Goal: Task Accomplishment & Management: Manage account settings

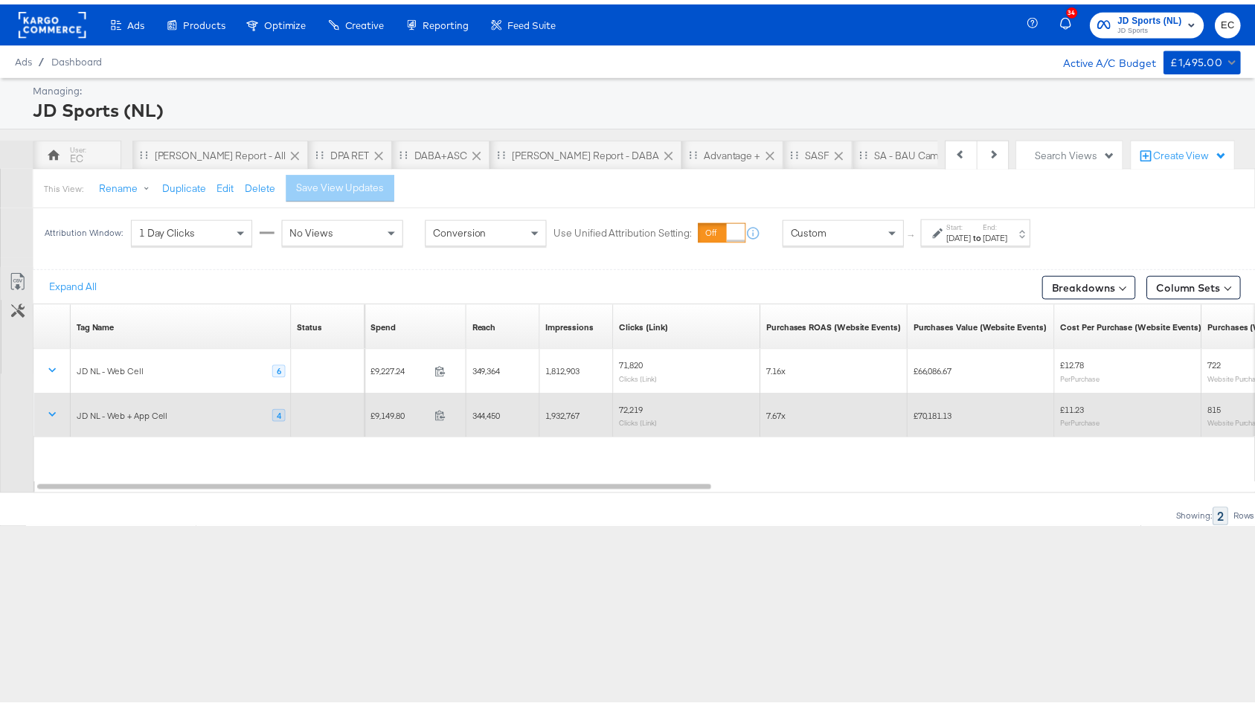
scroll to position [0, 149]
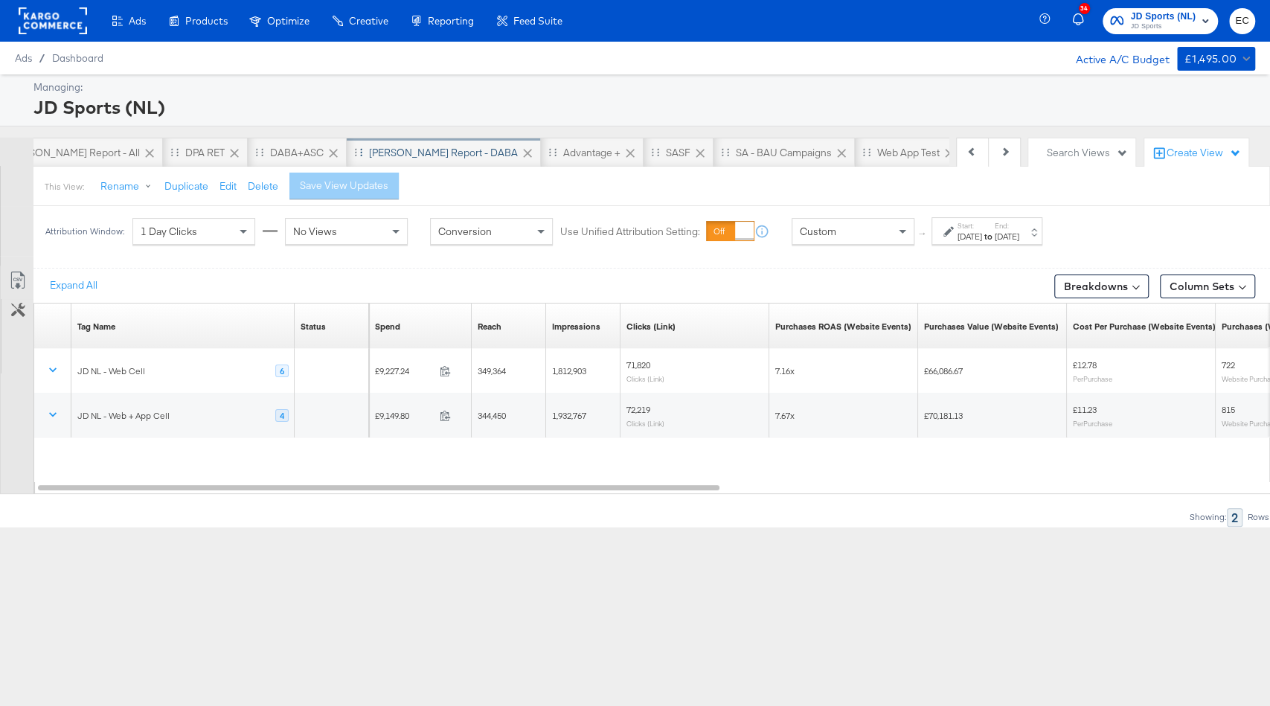
click at [390, 148] on div "[PERSON_NAME] Report - DABA" at bounding box center [443, 153] width 149 height 14
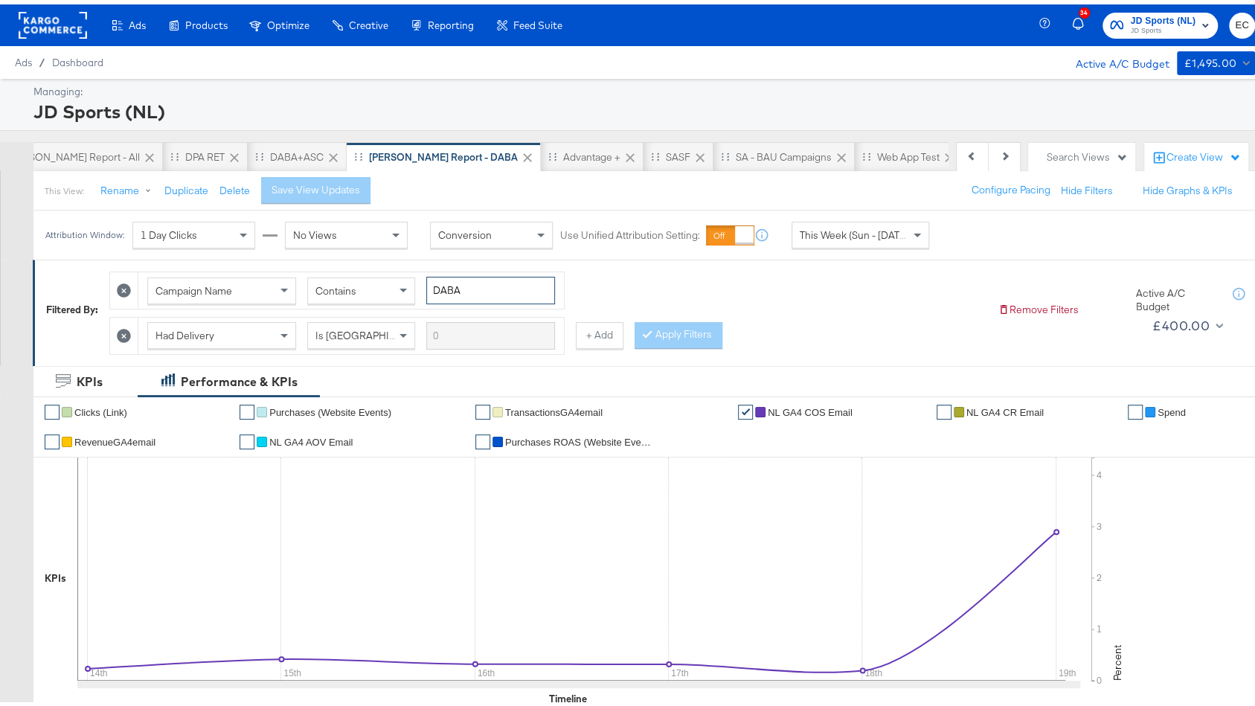
click at [446, 278] on input "DABA" at bounding box center [490, 286] width 129 height 28
type input "(PS)"
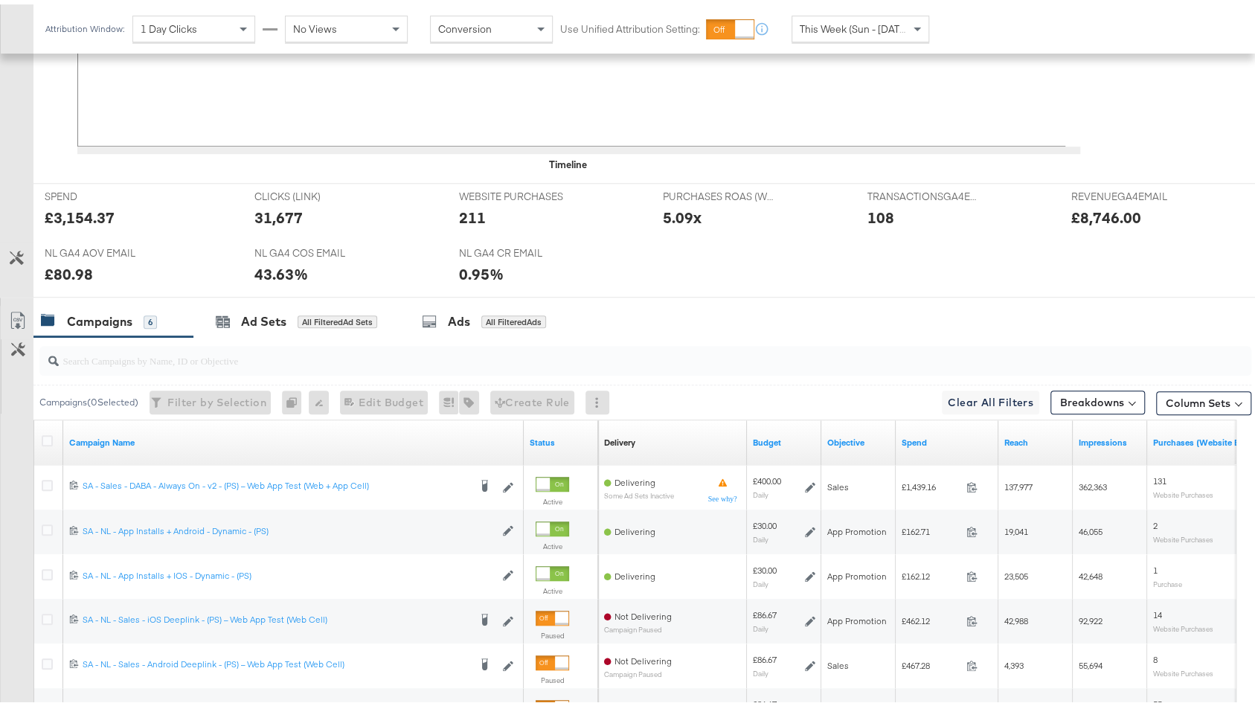
scroll to position [680, 0]
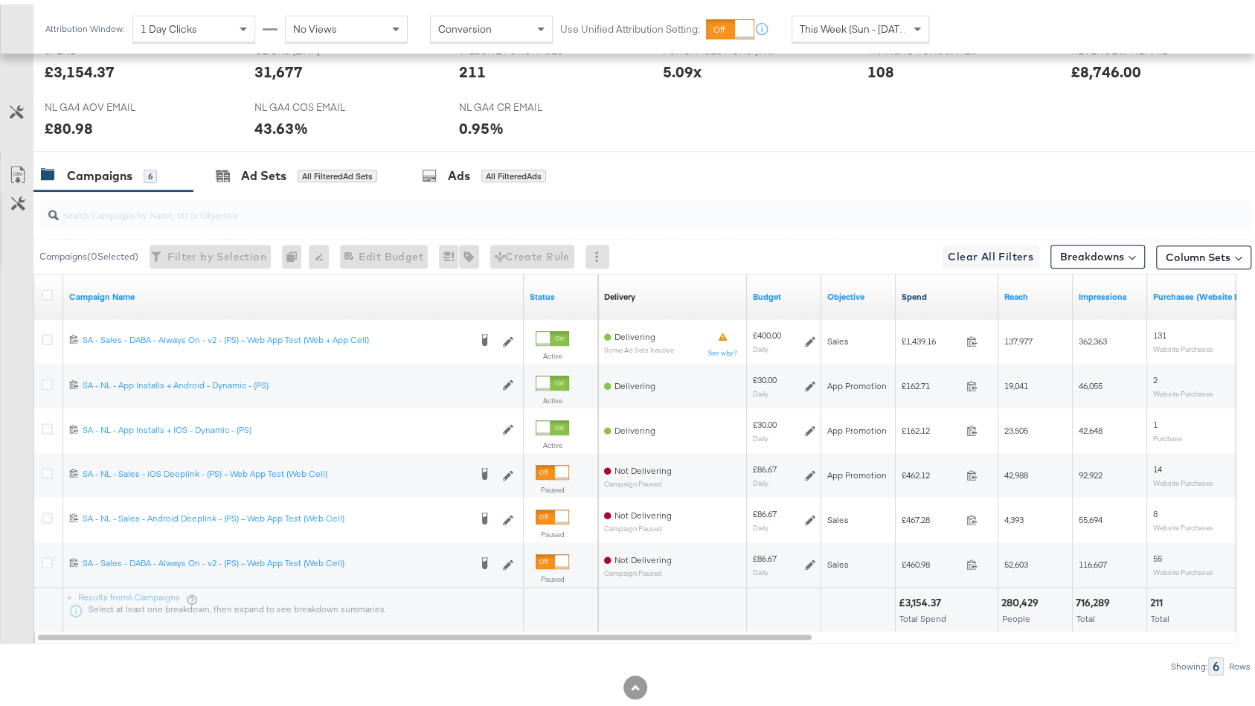
click at [920, 288] on link "Spend" at bounding box center [946, 292] width 91 height 12
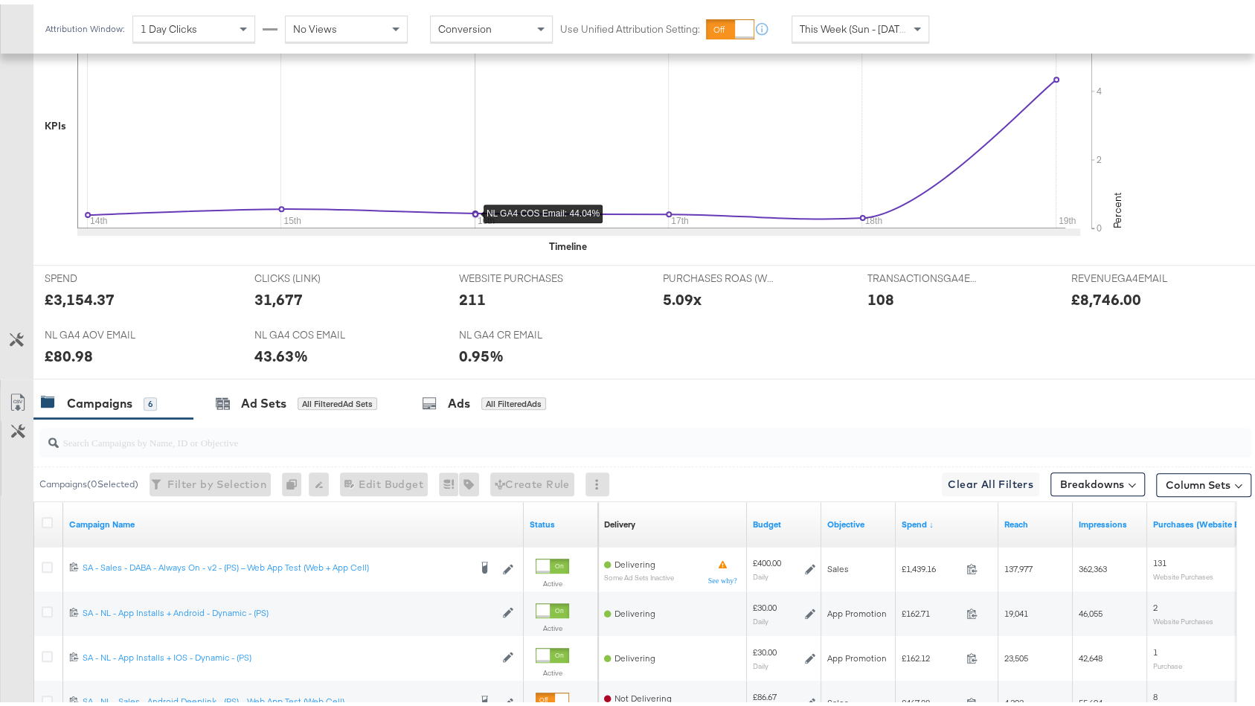
scroll to position [129, 0]
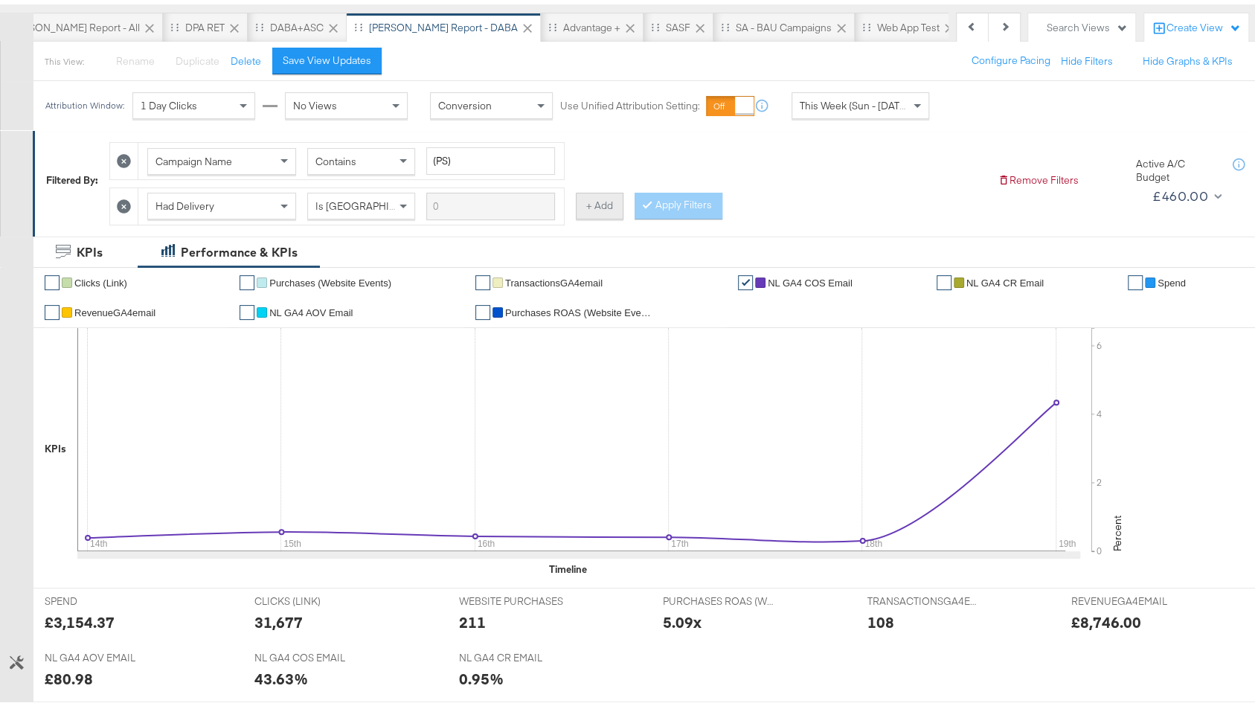
click at [593, 205] on button "+ Add" at bounding box center [600, 201] width 48 height 27
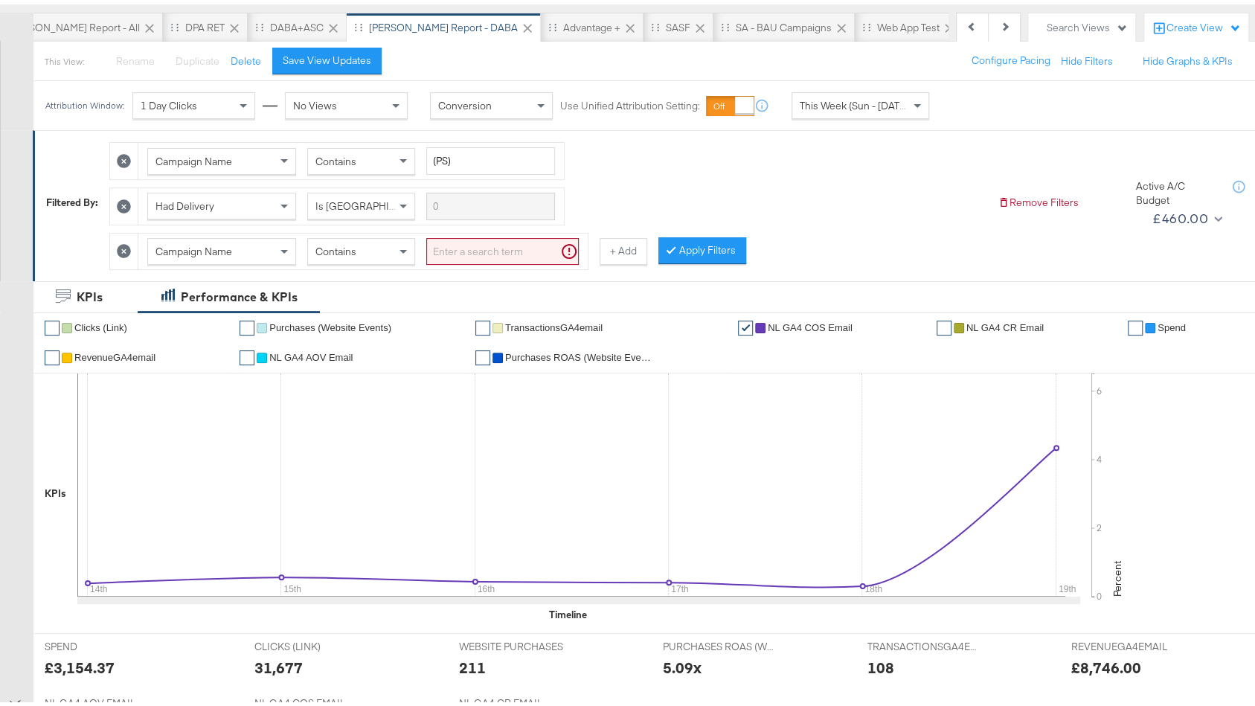
click at [324, 235] on div "Contains" at bounding box center [361, 246] width 106 height 25
click at [457, 238] on input "search" at bounding box center [502, 248] width 152 height 28
type input "w"
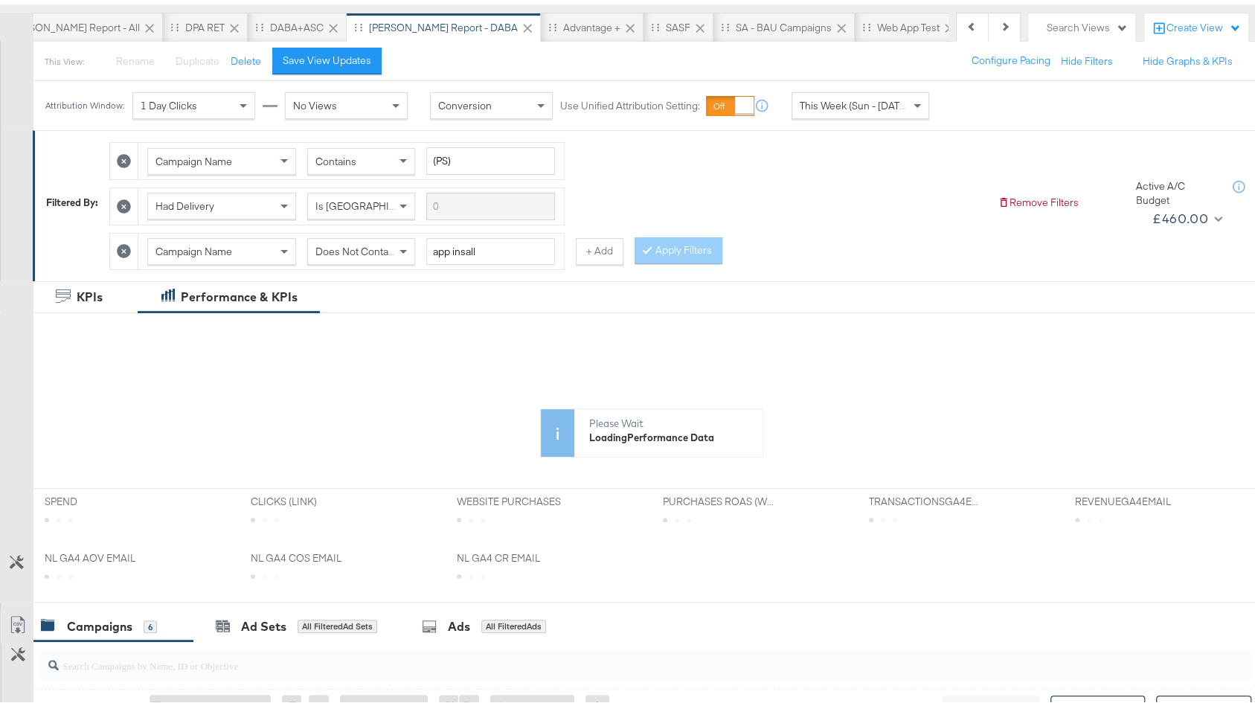
click at [487, 258] on div "Campaign Name Does Not Contain app insall" at bounding box center [350, 247] width 425 height 36
click at [468, 245] on input "app insall" at bounding box center [490, 248] width 129 height 28
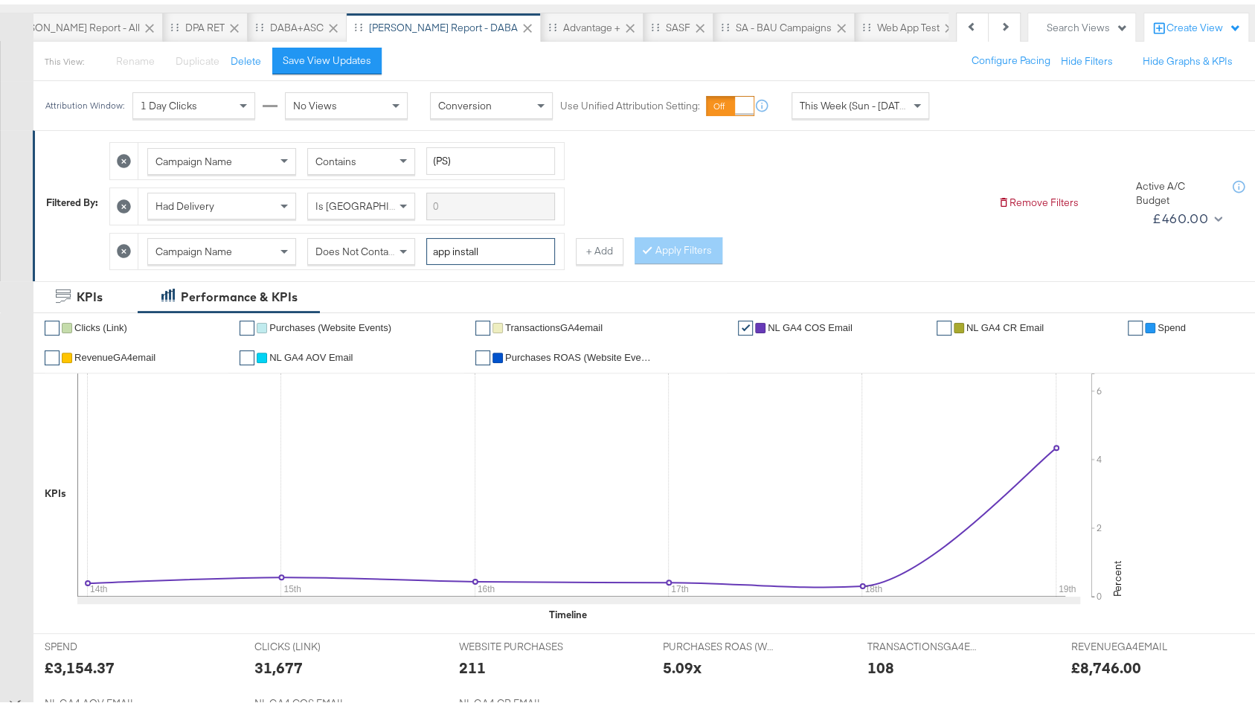
type input "app install"
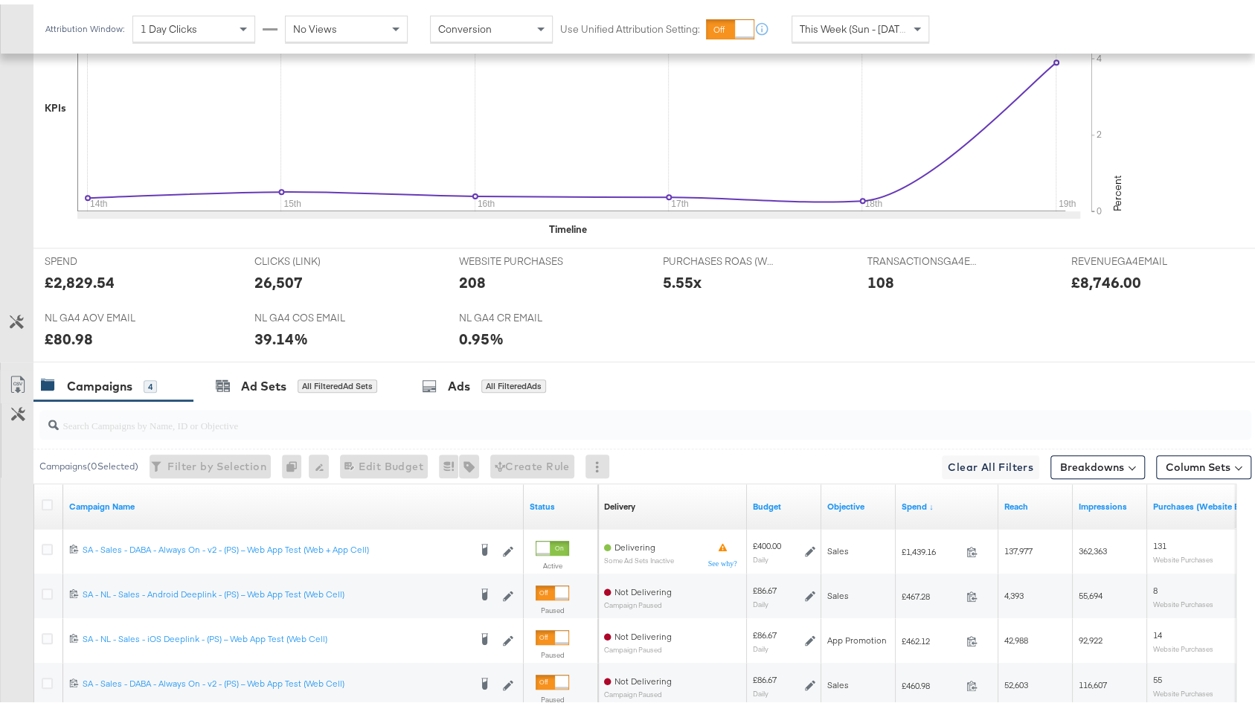
scroll to position [660, 0]
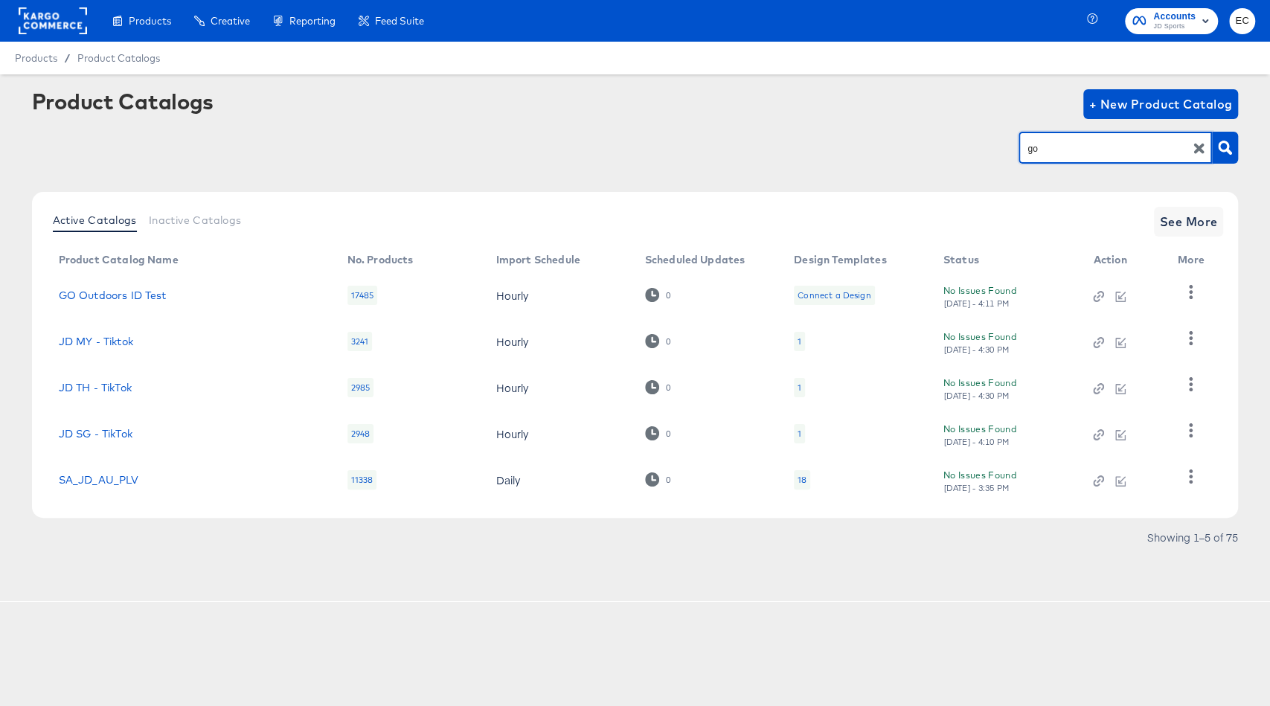
type input "go"
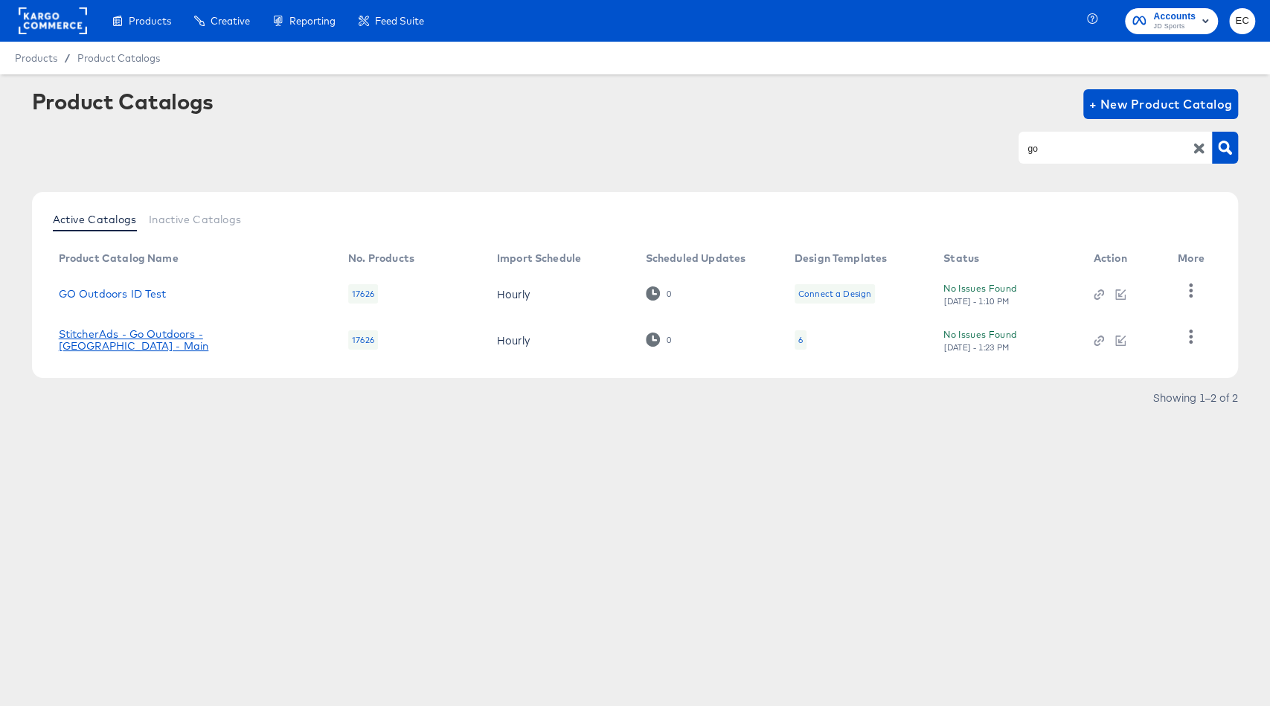
click at [190, 341] on link "StitcherAds - Go Outdoors - UK - Main" at bounding box center [189, 340] width 260 height 24
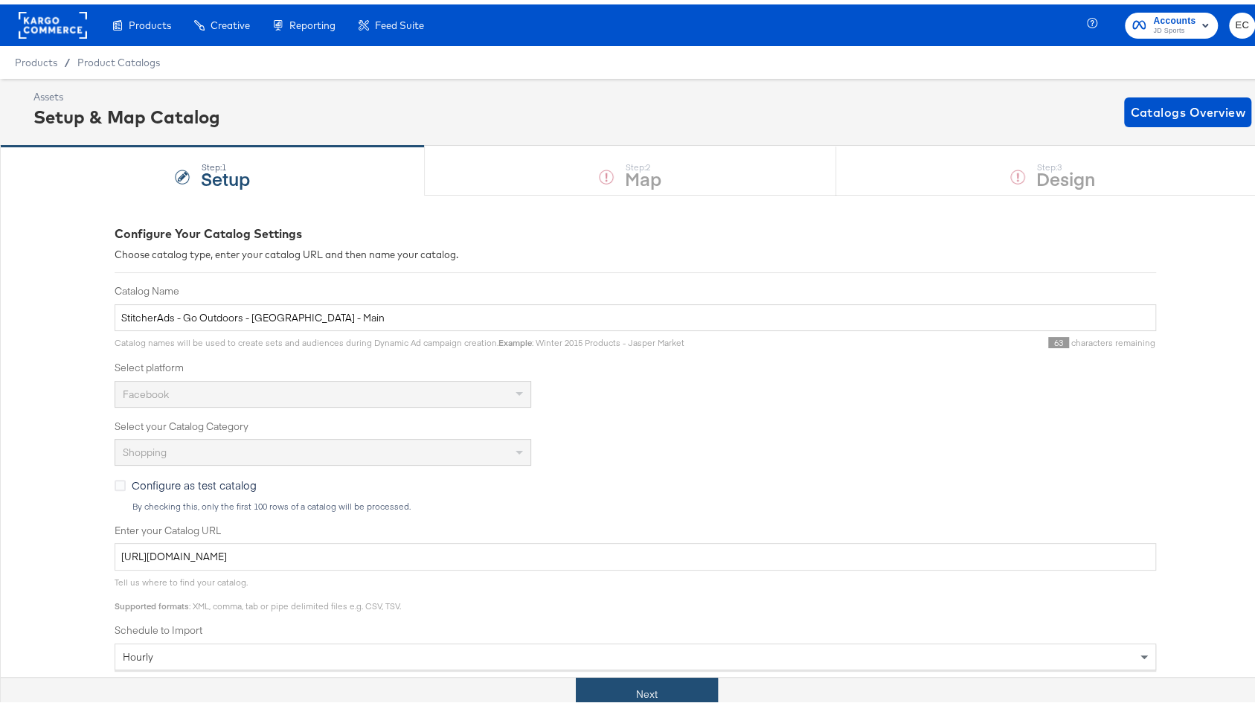
click at [632, 682] on button "Next" at bounding box center [647, 689] width 142 height 33
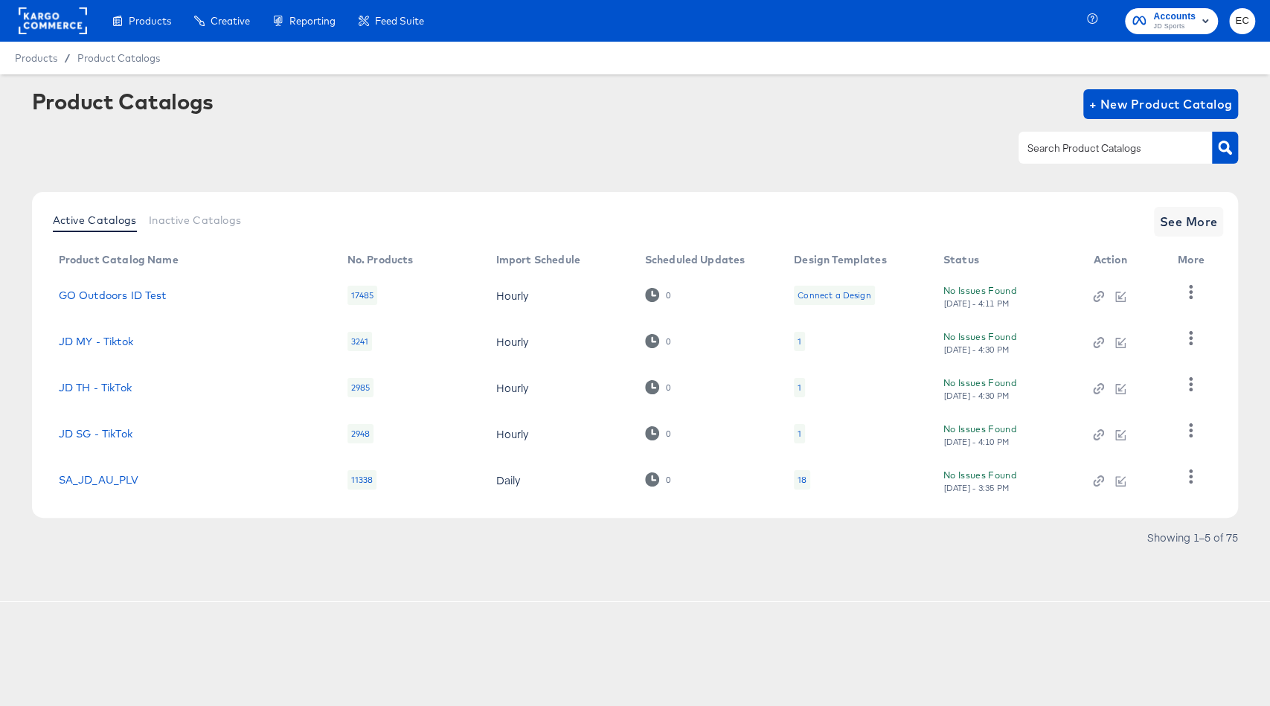
click at [56, 36] on div at bounding box center [53, 21] width 68 height 42
click at [61, 26] on rect at bounding box center [53, 20] width 68 height 27
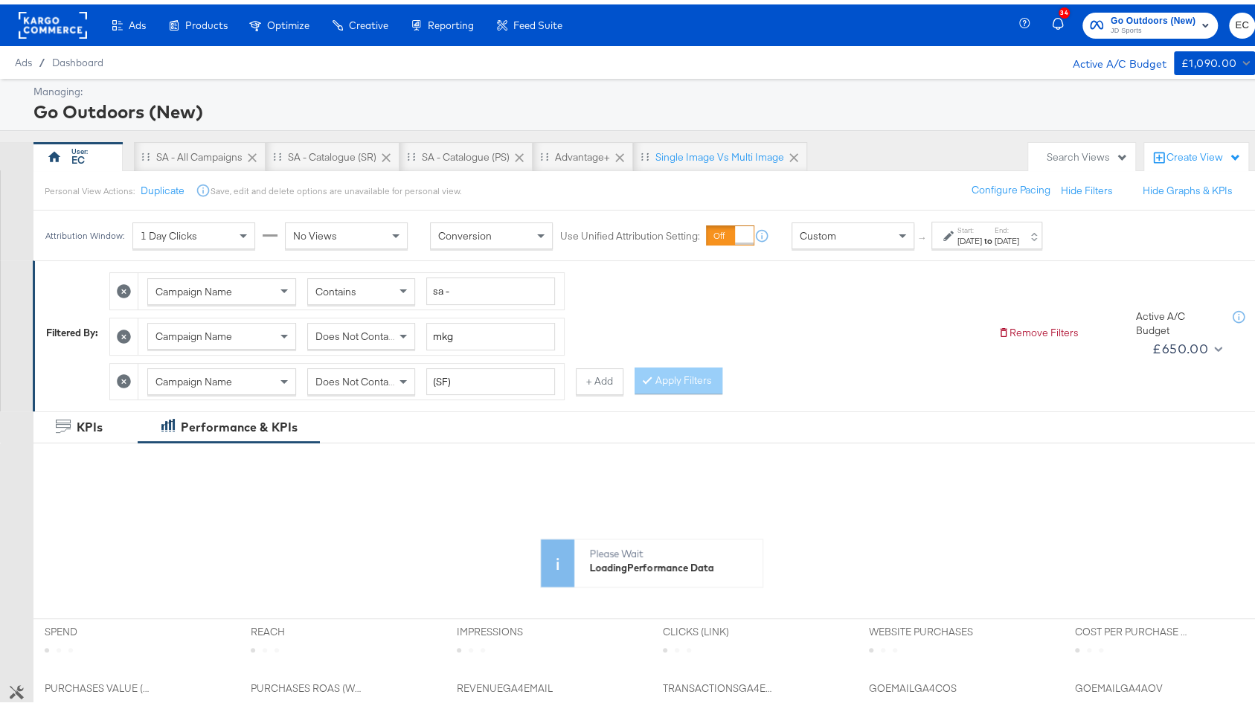
scroll to position [13, 0]
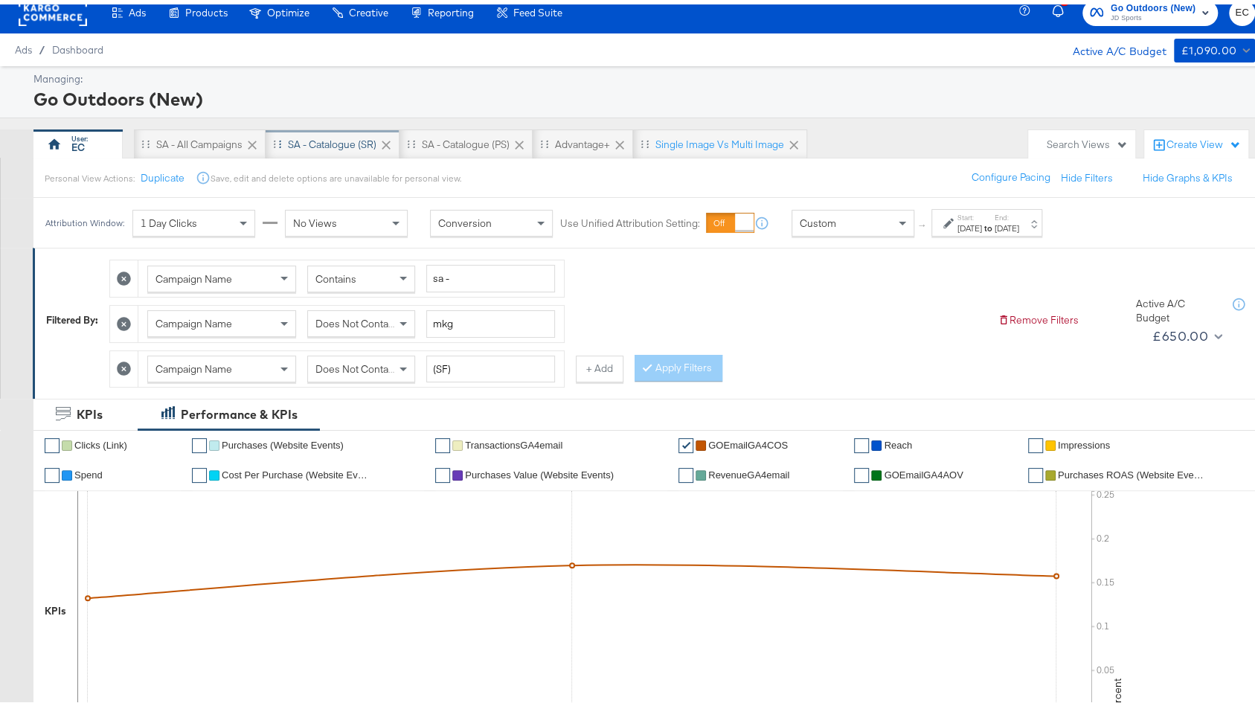
click at [312, 129] on div "SA - Catalogue (SR)" at bounding box center [333, 140] width 134 height 30
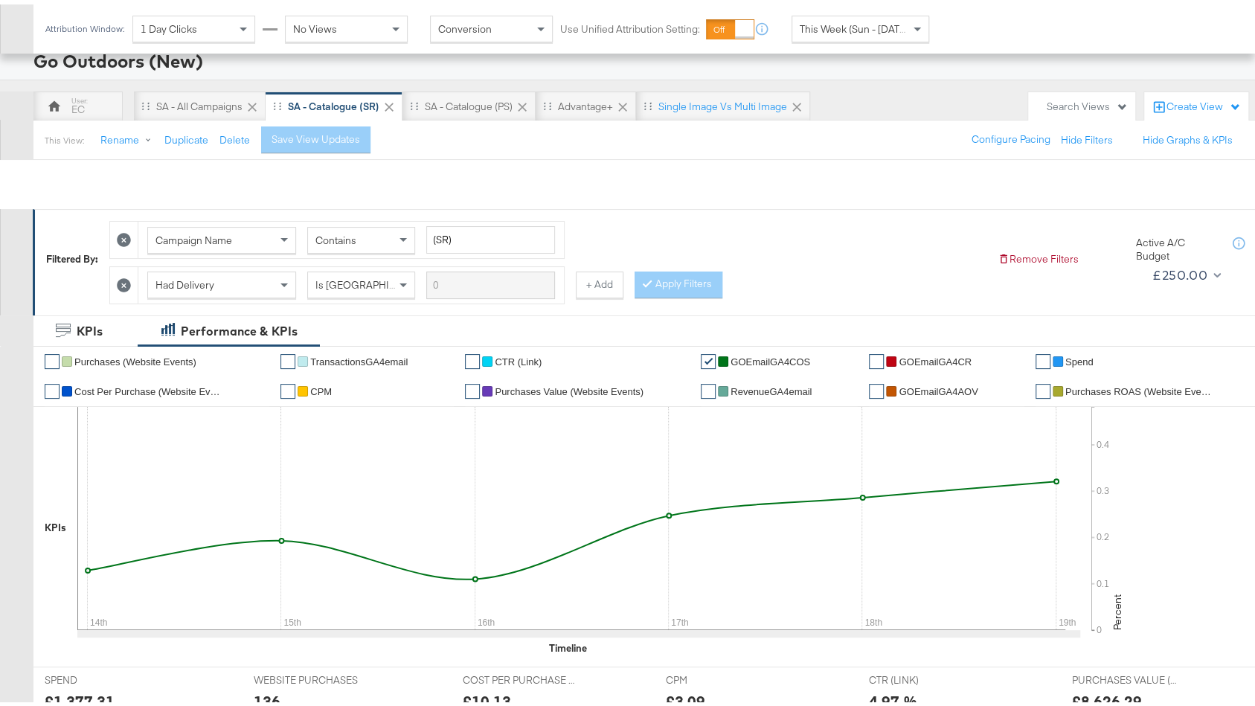
scroll to position [482, 0]
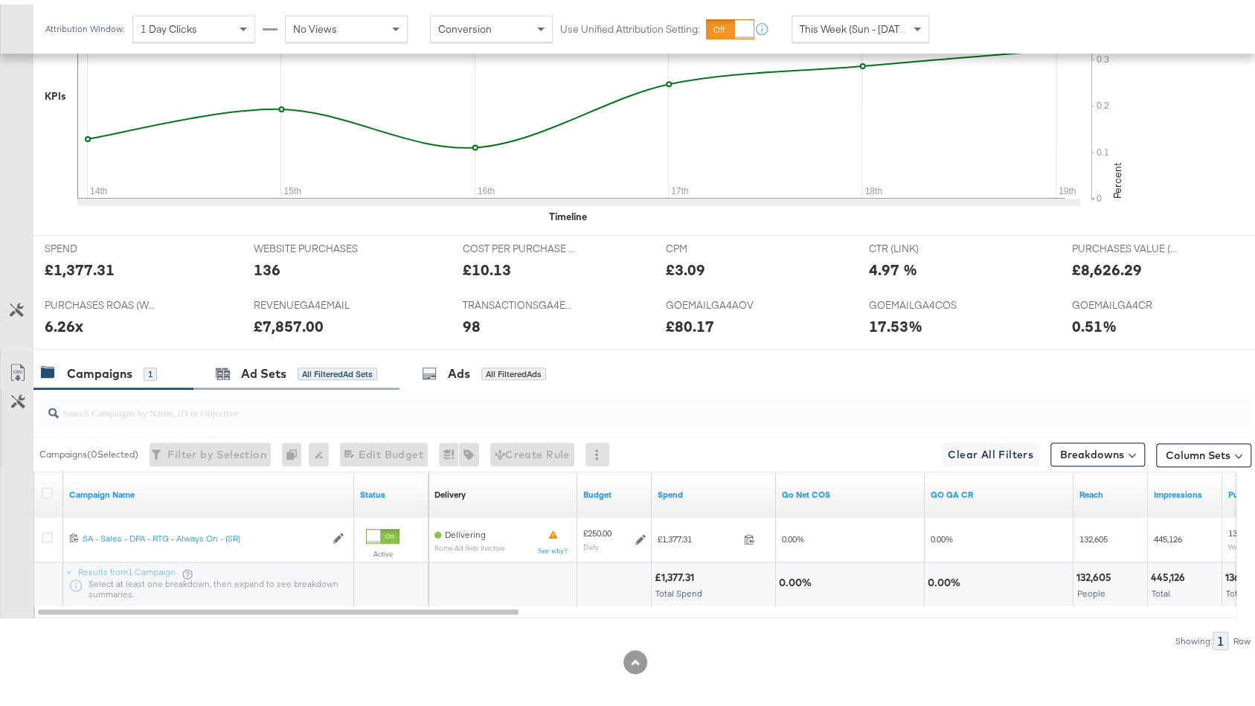
click at [301, 375] on div "Ad Sets All Filtered Ad Sets" at bounding box center [296, 369] width 206 height 32
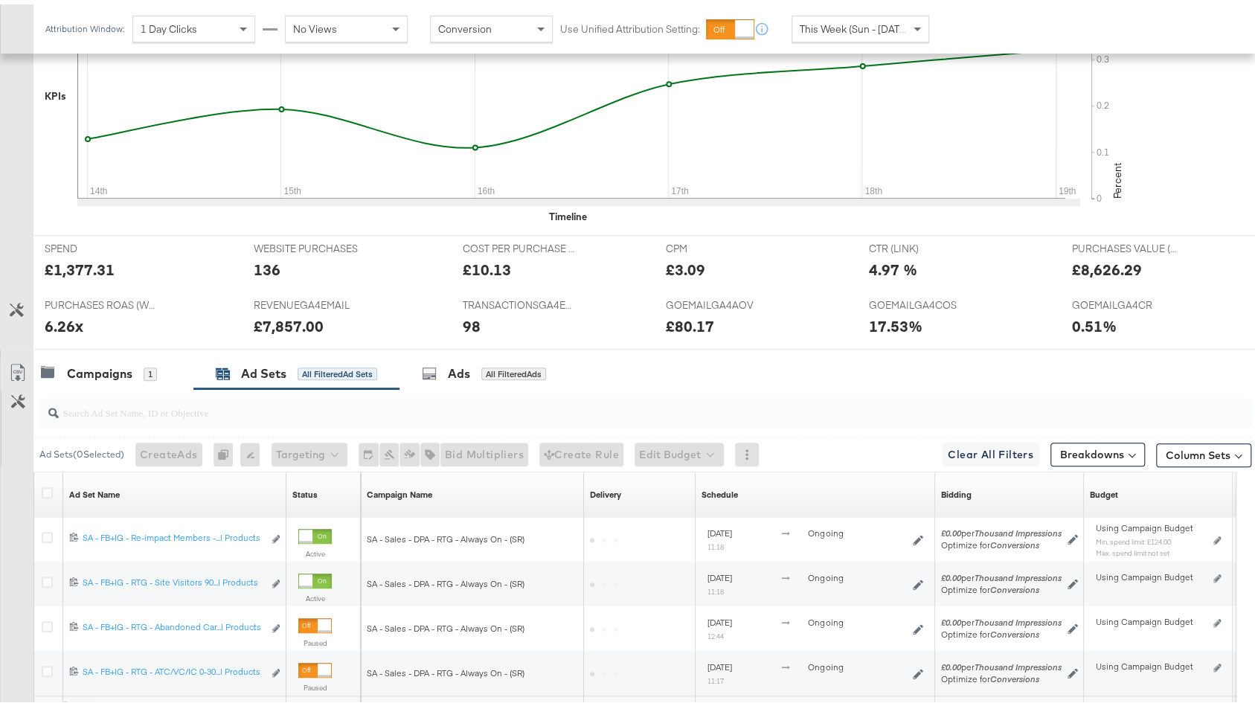
scroll to position [616, 0]
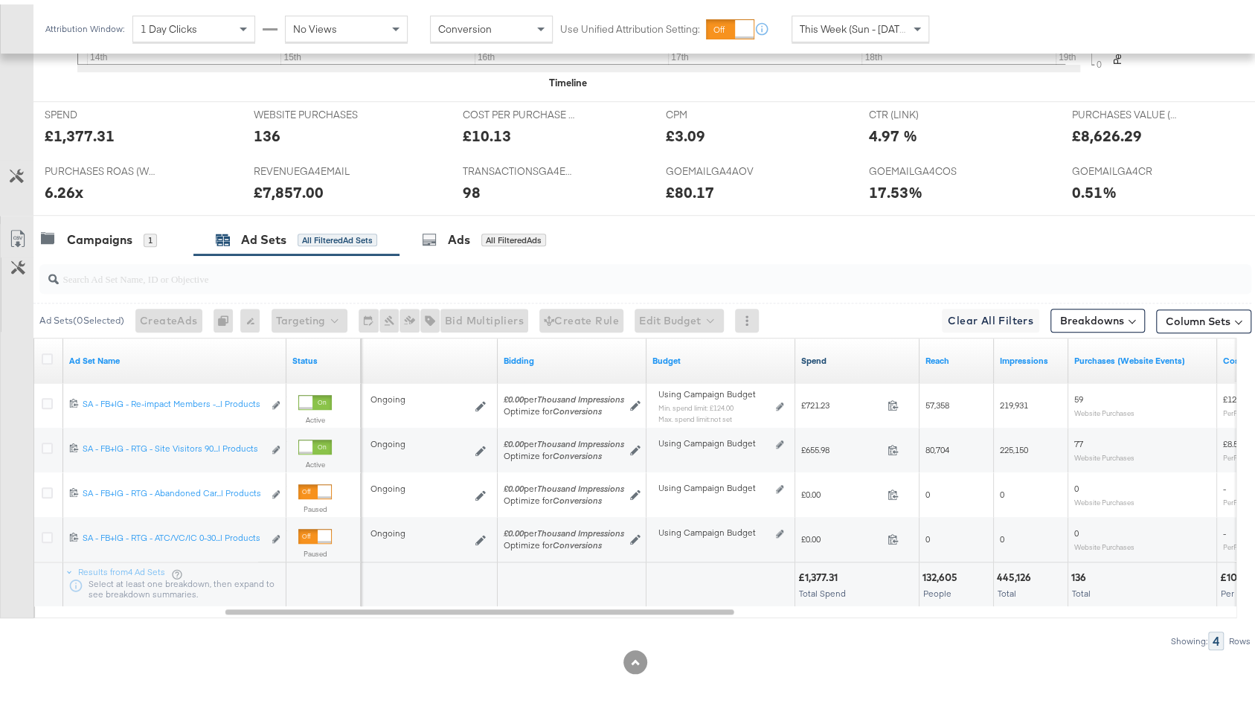
click at [875, 350] on link "Spend" at bounding box center [857, 356] width 112 height 12
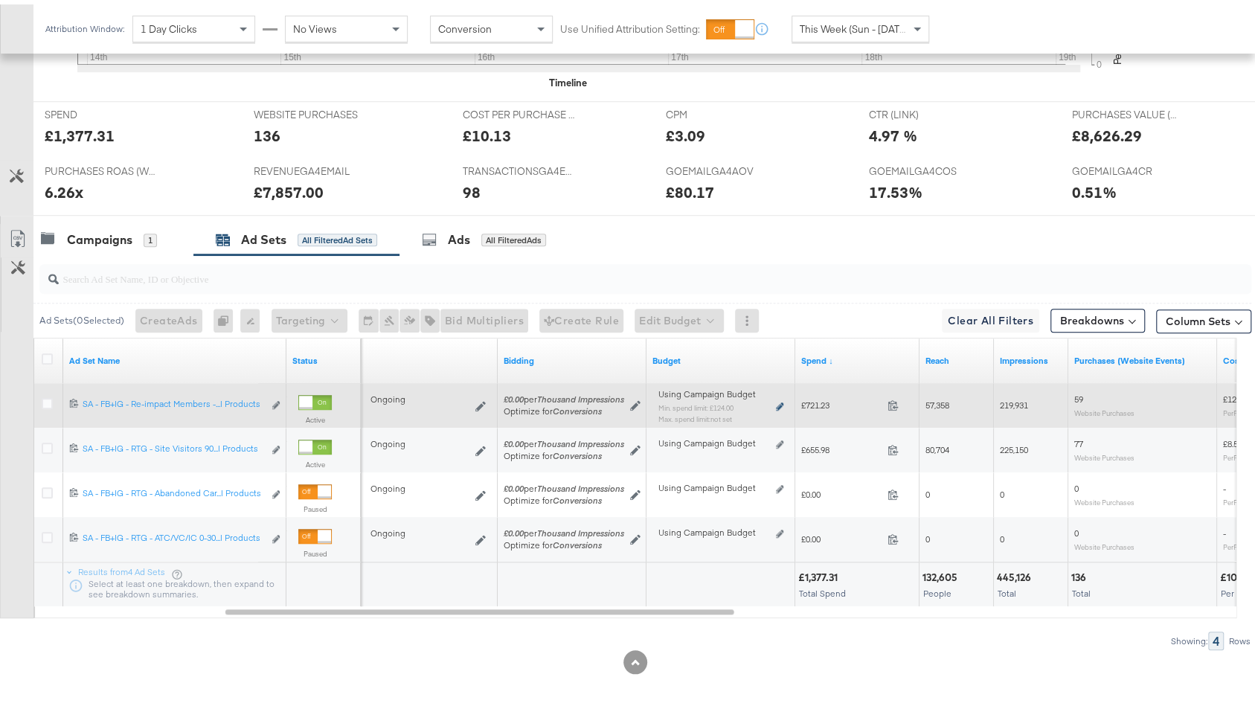
click at [776, 400] on icon at bounding box center [779, 402] width 7 height 8
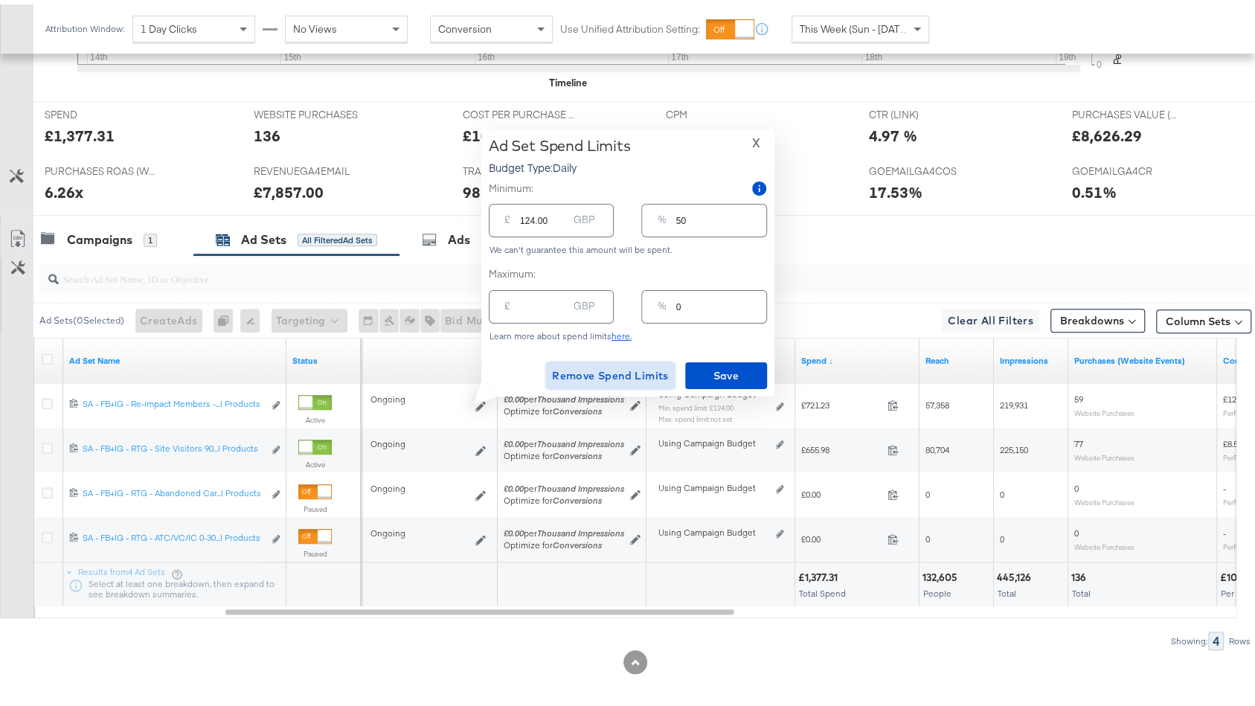
click at [636, 367] on span "Remove Spend Limits" at bounding box center [610, 371] width 117 height 19
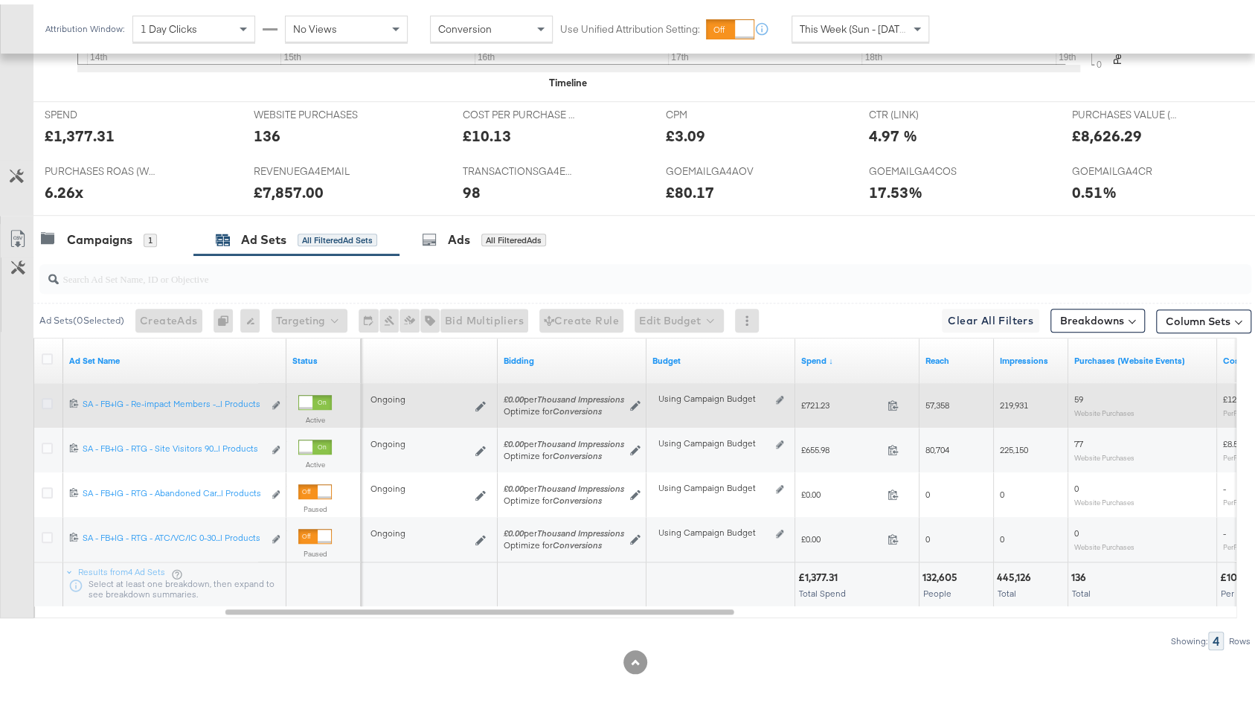
click at [42, 393] on icon at bounding box center [47, 398] width 11 height 11
click at [0, 0] on input "checkbox" at bounding box center [0, 0] width 0 height 0
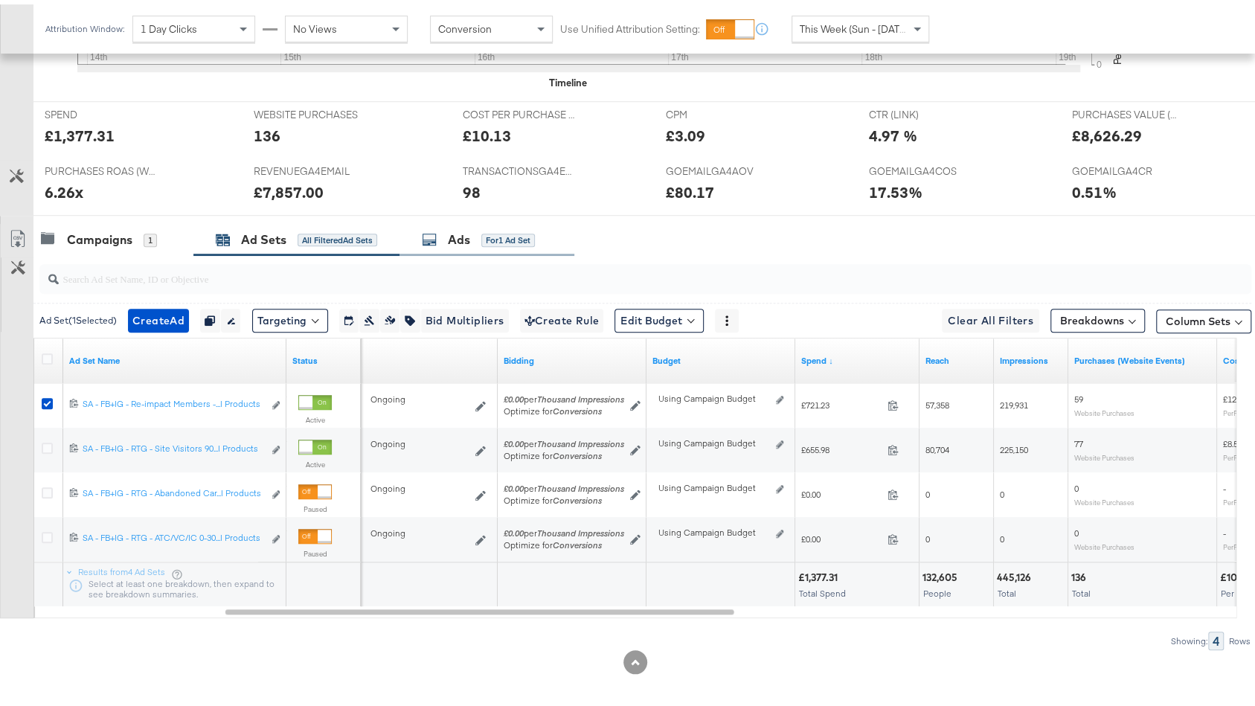
click at [526, 231] on div "for 1 Ad Set" at bounding box center [508, 235] width 54 height 13
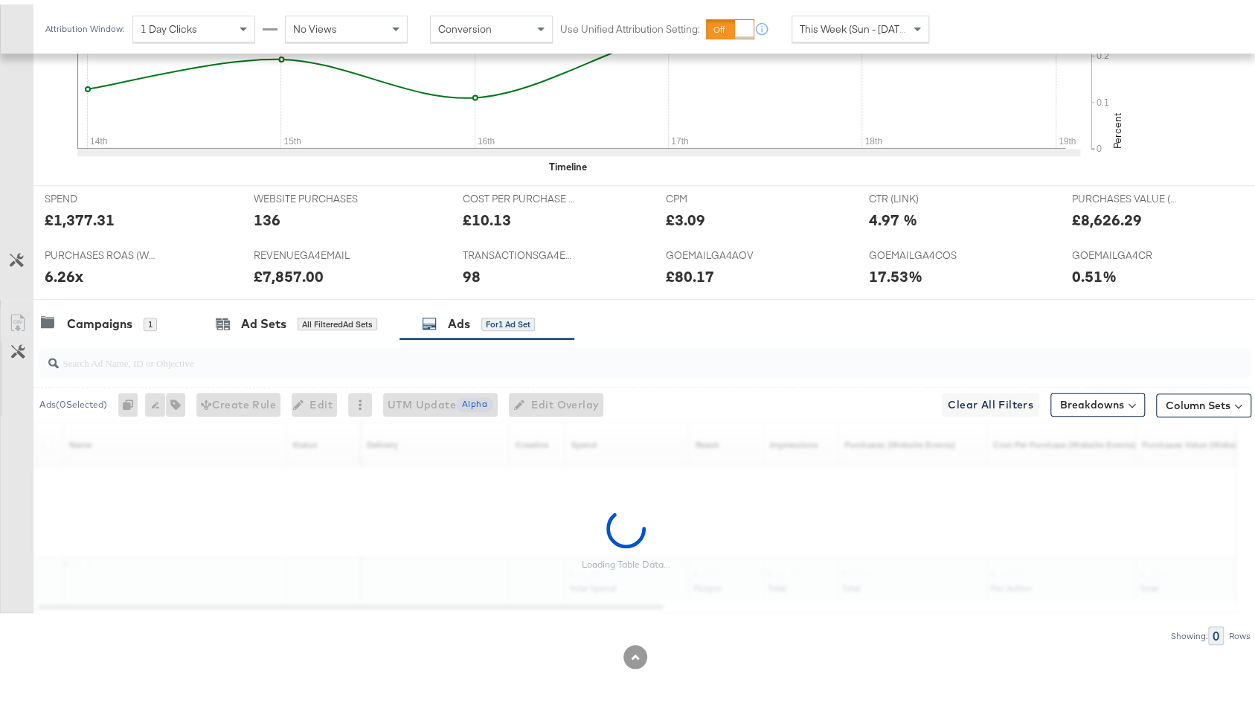
scroll to position [527, 0]
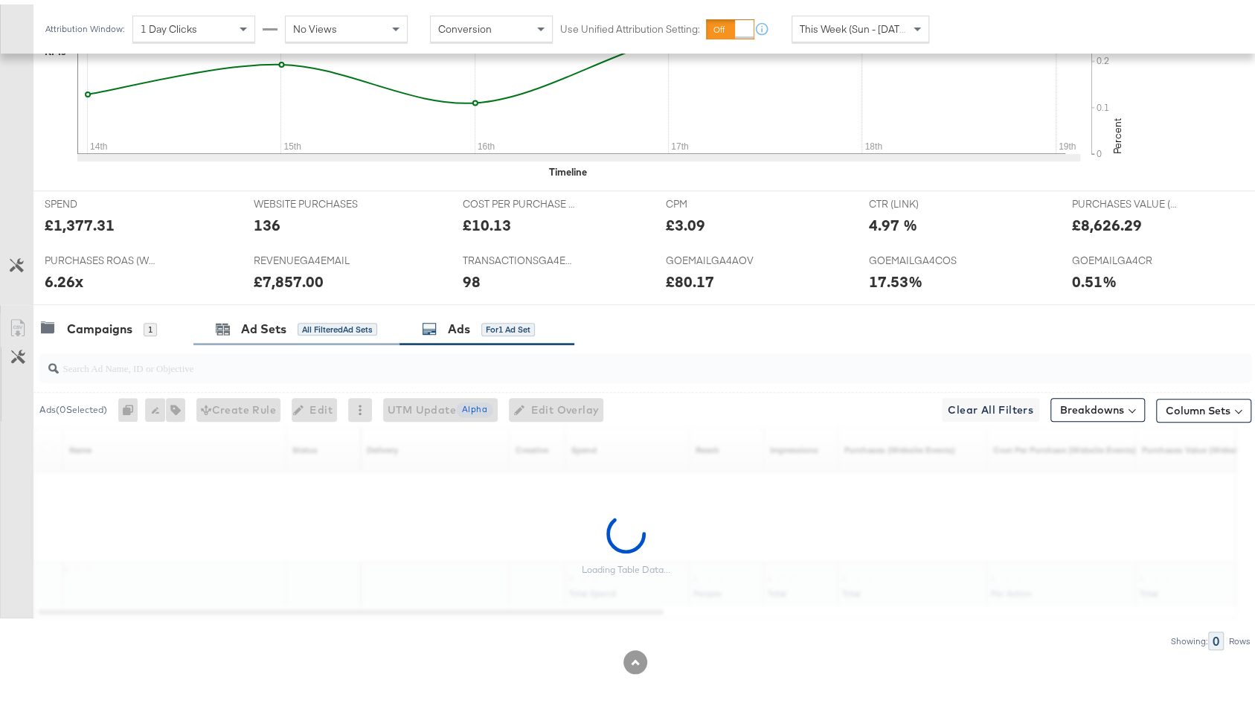
click at [283, 309] on div "Ad Sets All Filtered Ad Sets" at bounding box center [296, 325] width 206 height 32
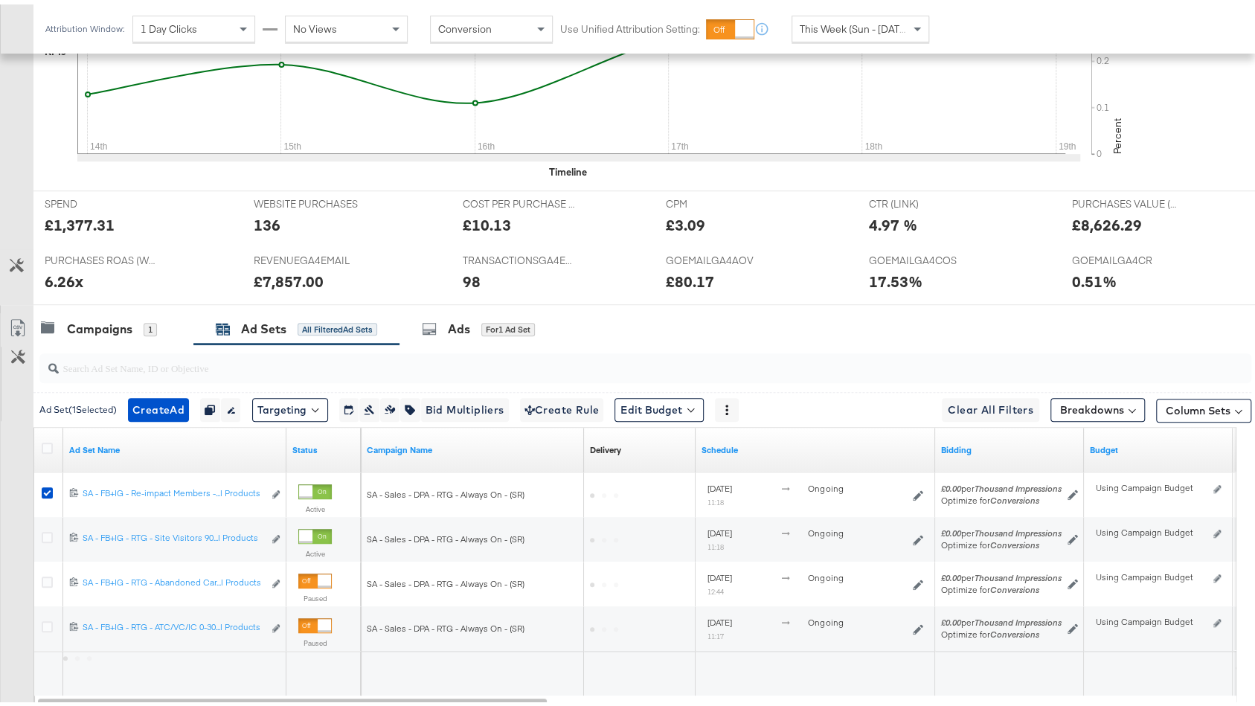
scroll to position [616, 0]
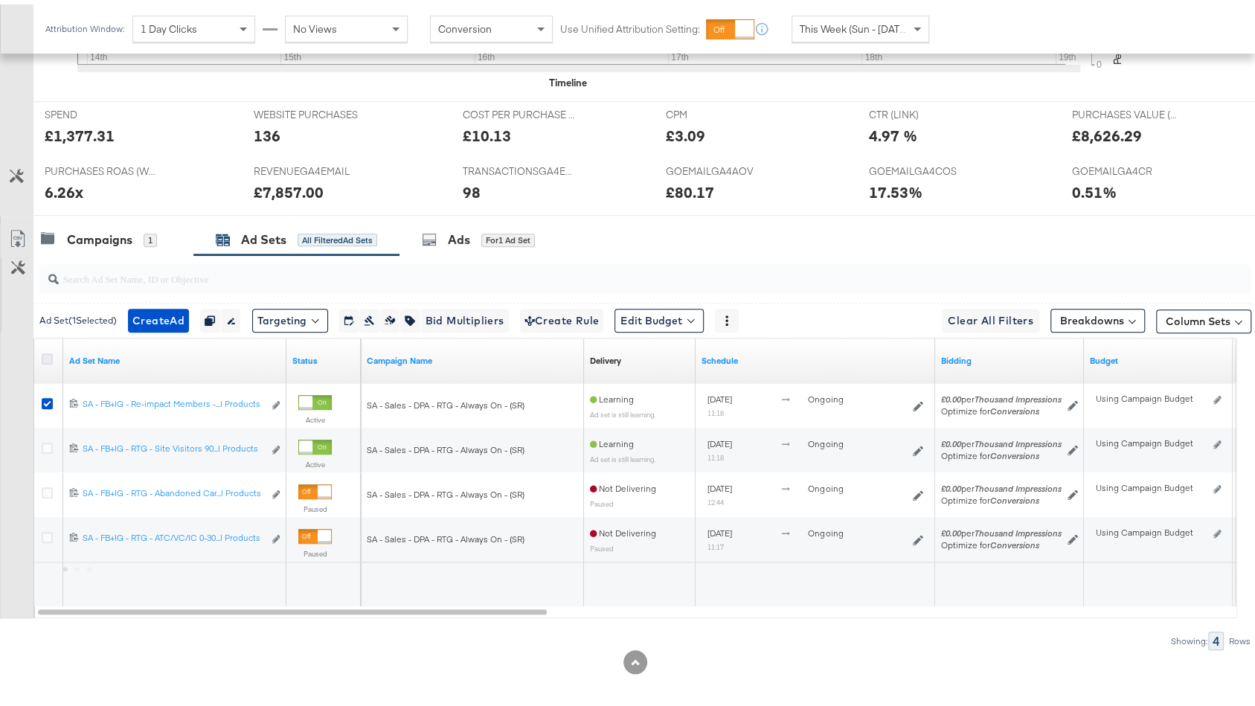
click at [48, 349] on icon at bounding box center [47, 354] width 11 height 11
click at [0, 0] on input "checkbox" at bounding box center [0, 0] width 0 height 0
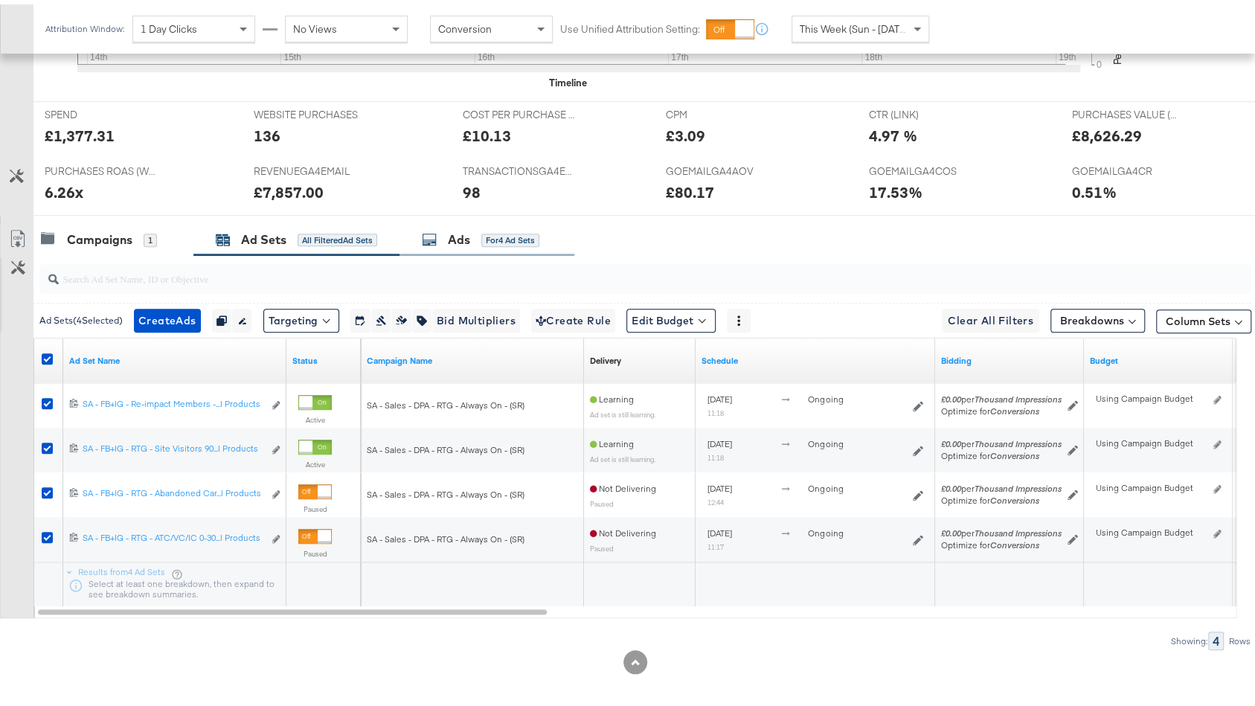
click at [482, 236] on div "for 4 Ad Sets" at bounding box center [510, 235] width 58 height 13
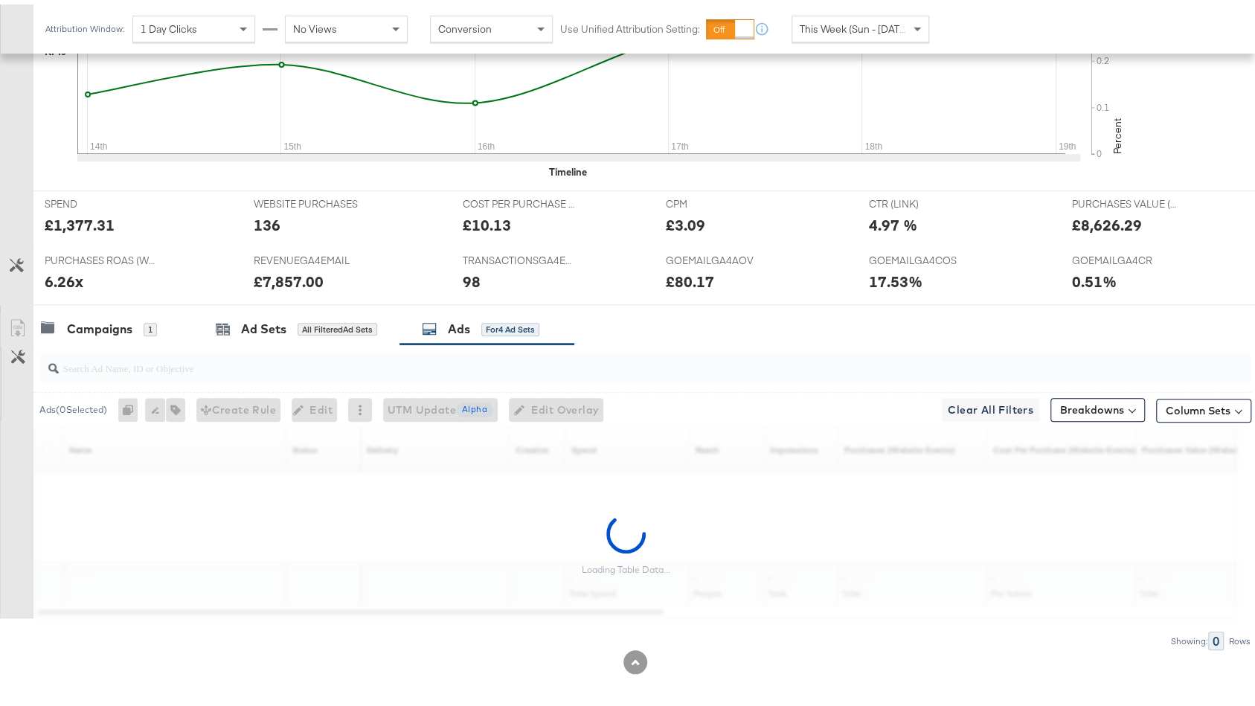
click at [219, 360] on input "search" at bounding box center [600, 357] width 1082 height 29
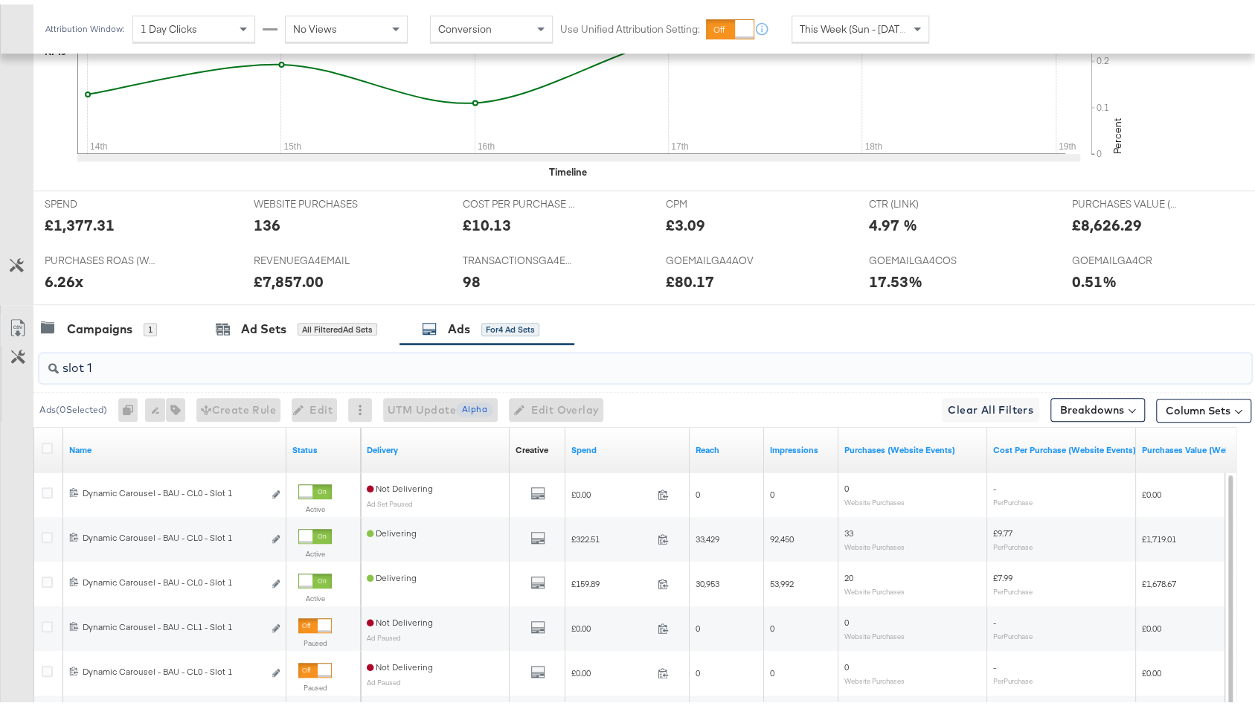
scroll to position [750, 0]
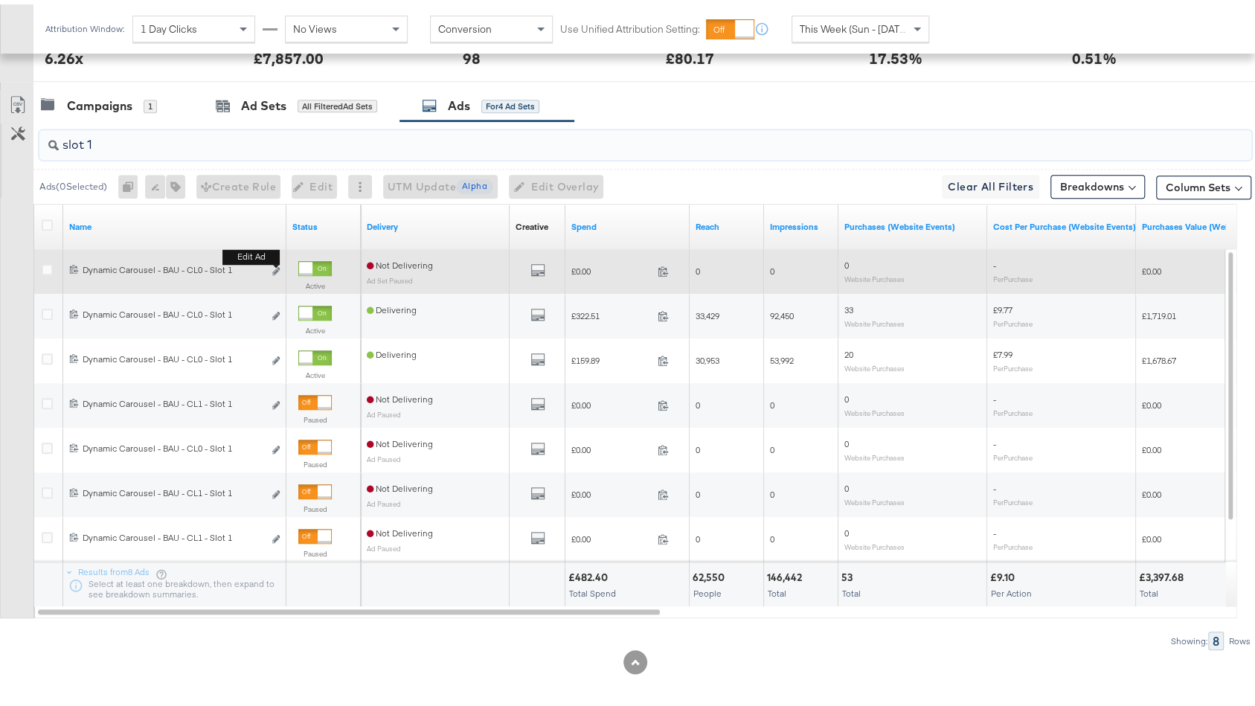
type input "slot 1"
click at [277, 266] on button "Edit ad" at bounding box center [275, 268] width 9 height 16
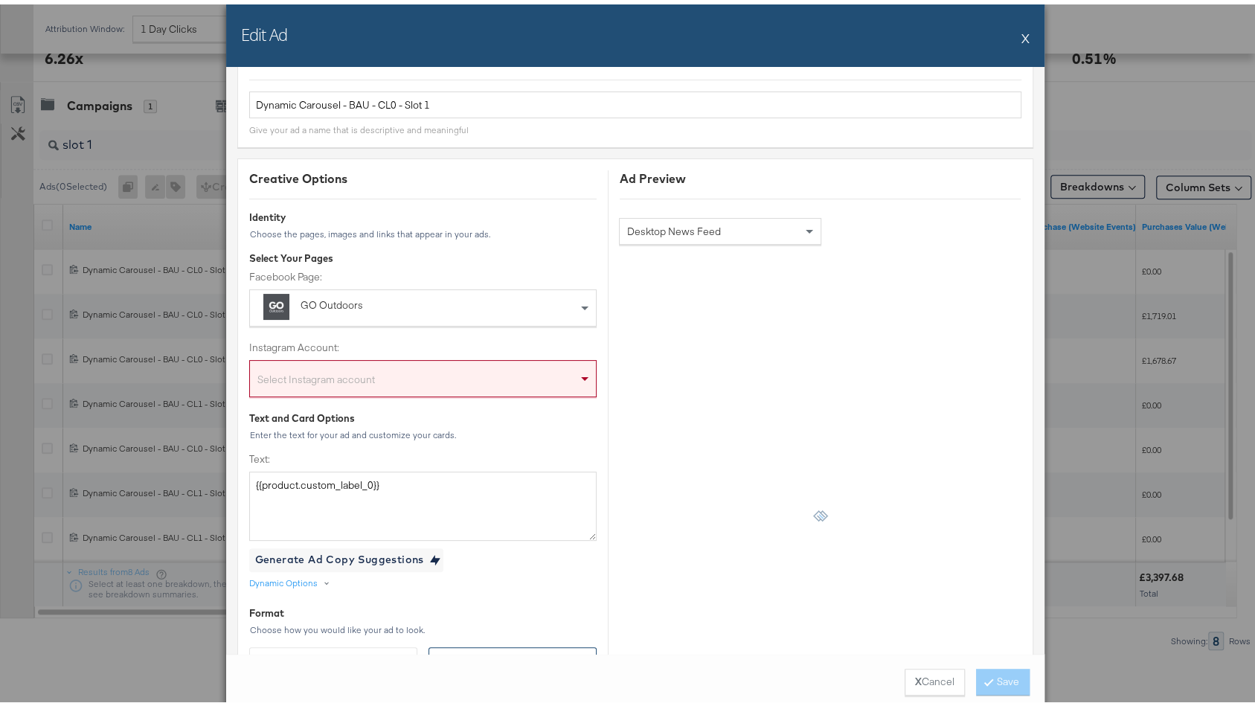
scroll to position [42, 0]
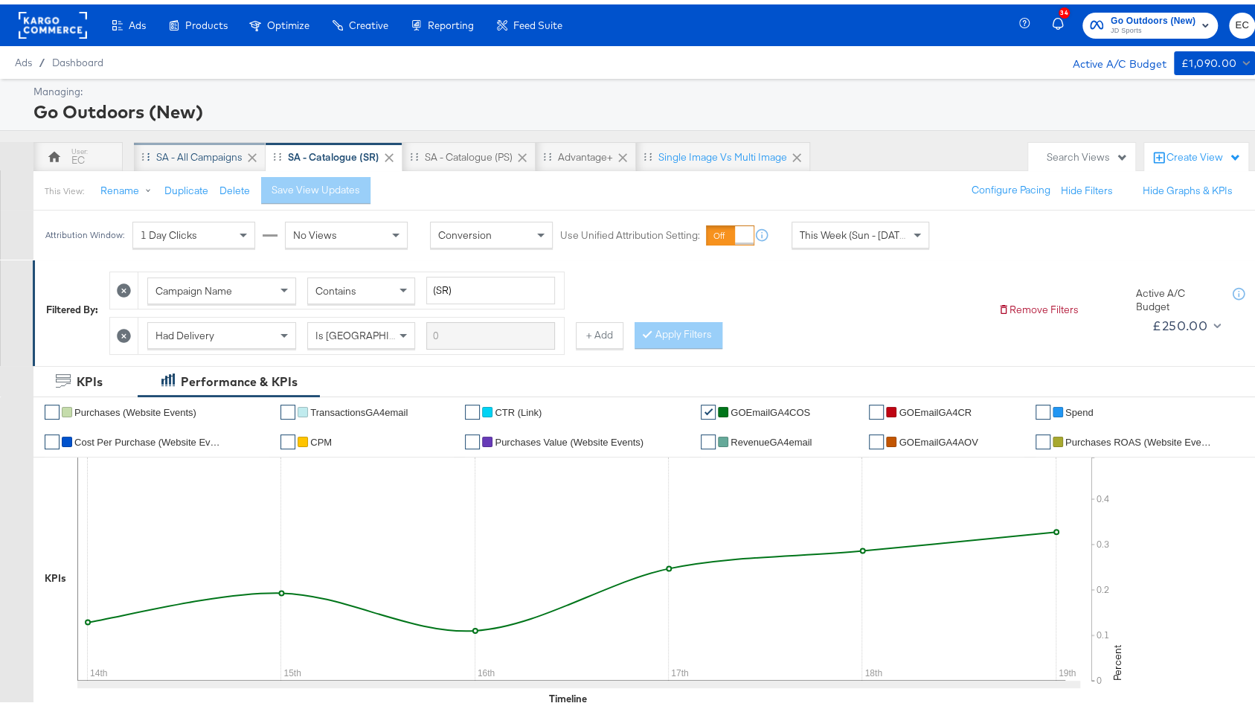
click at [176, 152] on div "SA - All Campaigns" at bounding box center [199, 153] width 86 height 14
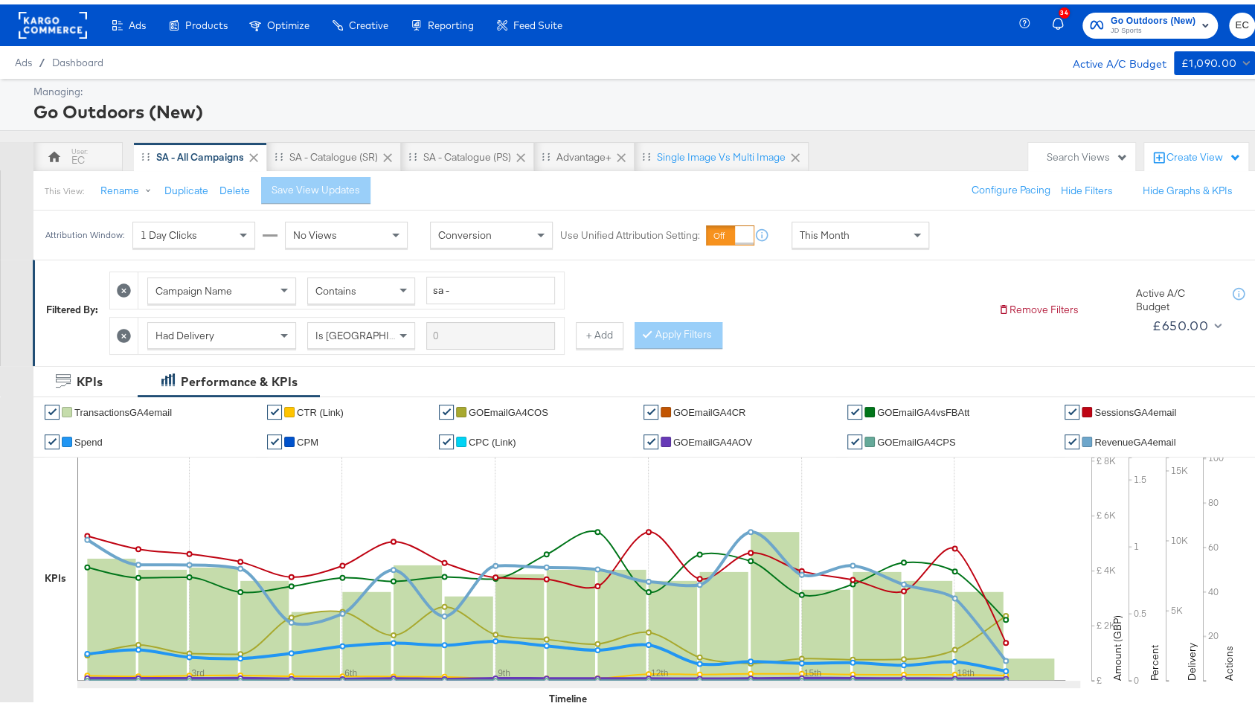
click at [850, 231] on div "This Month" at bounding box center [860, 230] width 136 height 25
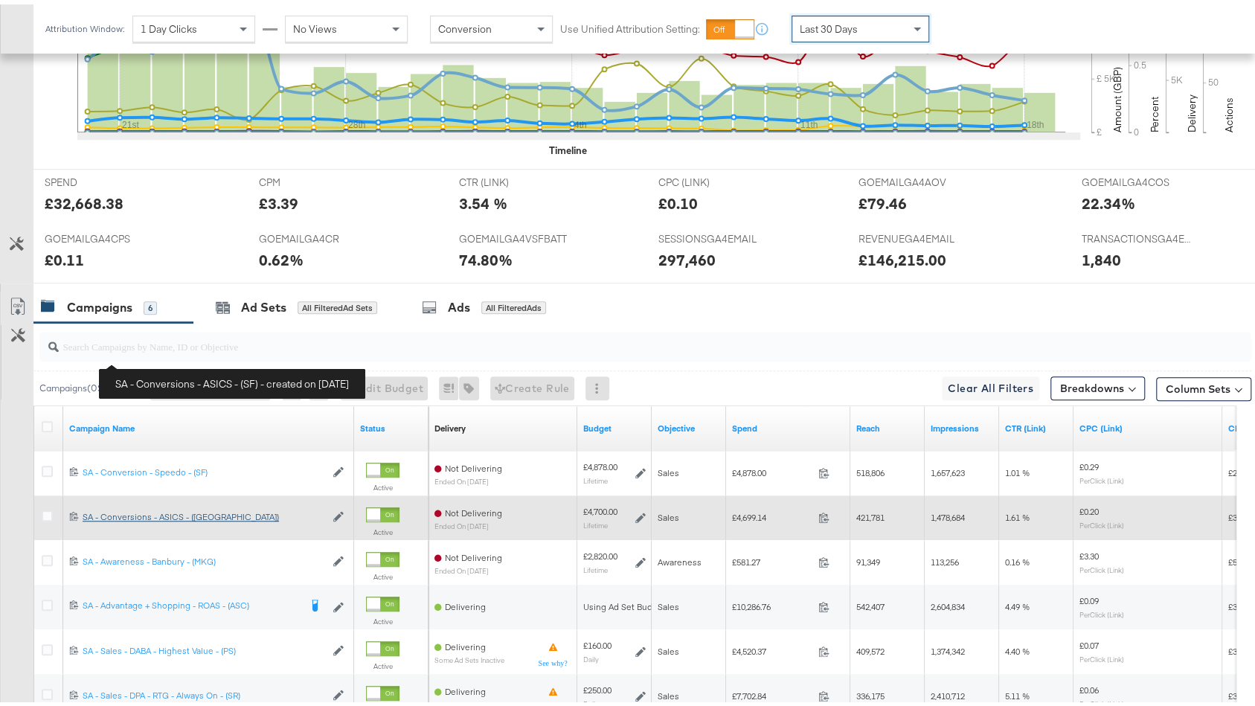
scroll to position [693, 0]
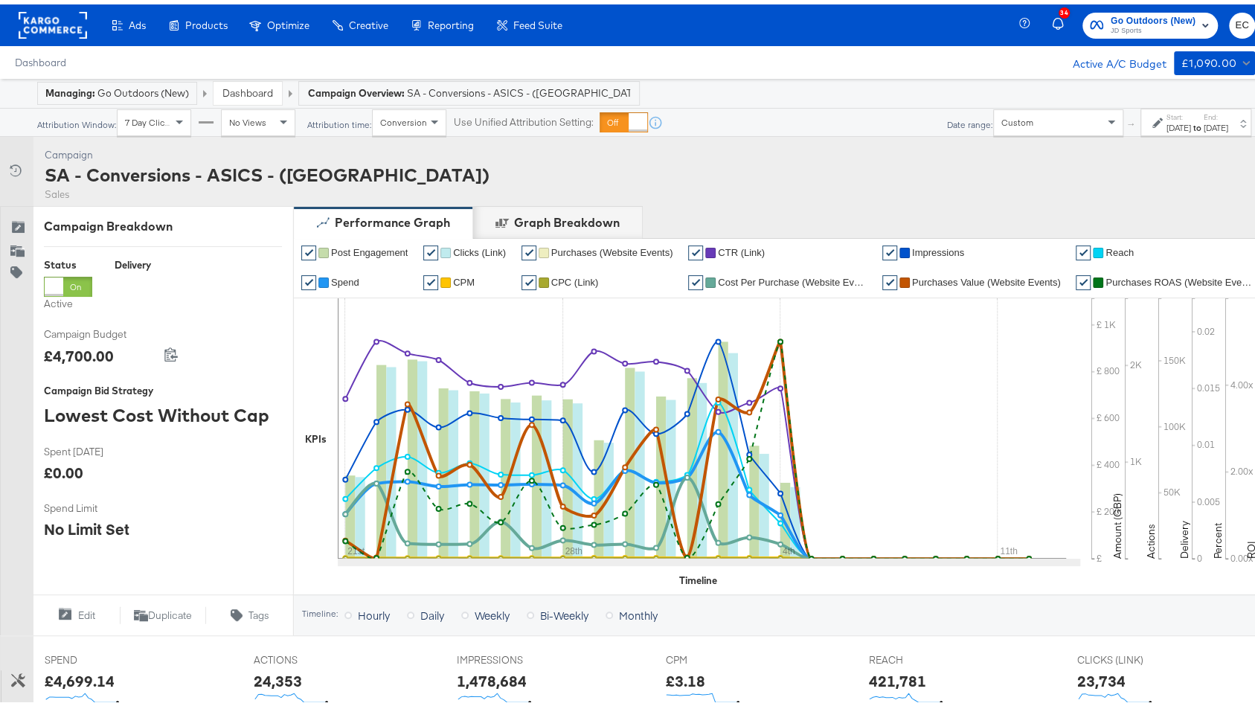
click at [1166, 120] on div "Aug 21st 2025" at bounding box center [1178, 124] width 25 height 12
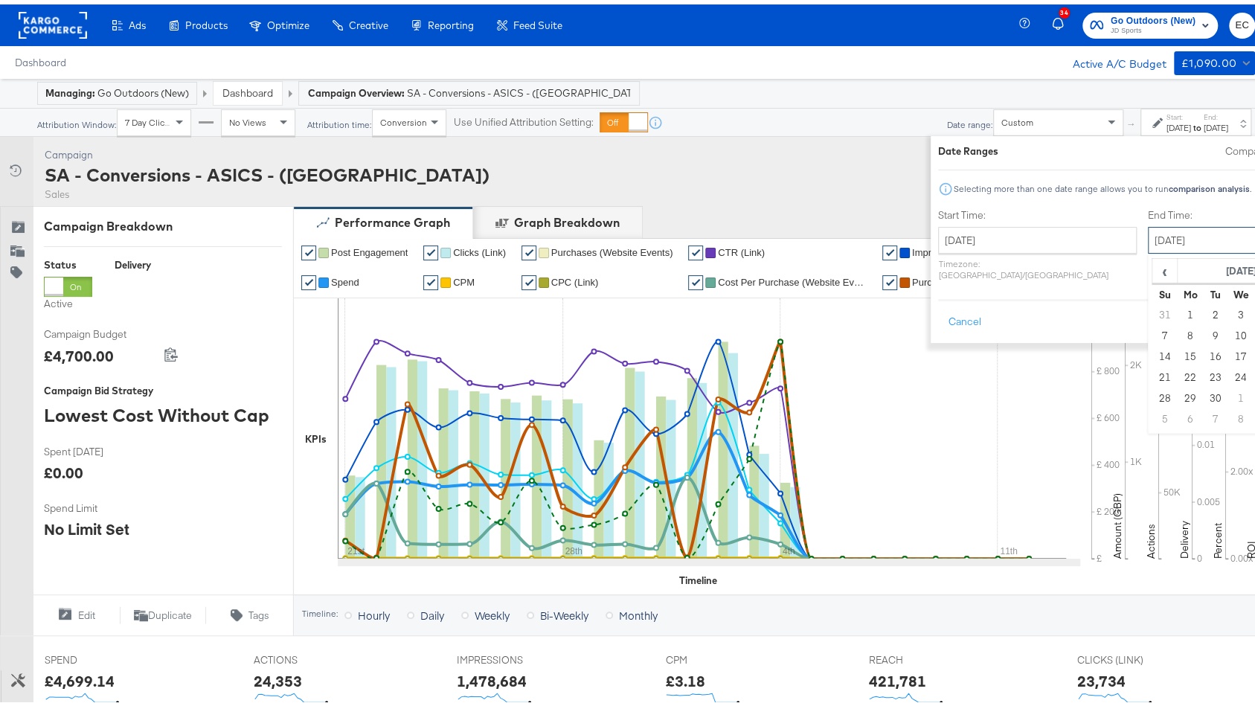
click at [1148, 230] on input "September 12th 2025" at bounding box center [1226, 235] width 156 height 27
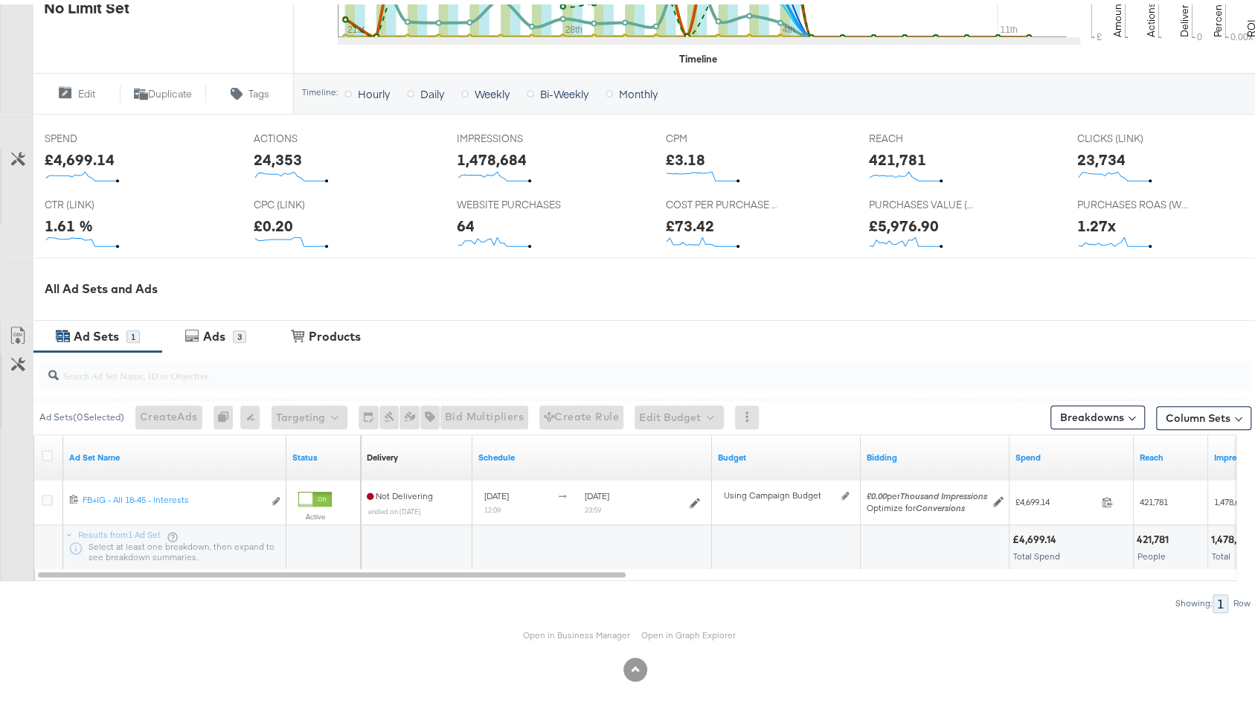
scroll to position [80, 0]
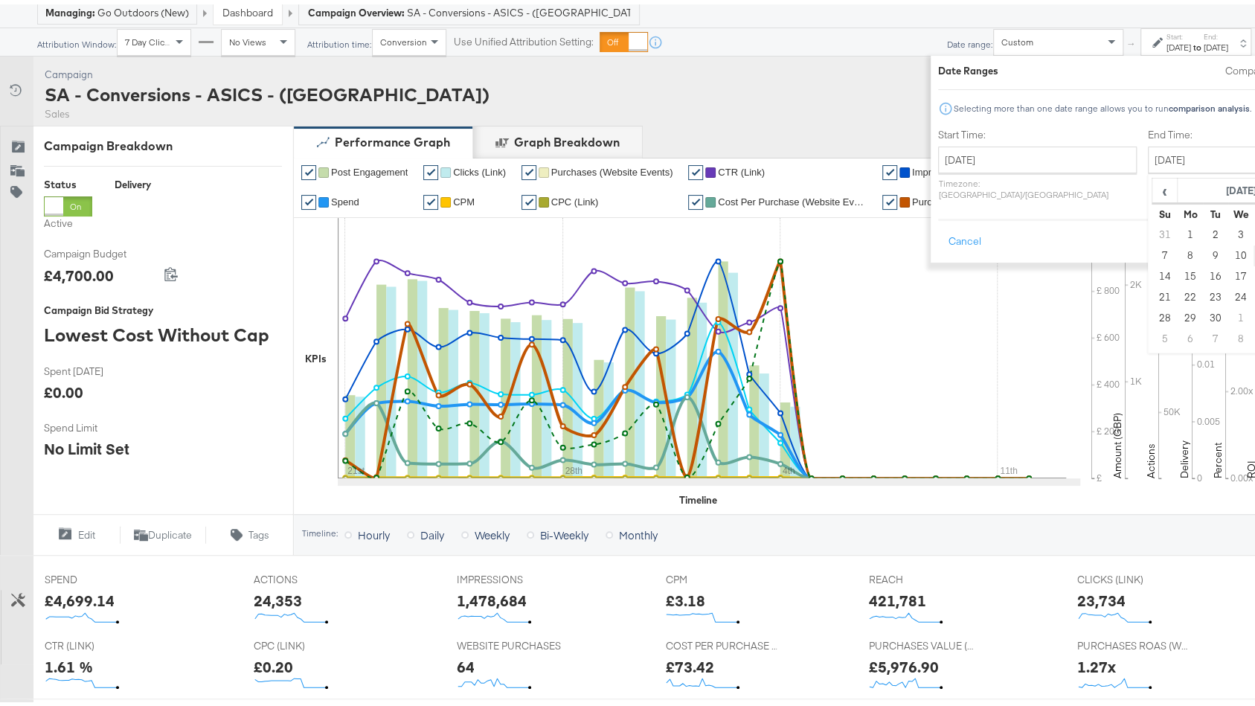
click at [1253, 254] on td "11" at bounding box center [1265, 251] width 25 height 21
type input "September 11th 2025"
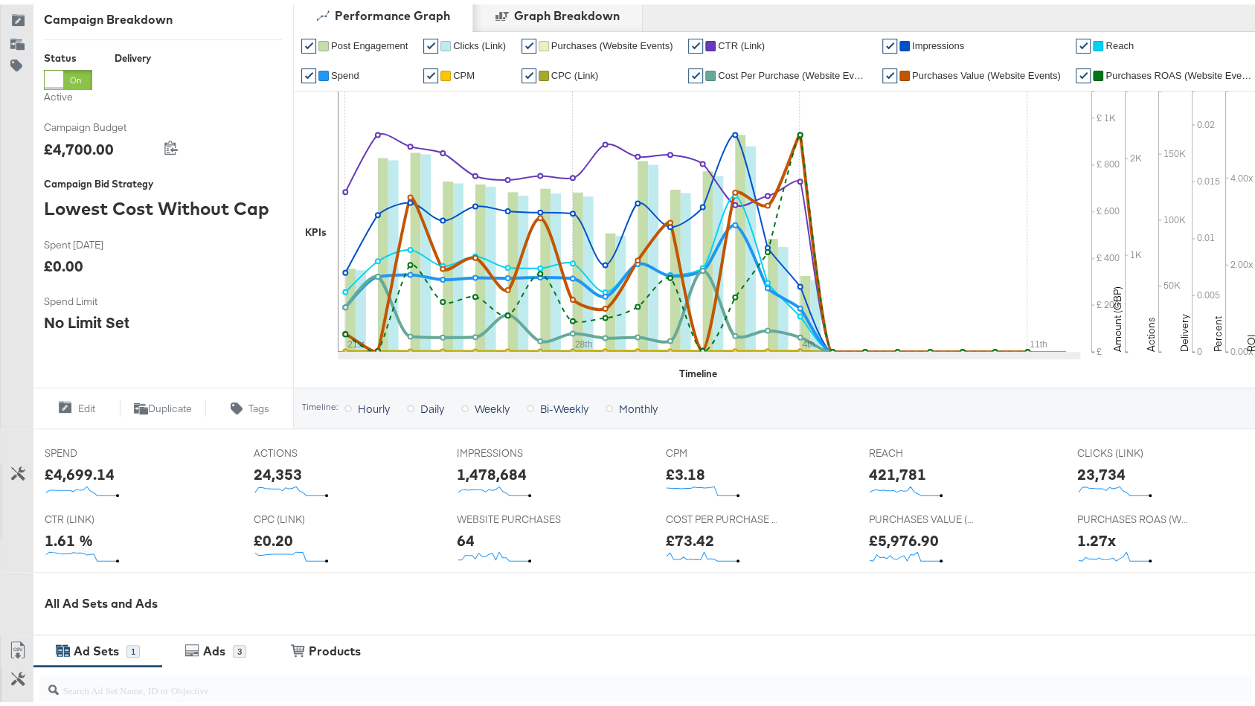
scroll to position [348, 0]
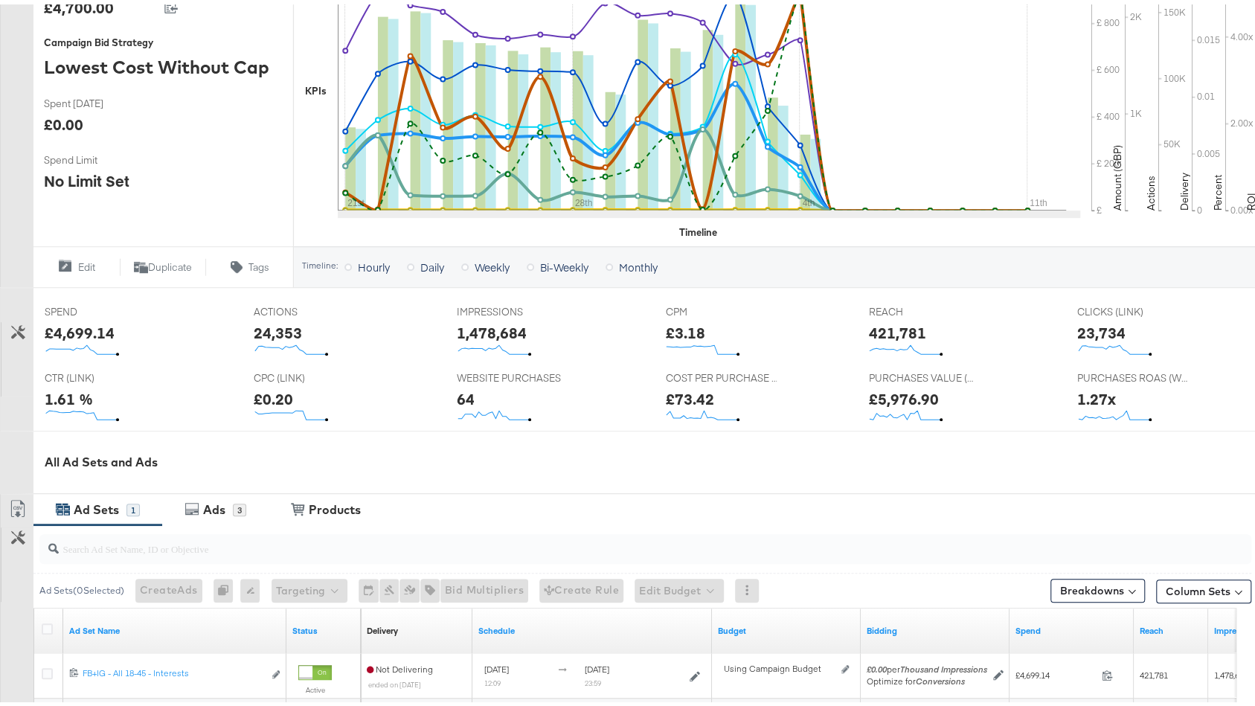
click at [95, 328] on div "£4,699.14" at bounding box center [80, 329] width 70 height 22
copy div "4,699.14"
click at [497, 329] on div "1,478,684" at bounding box center [492, 329] width 70 height 22
click at [498, 328] on div "1,478,684" at bounding box center [492, 329] width 70 height 22
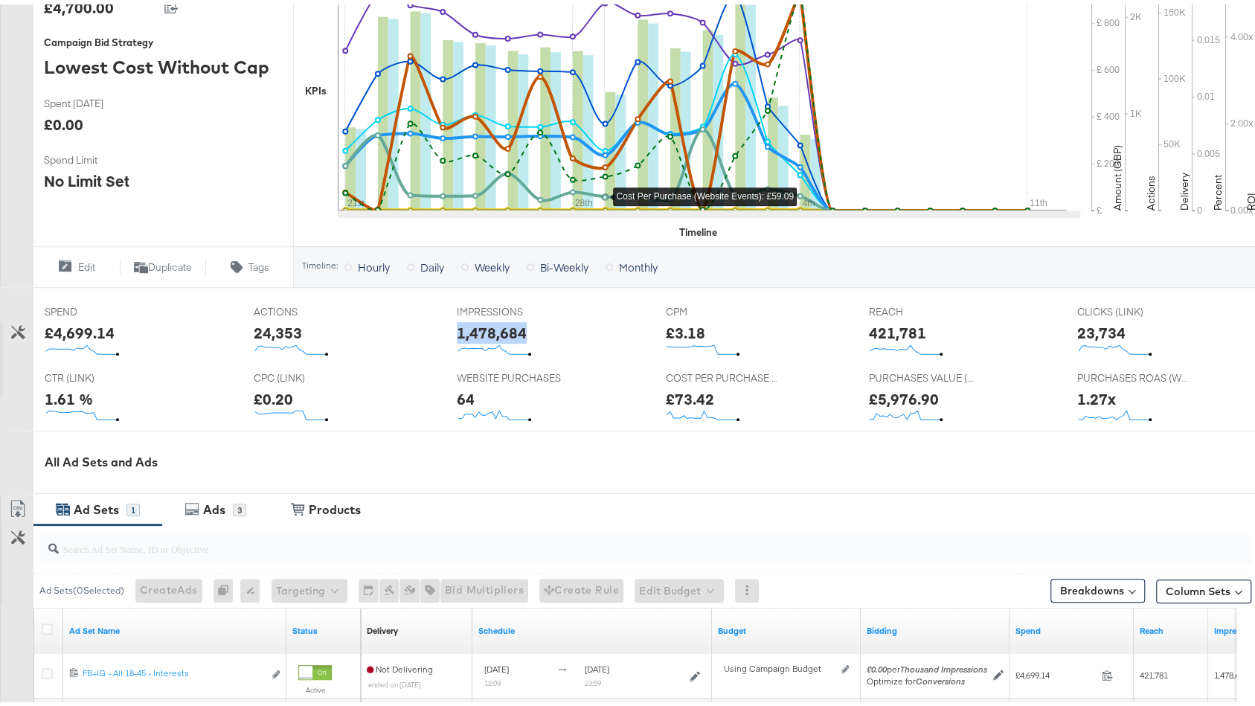
copy div "1,478,684"
click at [868, 335] on div "421,781" at bounding box center [896, 329] width 57 height 22
click at [881, 319] on div "421,781" at bounding box center [896, 329] width 57 height 22
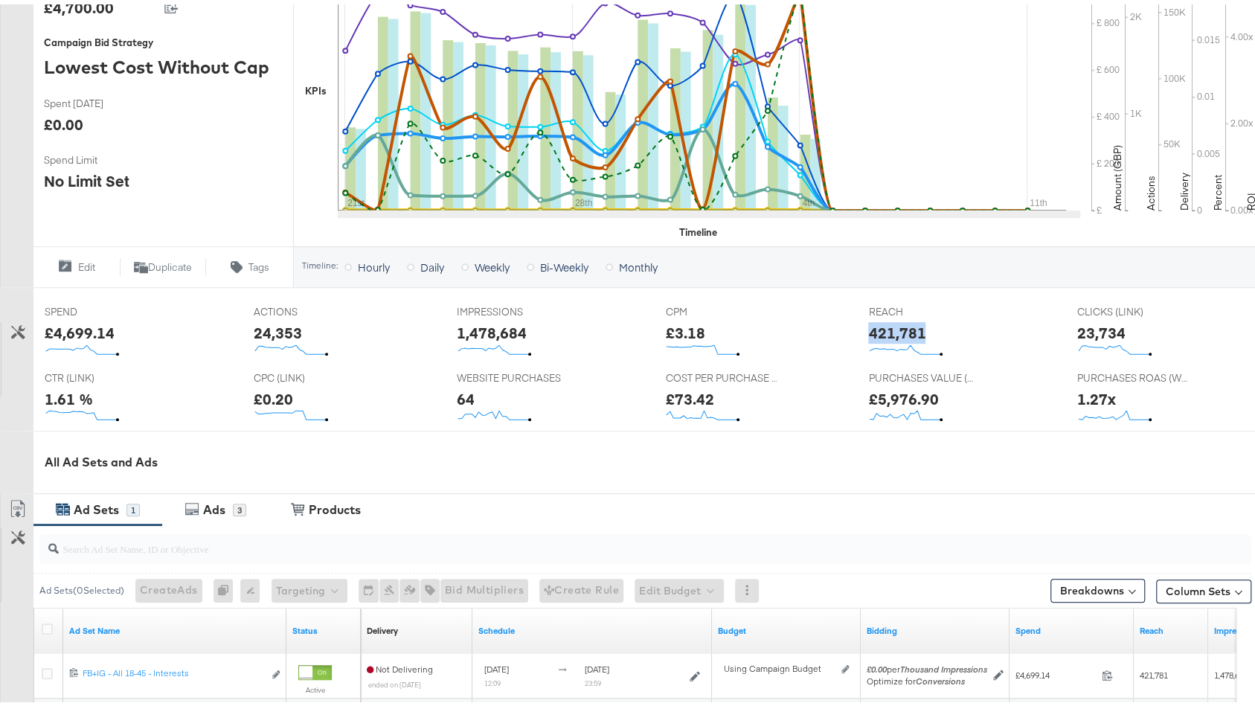
click at [881, 319] on div "421,781" at bounding box center [896, 329] width 57 height 22
copy div "421,781"
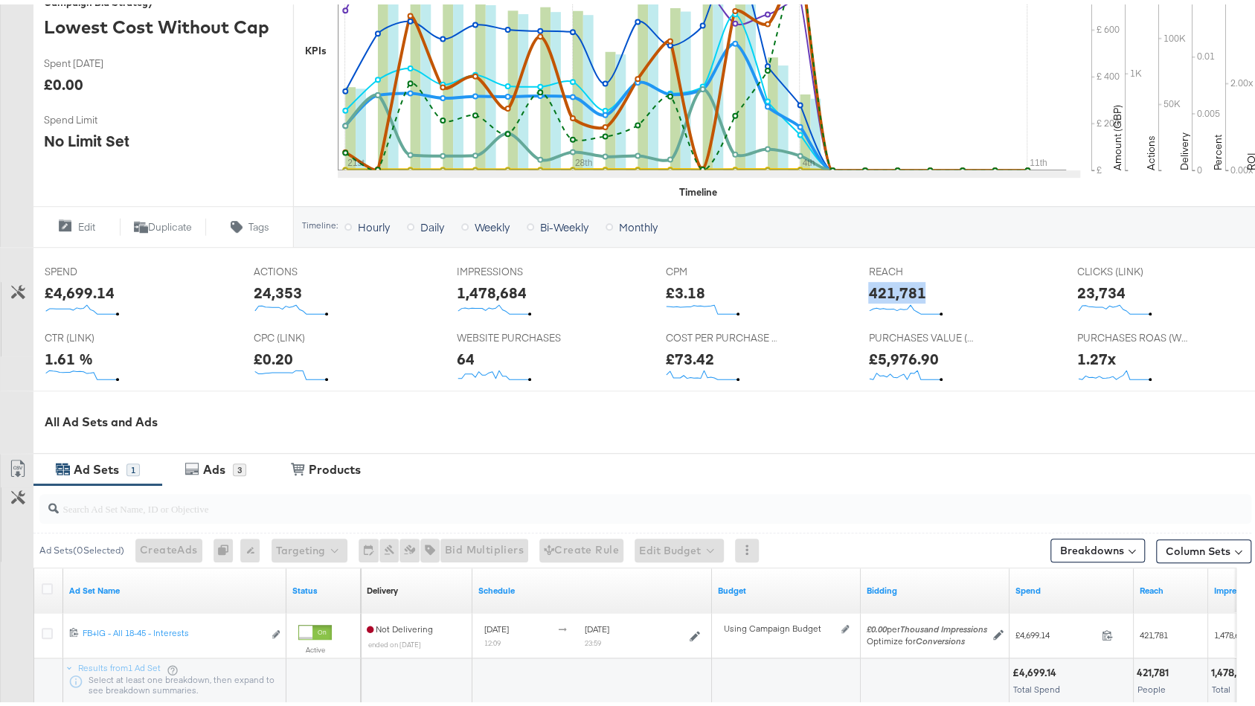
scroll to position [521, 0]
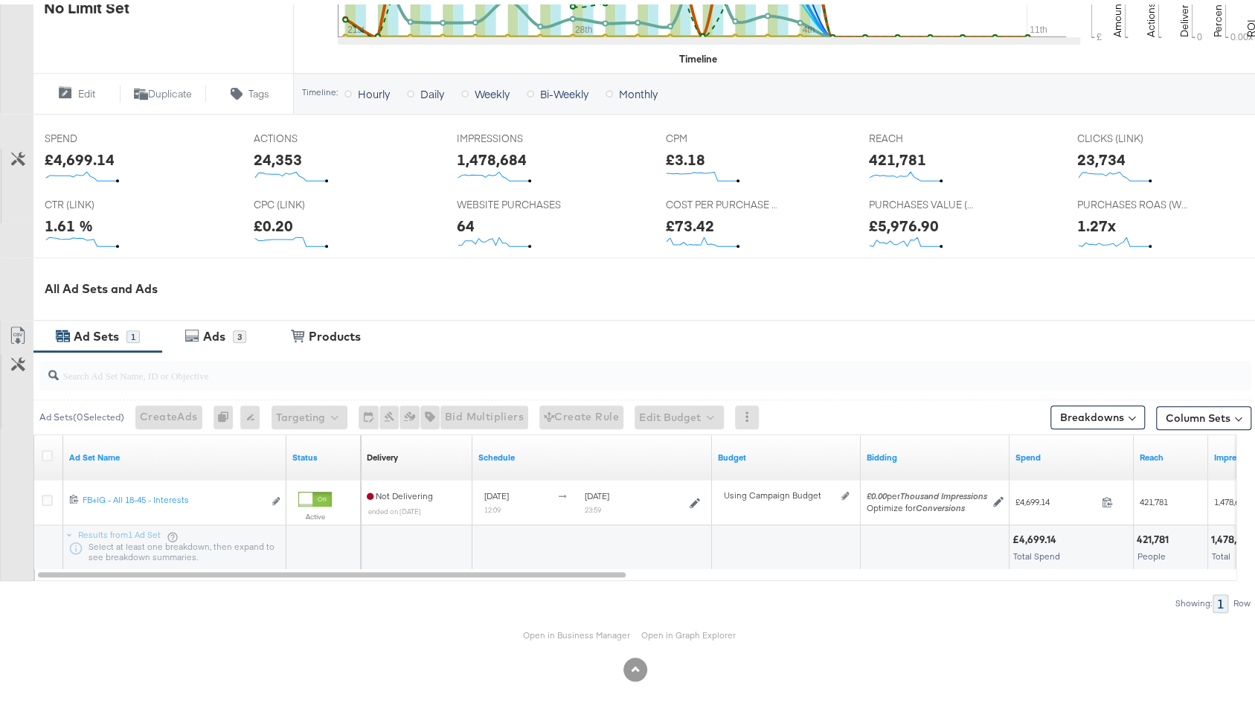
click at [680, 152] on div "£3.18" at bounding box center [684, 155] width 39 height 22
copy div "£3.18"
click at [1077, 149] on div "23,734" at bounding box center [1101, 155] width 48 height 22
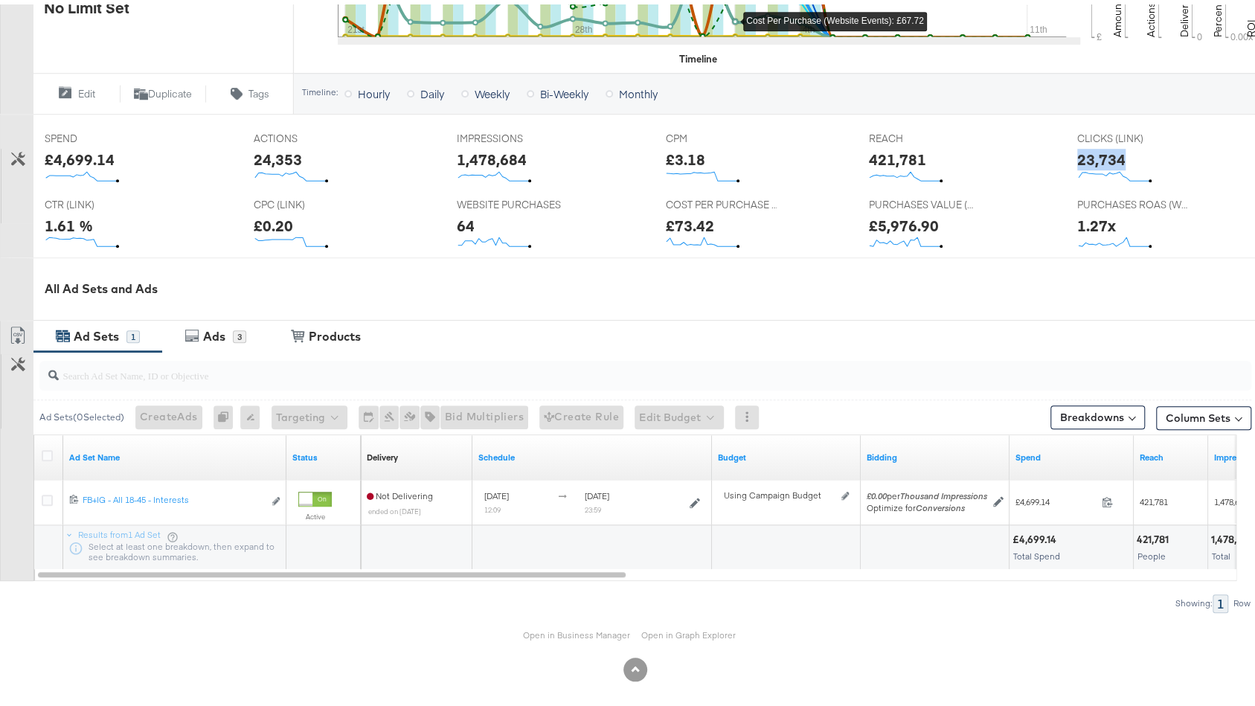
click at [1077, 149] on div "23,734" at bounding box center [1101, 155] width 48 height 22
copy div "23,734"
click at [70, 223] on div "1.61 %" at bounding box center [69, 221] width 48 height 22
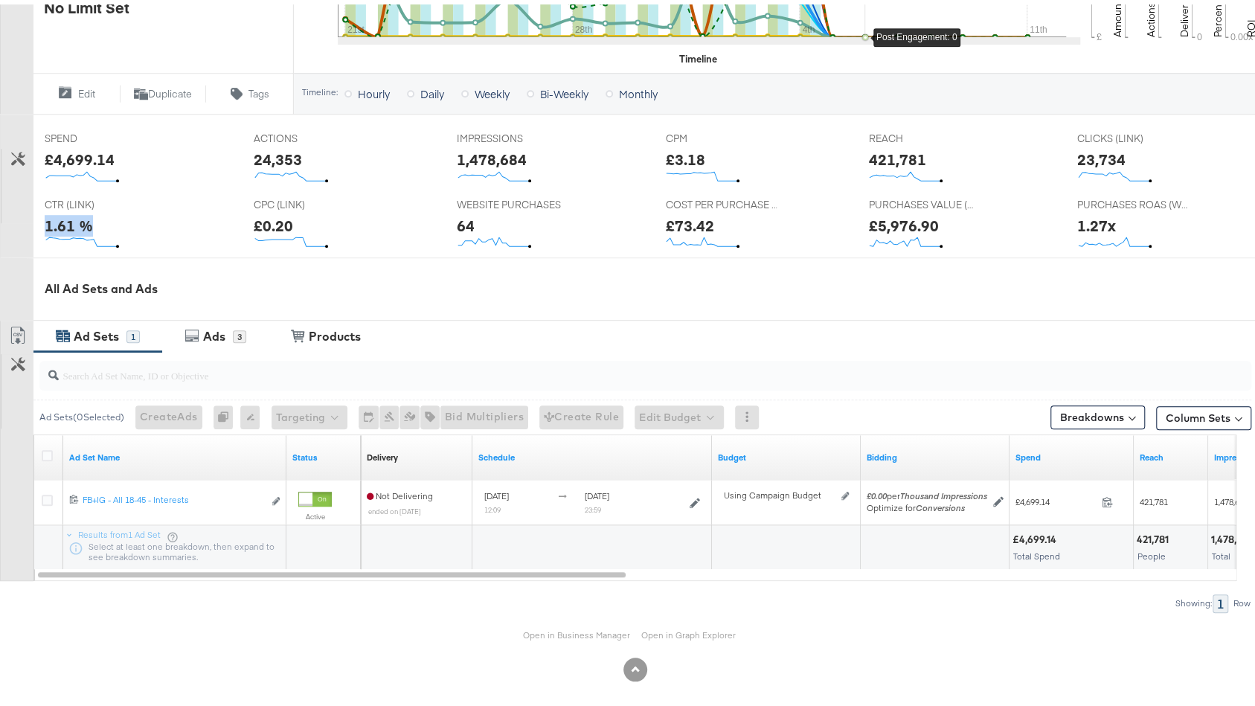
click at [70, 223] on div "1.61 %" at bounding box center [69, 221] width 48 height 22
copy div "1.61 %"
click at [274, 217] on div "£0.20" at bounding box center [273, 221] width 39 height 22
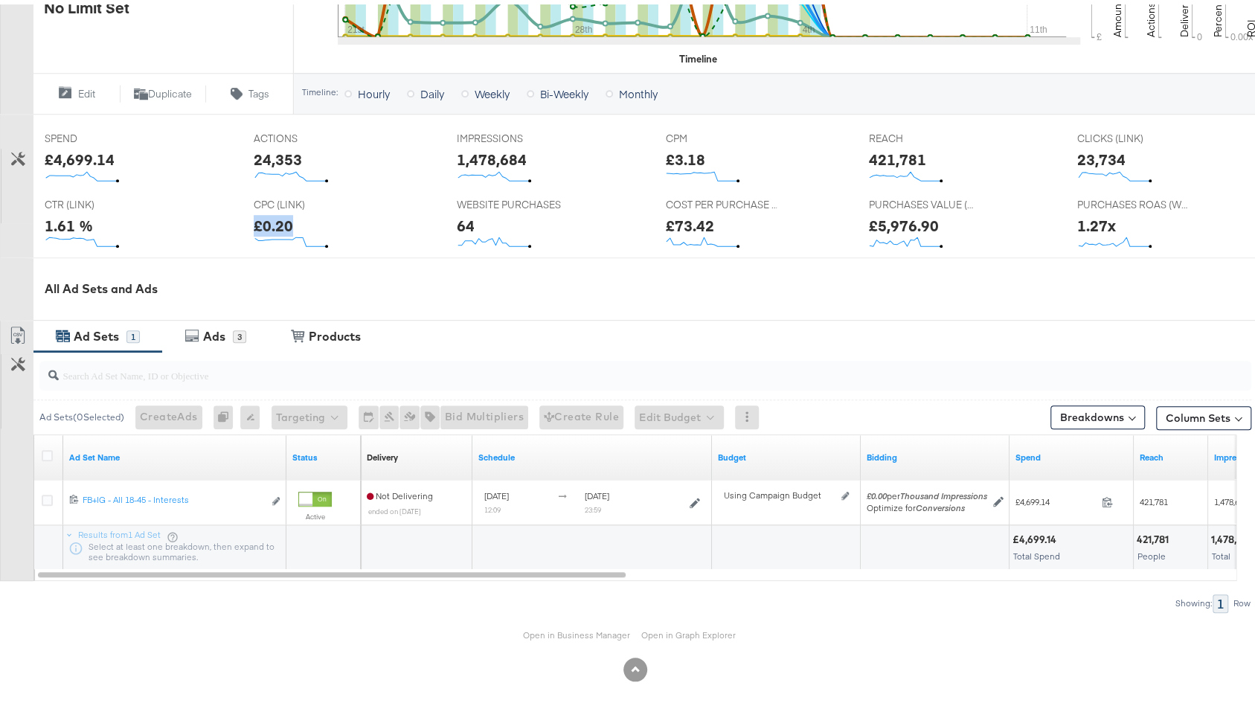
copy div "£0.20"
click at [464, 222] on div "64" at bounding box center [466, 221] width 18 height 22
click at [465, 221] on div "64" at bounding box center [466, 221] width 18 height 22
copy div "64"
click at [693, 227] on div "£73.42" at bounding box center [689, 221] width 48 height 22
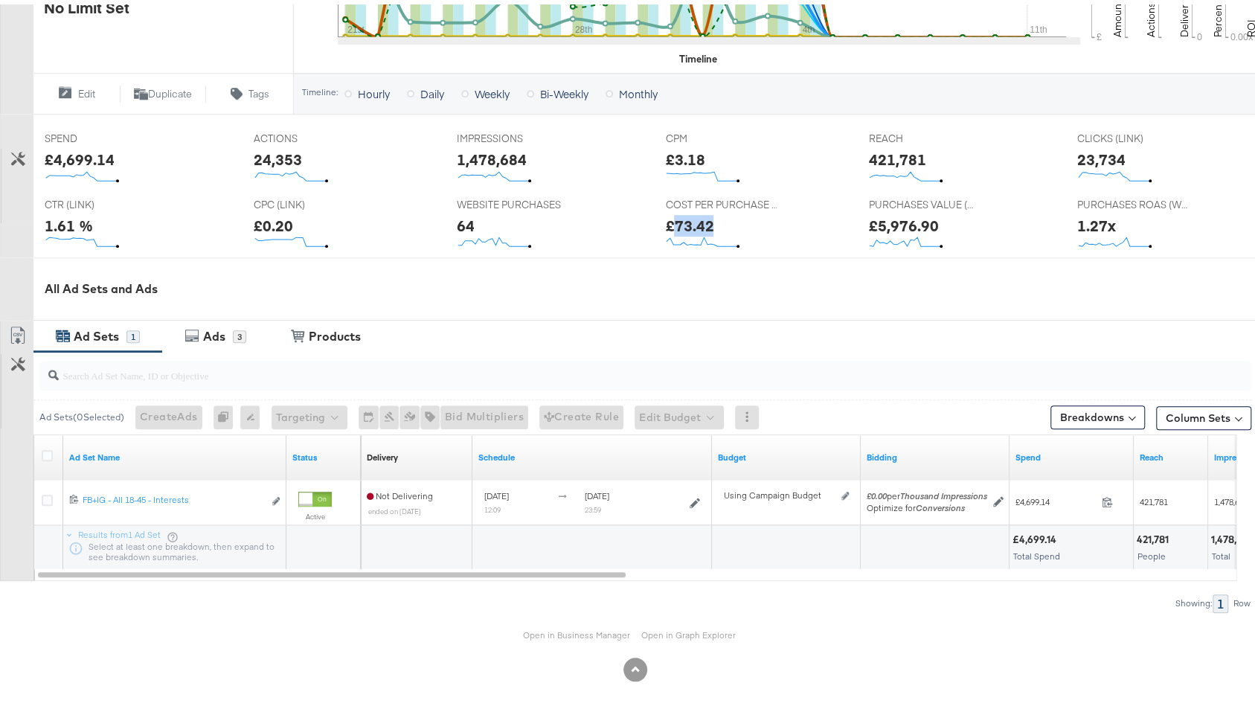
click at [693, 227] on div "£73.42" at bounding box center [689, 221] width 48 height 22
copy div "£73.42"
click at [878, 216] on div "£5,976.90" at bounding box center [903, 221] width 70 height 22
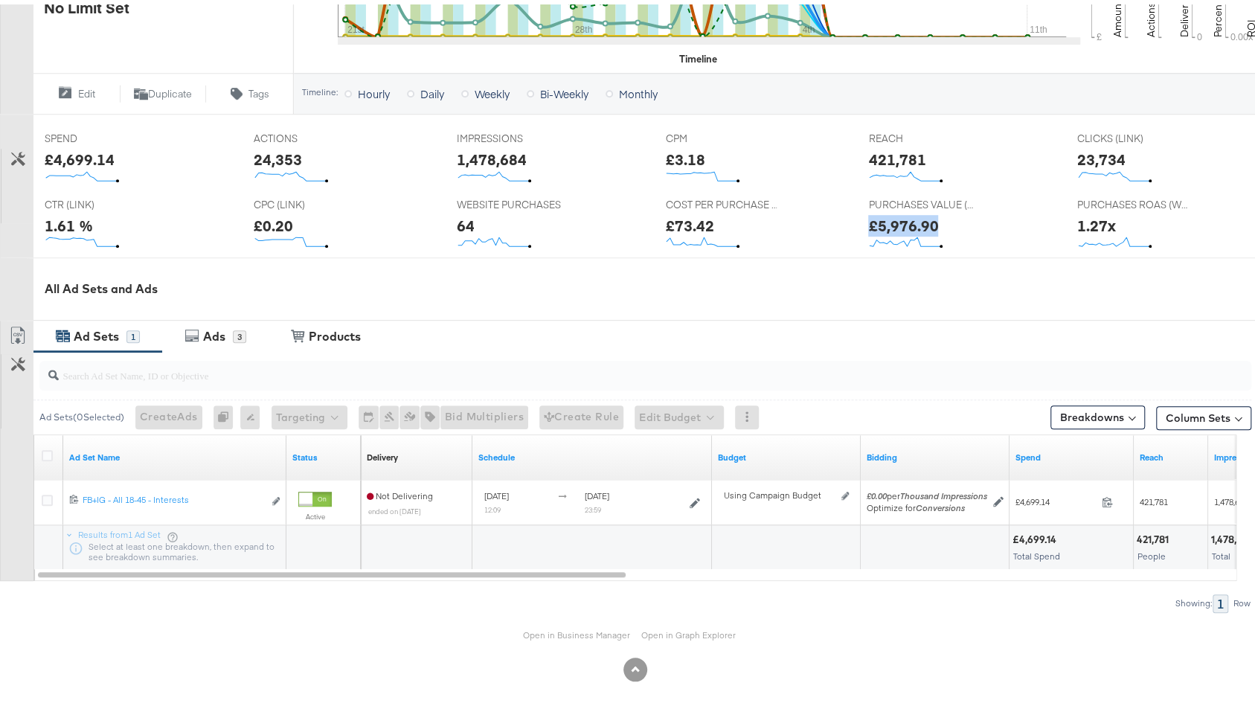
click at [878, 216] on div "£5,976.90" at bounding box center [903, 221] width 70 height 22
copy div "£5,976.90"
click at [1077, 220] on div "1.27x" at bounding box center [1096, 221] width 39 height 22
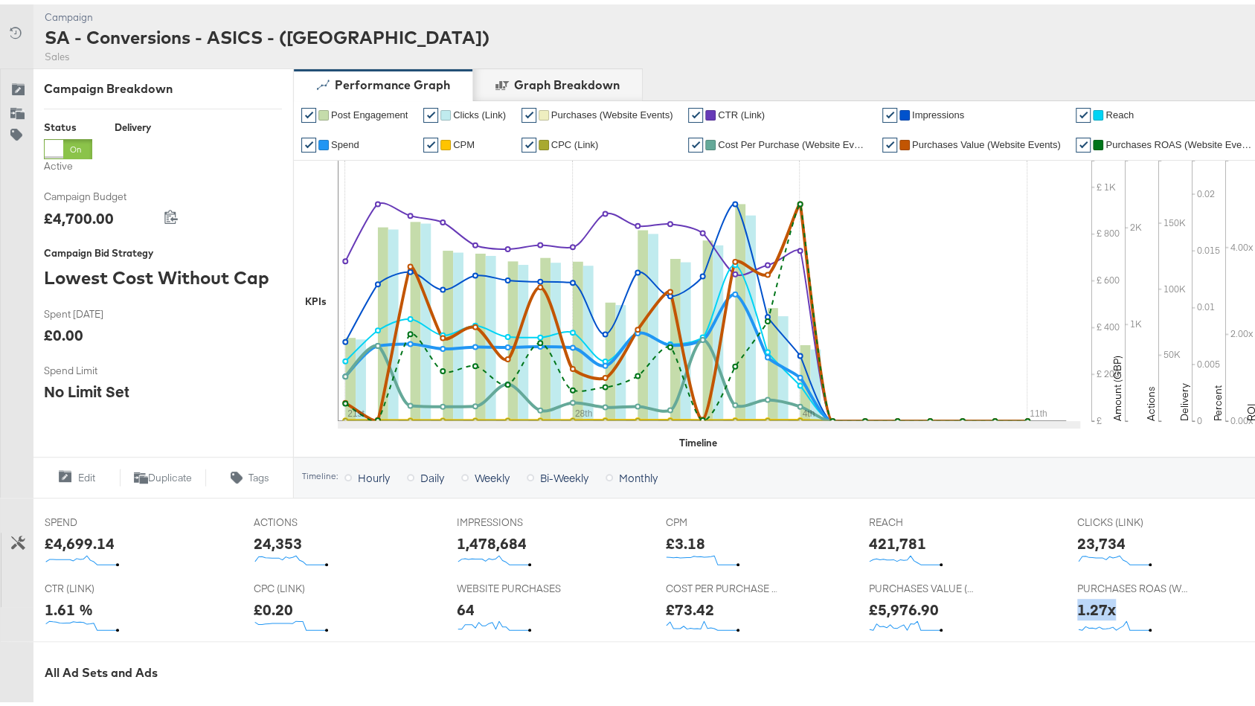
scroll to position [0, 0]
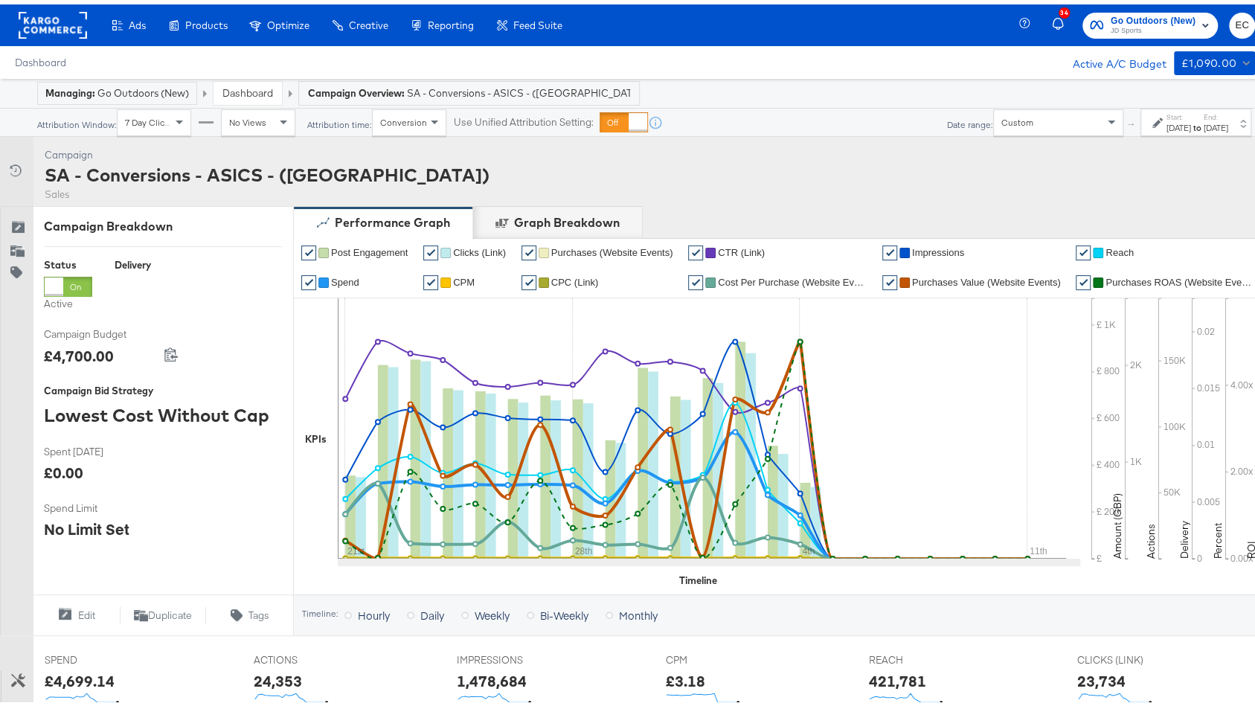
click at [1207, 125] on div "Sep 11th 2025" at bounding box center [1215, 124] width 25 height 12
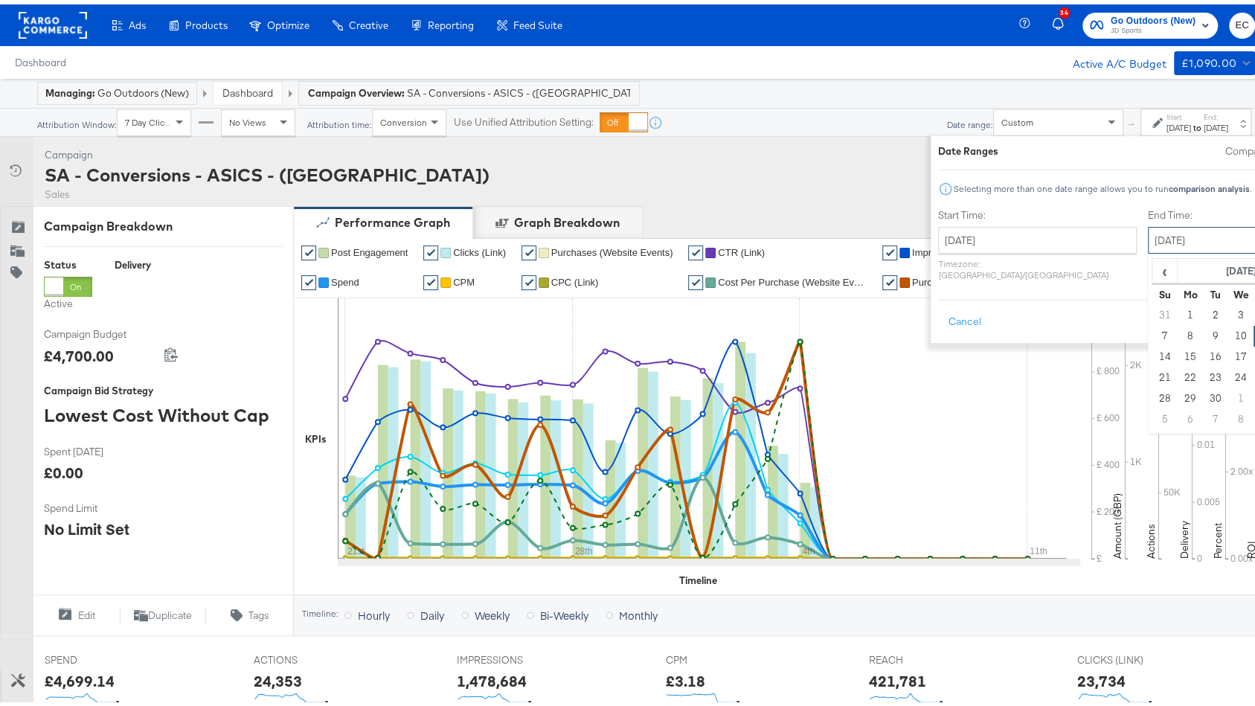
click at [1148, 239] on input "September 11th 2025" at bounding box center [1226, 235] width 156 height 27
click at [789, 180] on div "Campaign Activity Campaign SA - Conversions - ASICS - (SF) Sales" at bounding box center [635, 166] width 1270 height 69
click at [938, 304] on button "Cancel" at bounding box center [965, 317] width 54 height 27
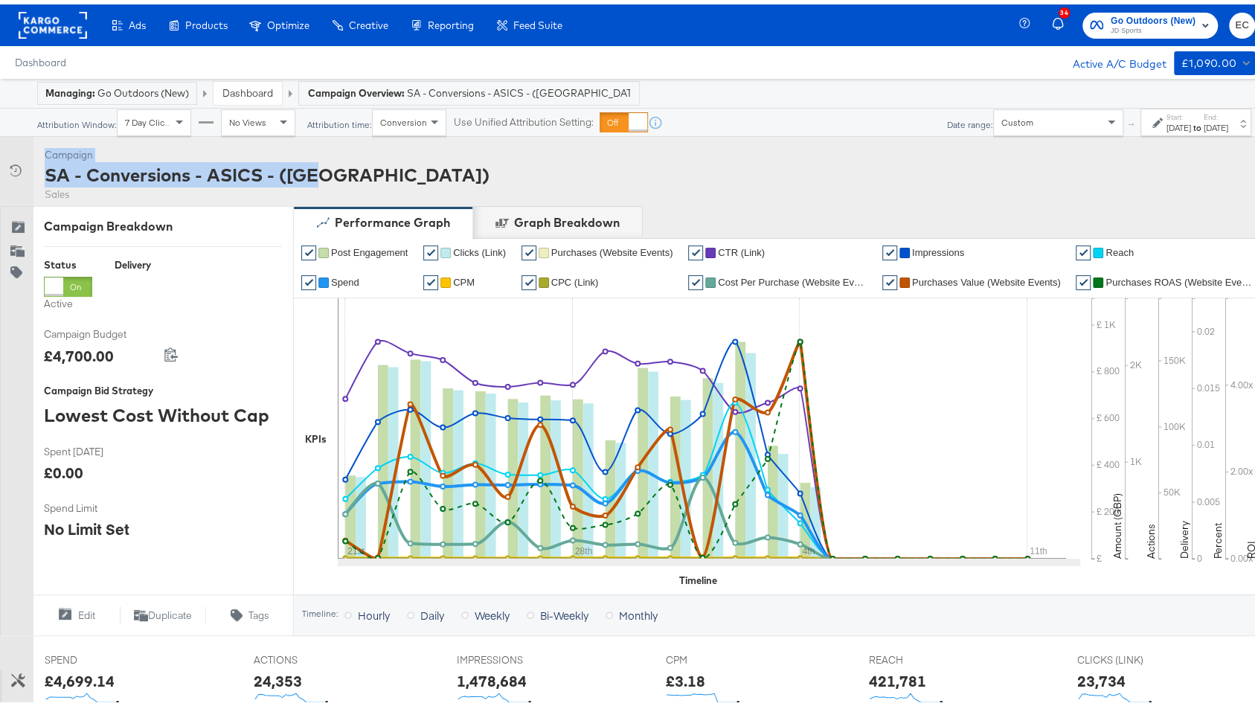
drag, startPoint x: 1243, startPoint y: 159, endPoint x: 1142, endPoint y: 135, distance: 104.1
click at [1142, 135] on div "Campaign Activity Campaign SA - Conversions - ASICS - (SF) Sales" at bounding box center [635, 166] width 1270 height 69
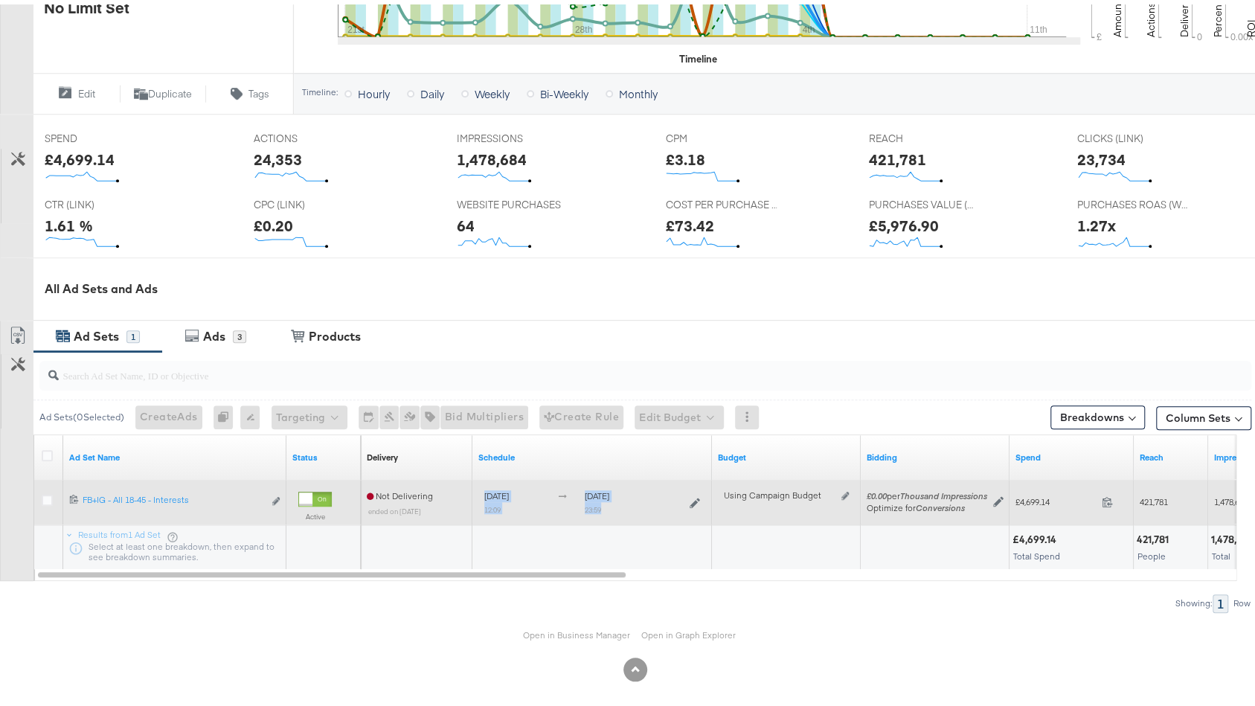
drag, startPoint x: 666, startPoint y: 501, endPoint x: 482, endPoint y: 489, distance: 184.1
click at [482, 489] on div "August 21st 2025 12:09 September 4th 2025 23:59" at bounding box center [592, 497] width 228 height 23
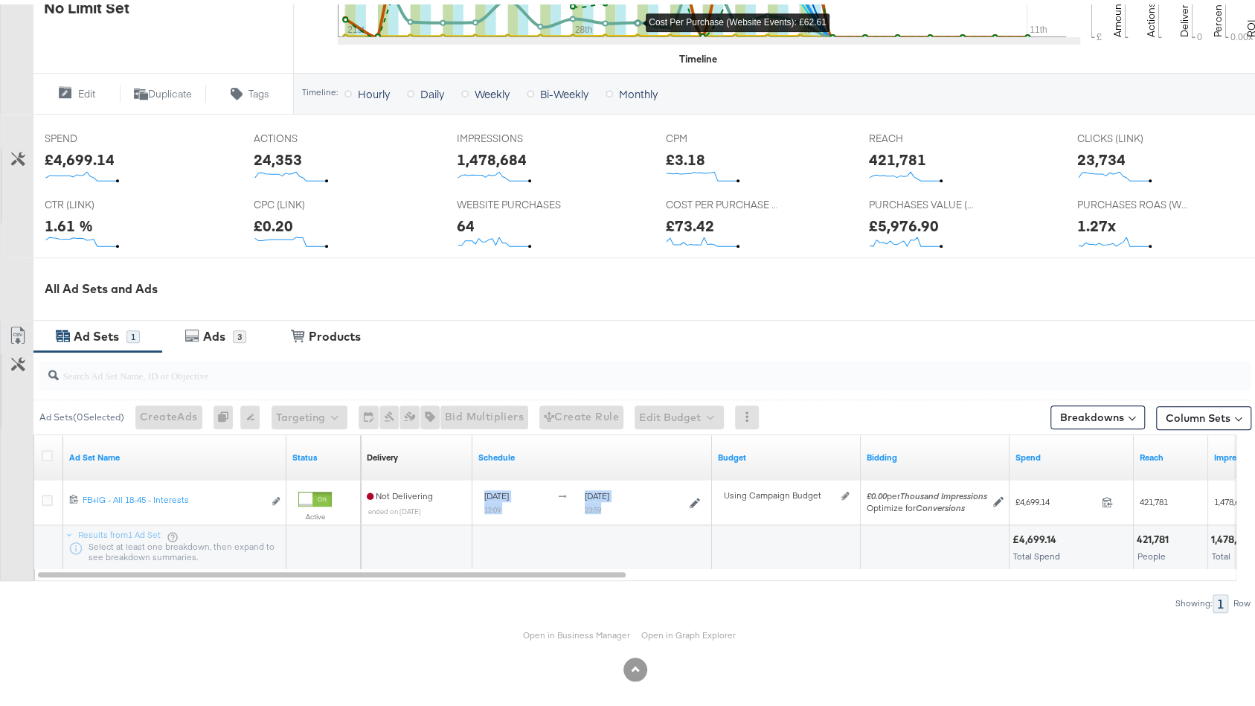
scroll to position [75, 0]
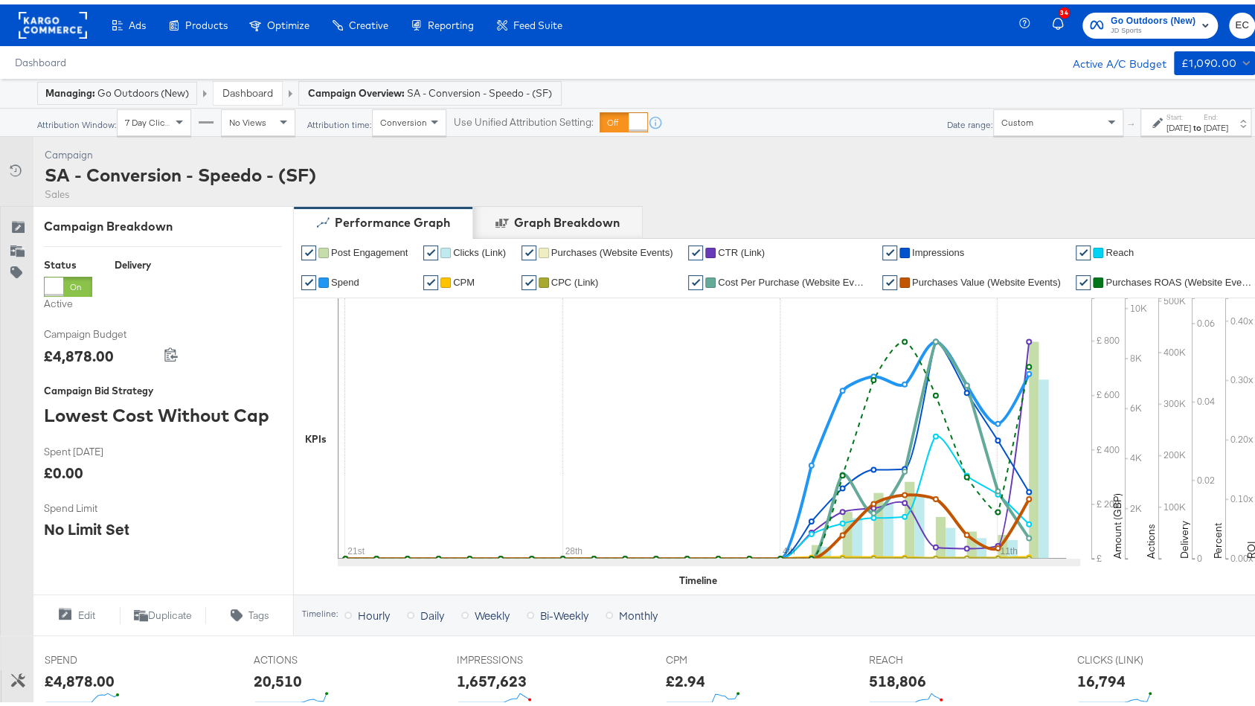
click at [270, 173] on div "SA - Conversion - Speedo - (SF)" at bounding box center [180, 170] width 271 height 25
copy div "SA - Conversion - Speedo - (SF)"
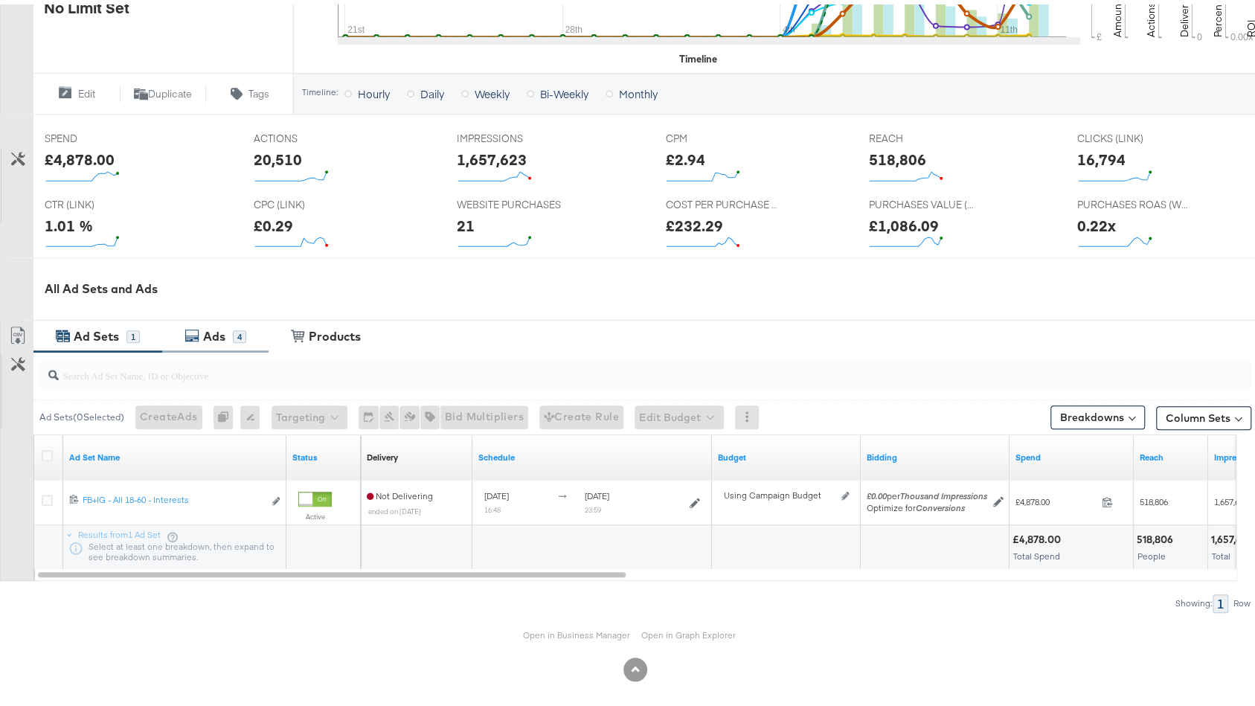
click at [242, 335] on div "Ads 4" at bounding box center [222, 332] width 47 height 17
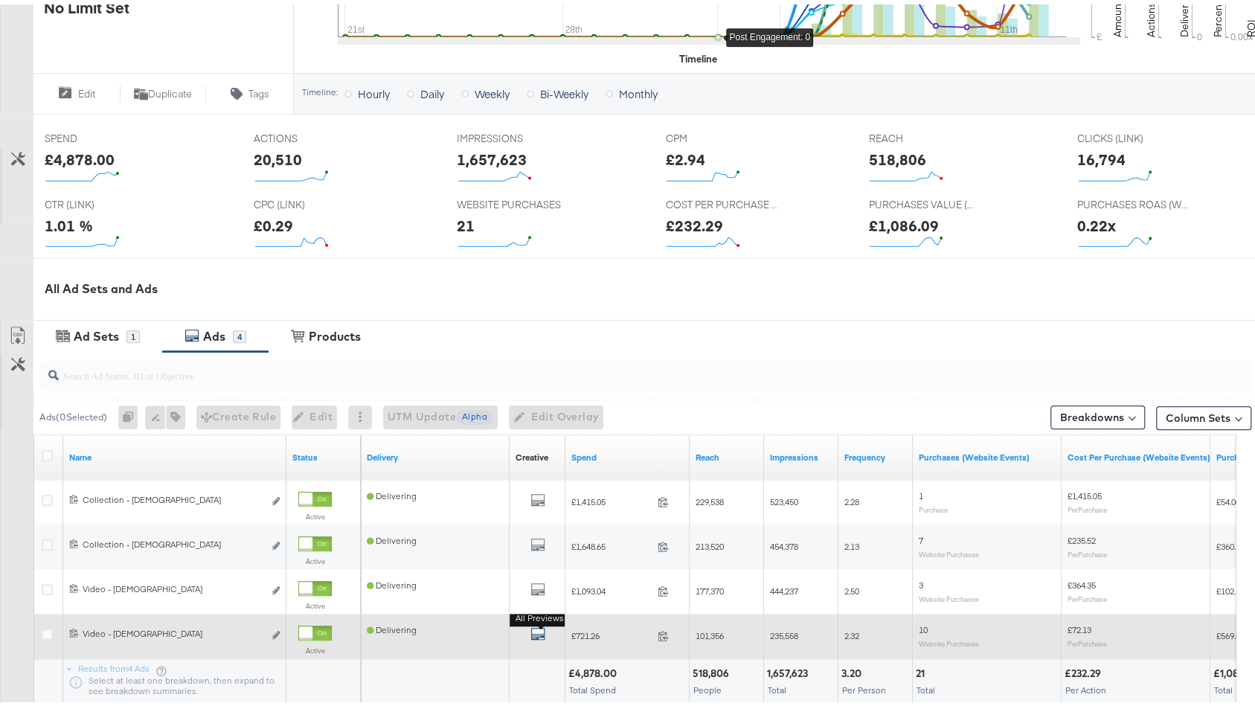
click at [534, 623] on icon "default" at bounding box center [537, 629] width 15 height 15
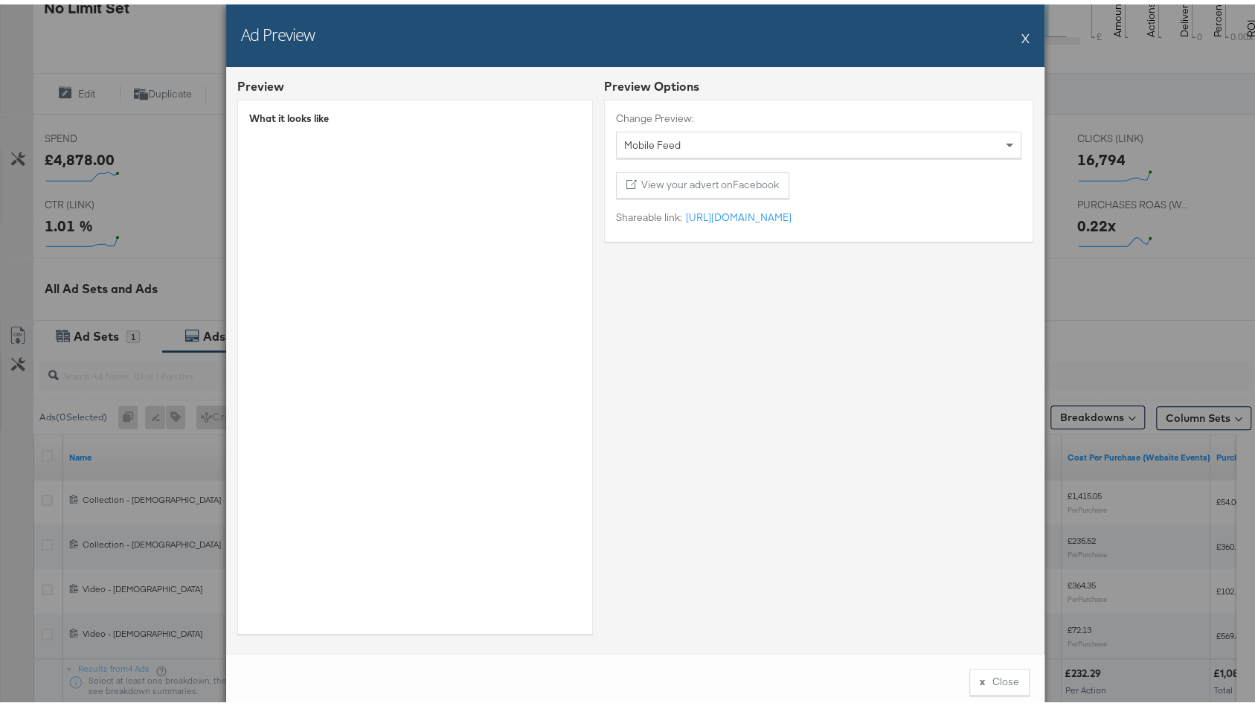
click at [1021, 33] on button "X" at bounding box center [1025, 34] width 8 height 30
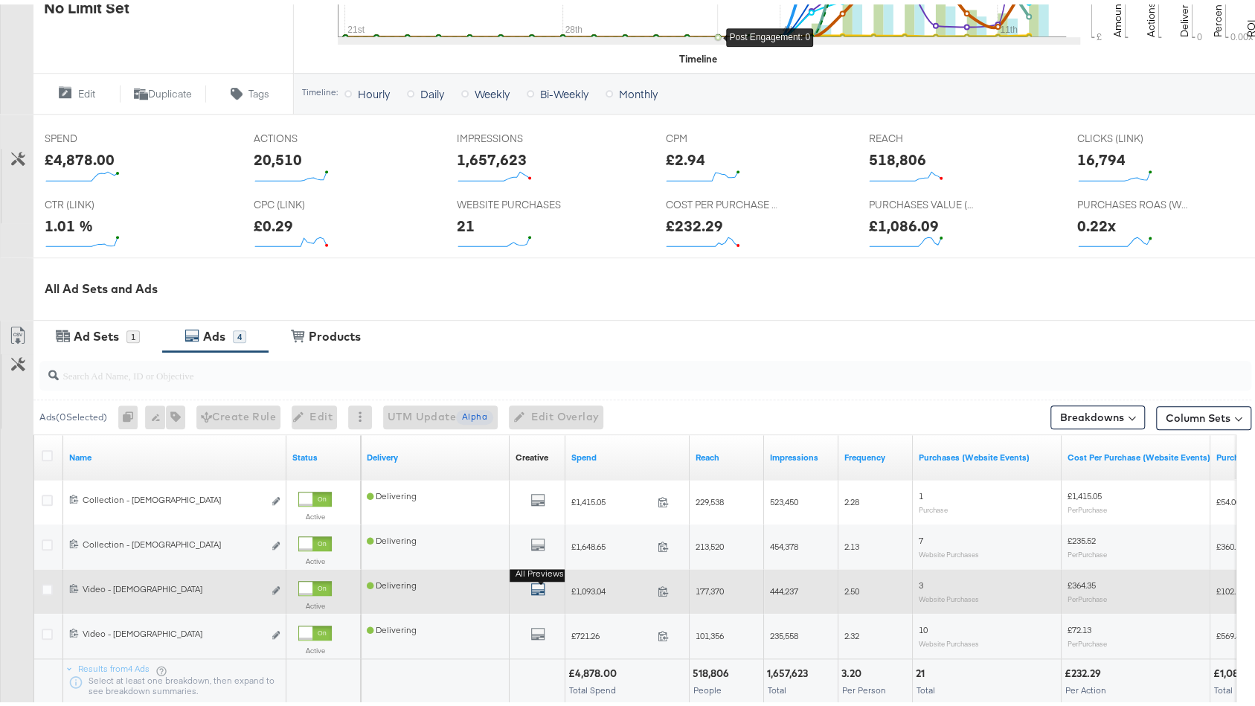
click at [541, 577] on button "All Previews" at bounding box center [537, 586] width 15 height 19
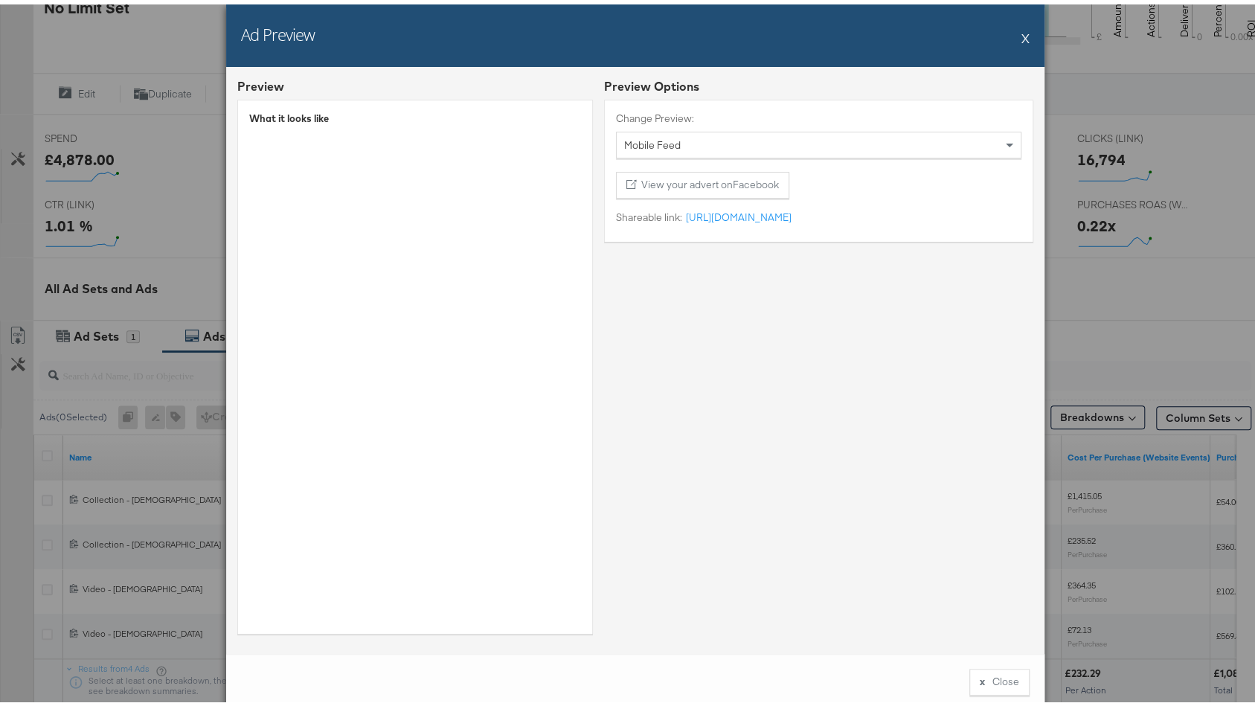
click at [1021, 39] on button "X" at bounding box center [1025, 34] width 8 height 30
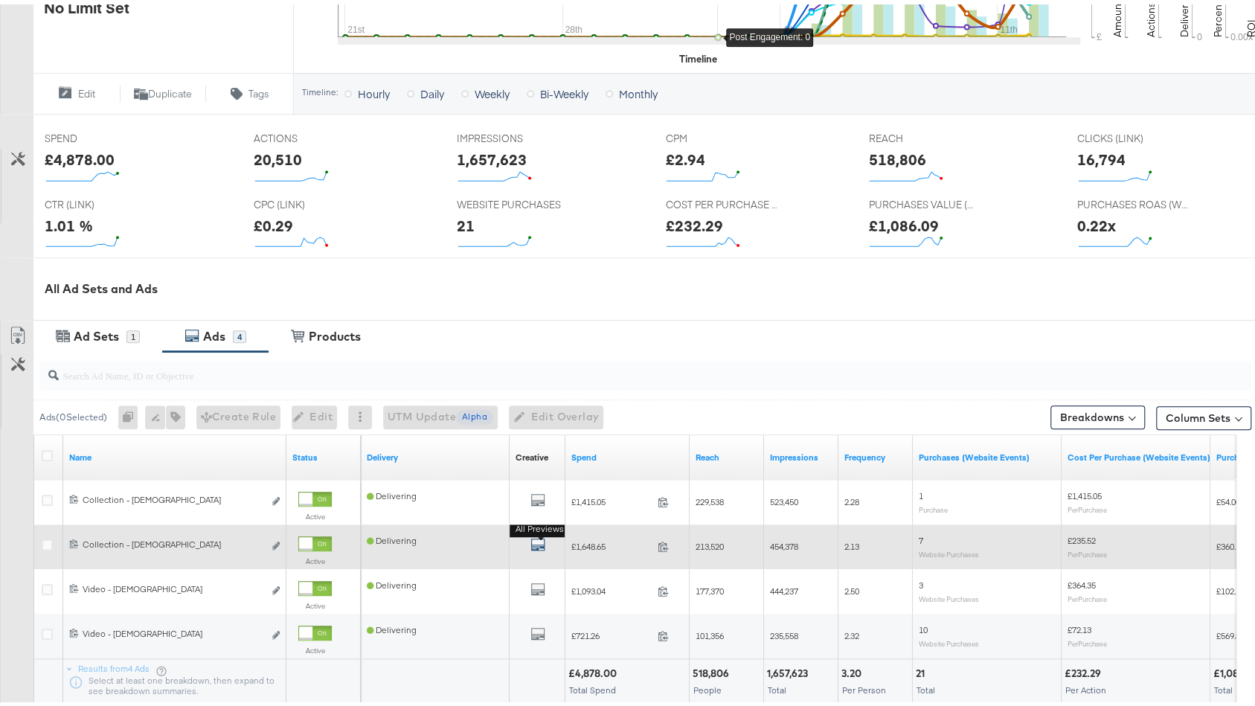
click at [538, 538] on icon "default" at bounding box center [537, 539] width 15 height 15
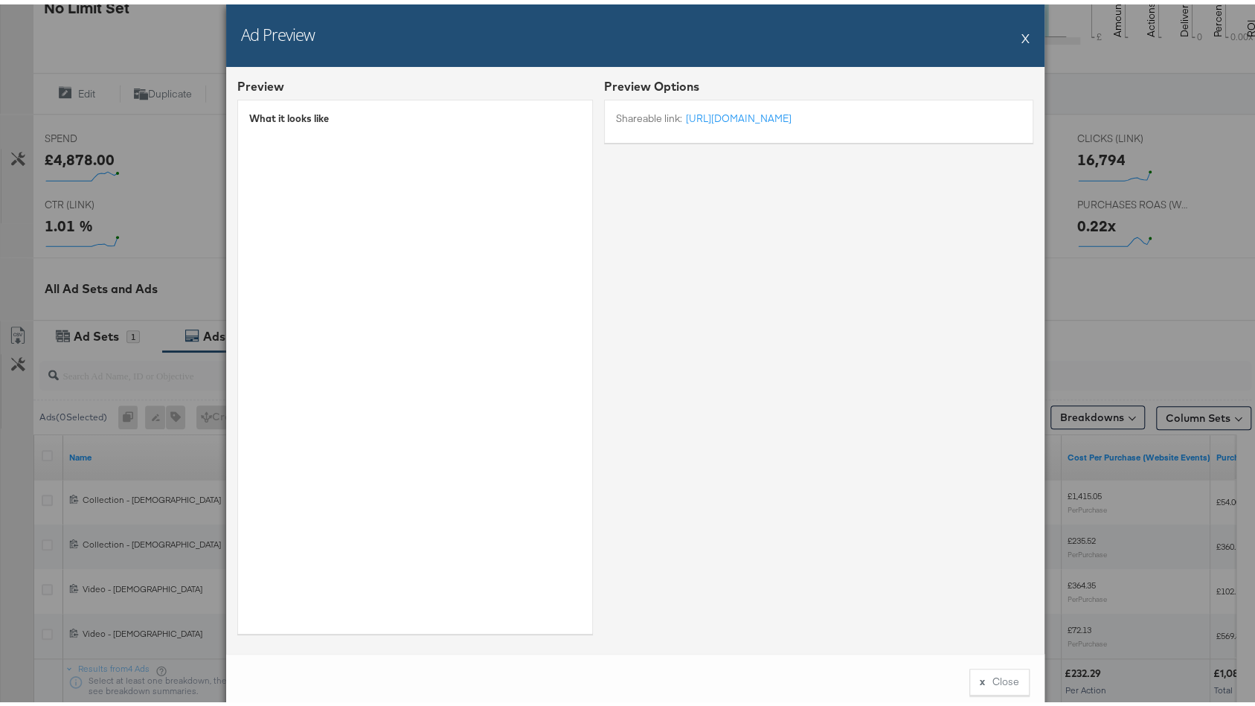
click at [1021, 32] on button "X" at bounding box center [1025, 34] width 8 height 30
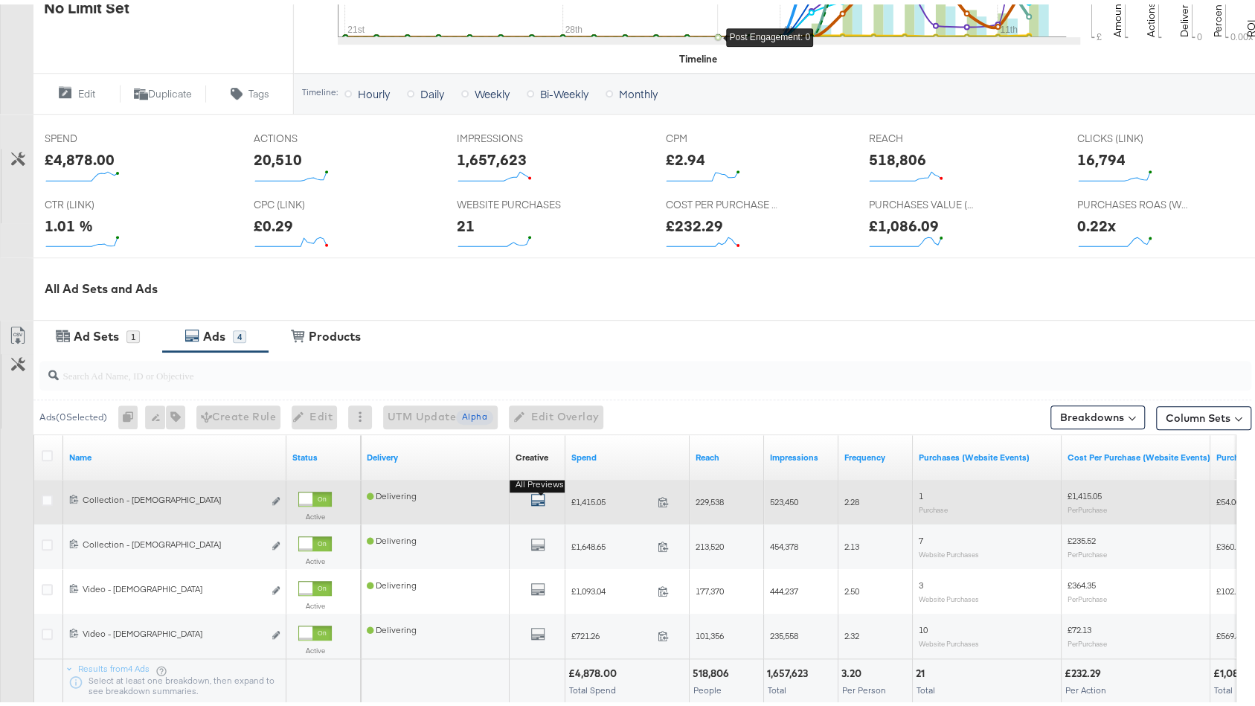
click at [541, 495] on icon "default" at bounding box center [537, 495] width 15 height 15
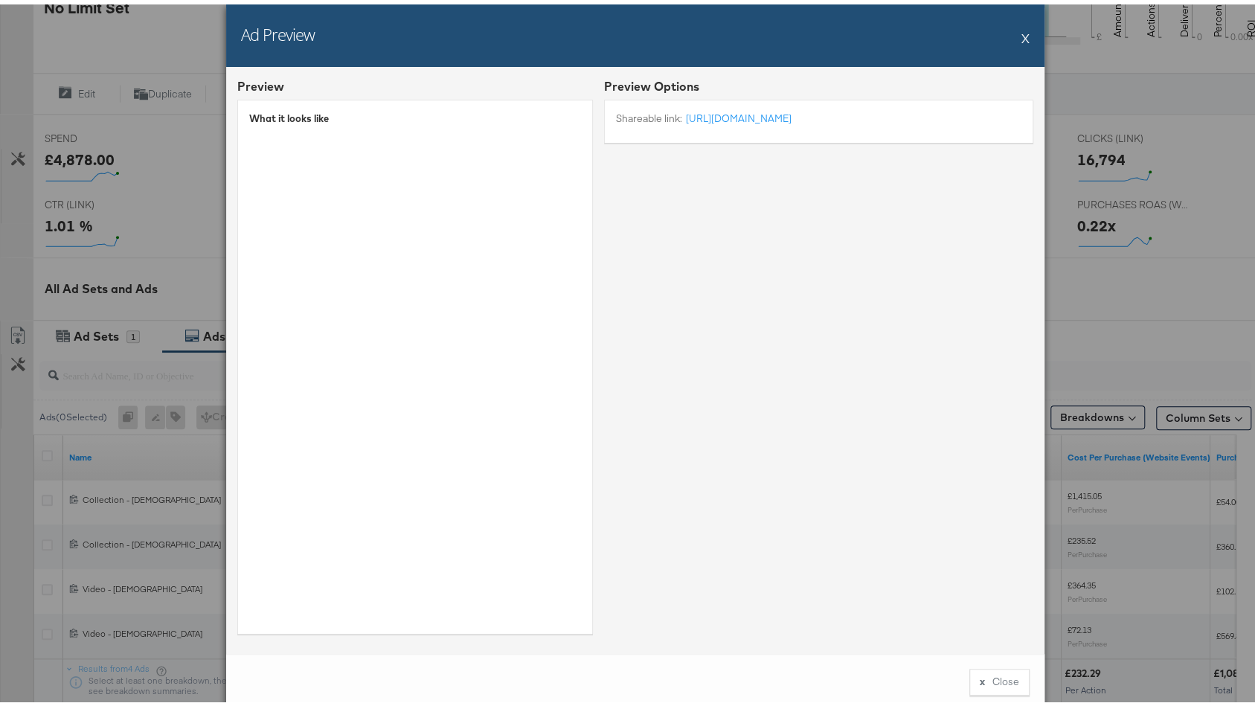
click at [1021, 39] on button "X" at bounding box center [1025, 34] width 8 height 30
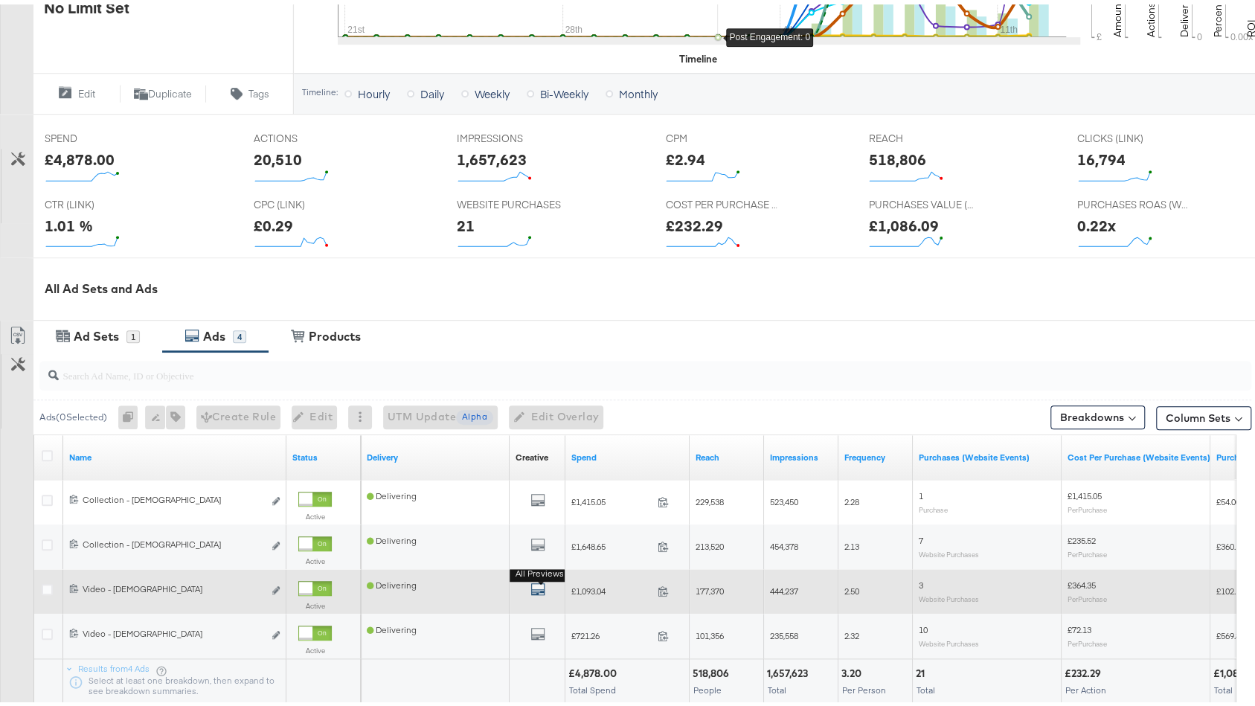
click at [538, 584] on icon "default" at bounding box center [537, 584] width 15 height 15
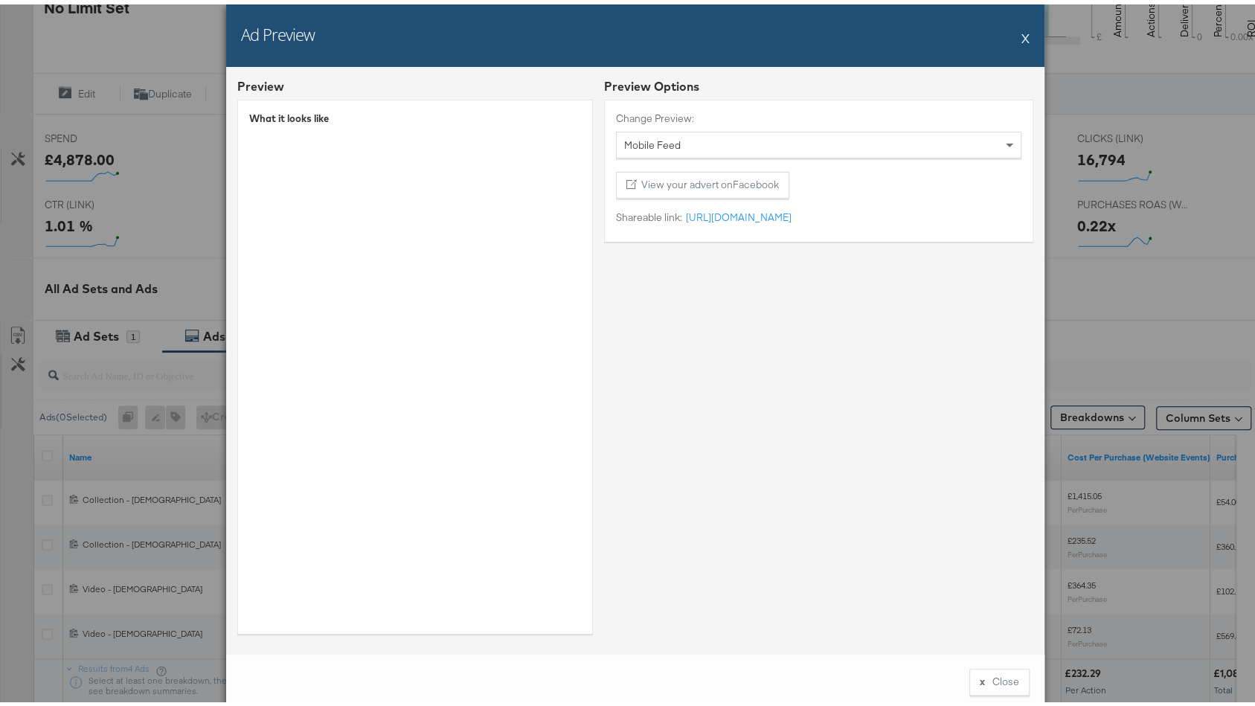
click at [1021, 38] on button "X" at bounding box center [1025, 34] width 8 height 30
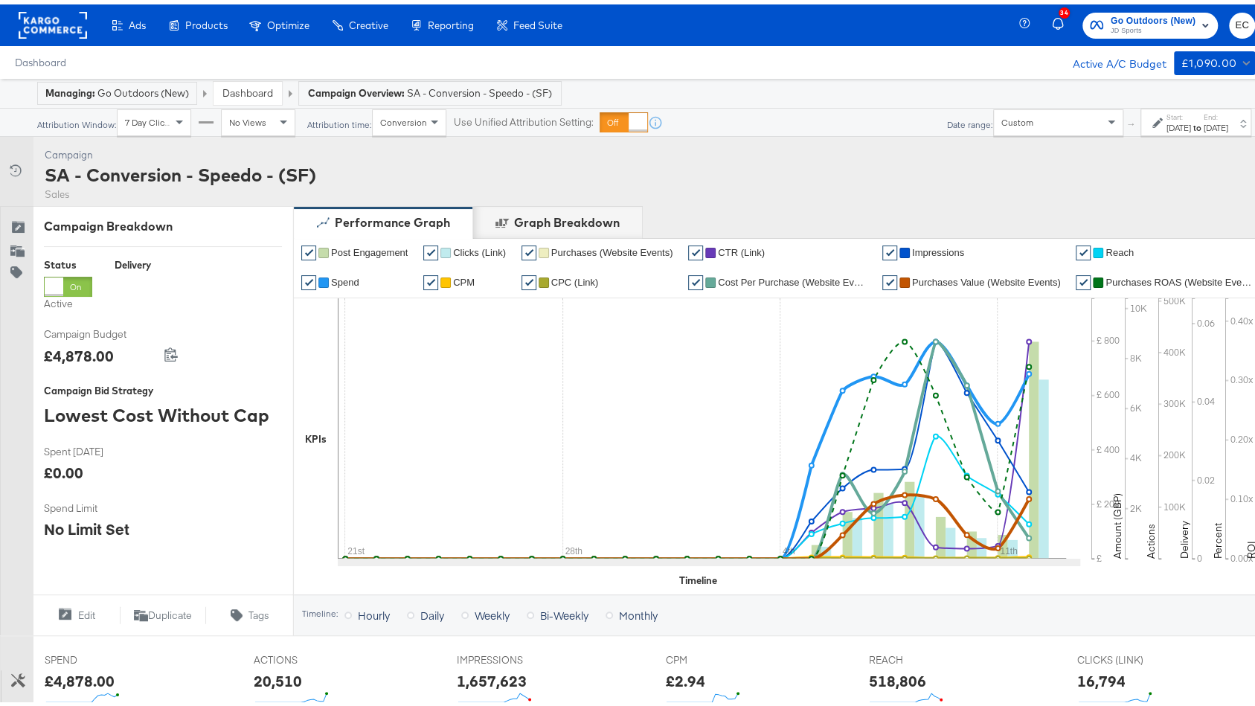
scroll to position [655, 0]
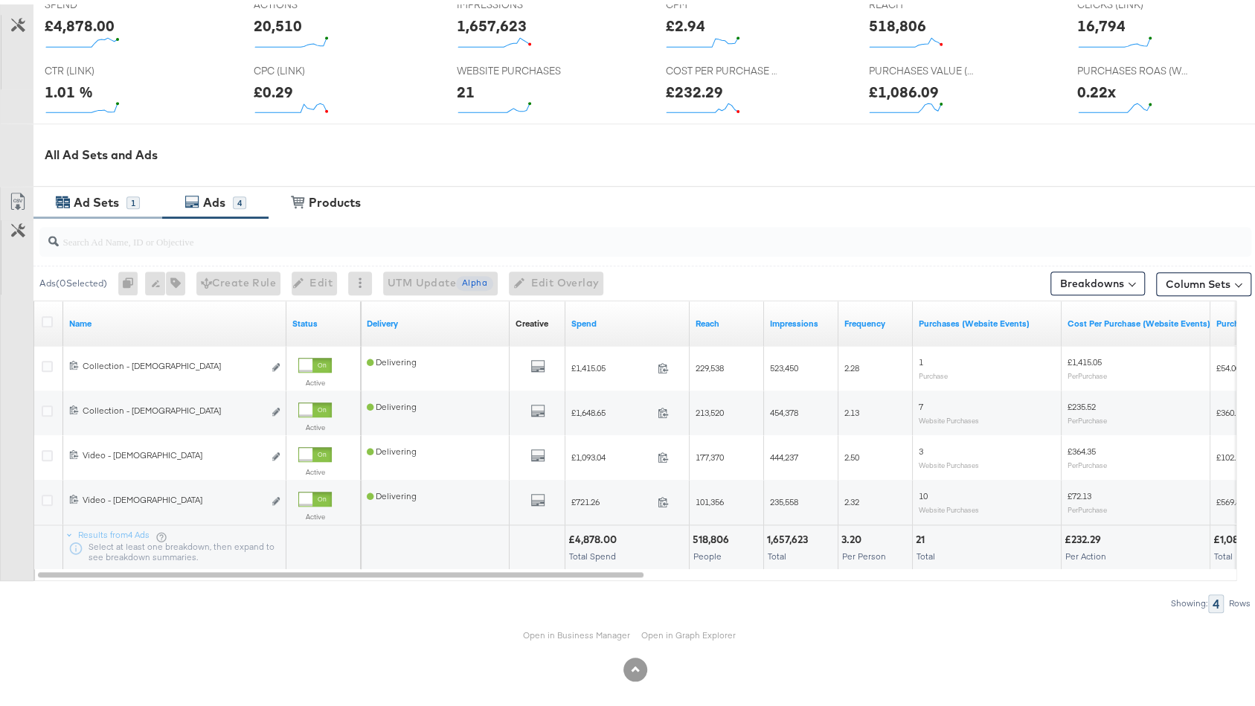
click at [110, 199] on div "Ad Sets" at bounding box center [96, 198] width 45 height 17
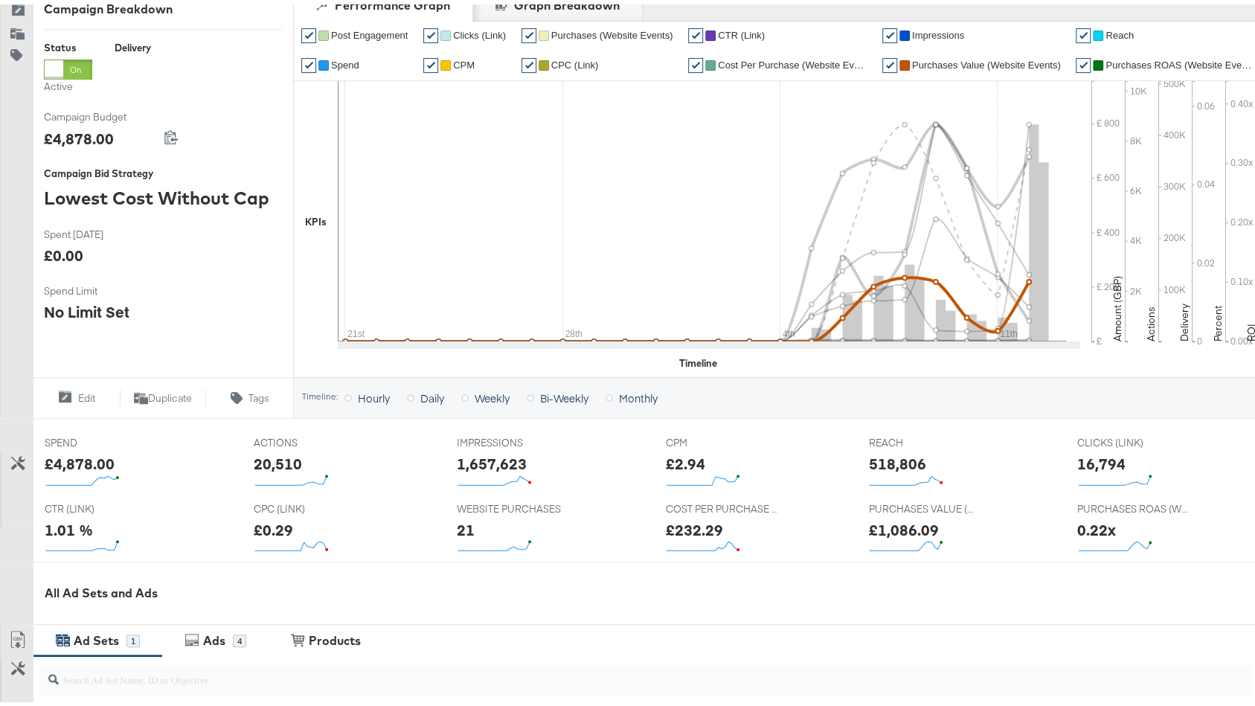
scroll to position [0, 0]
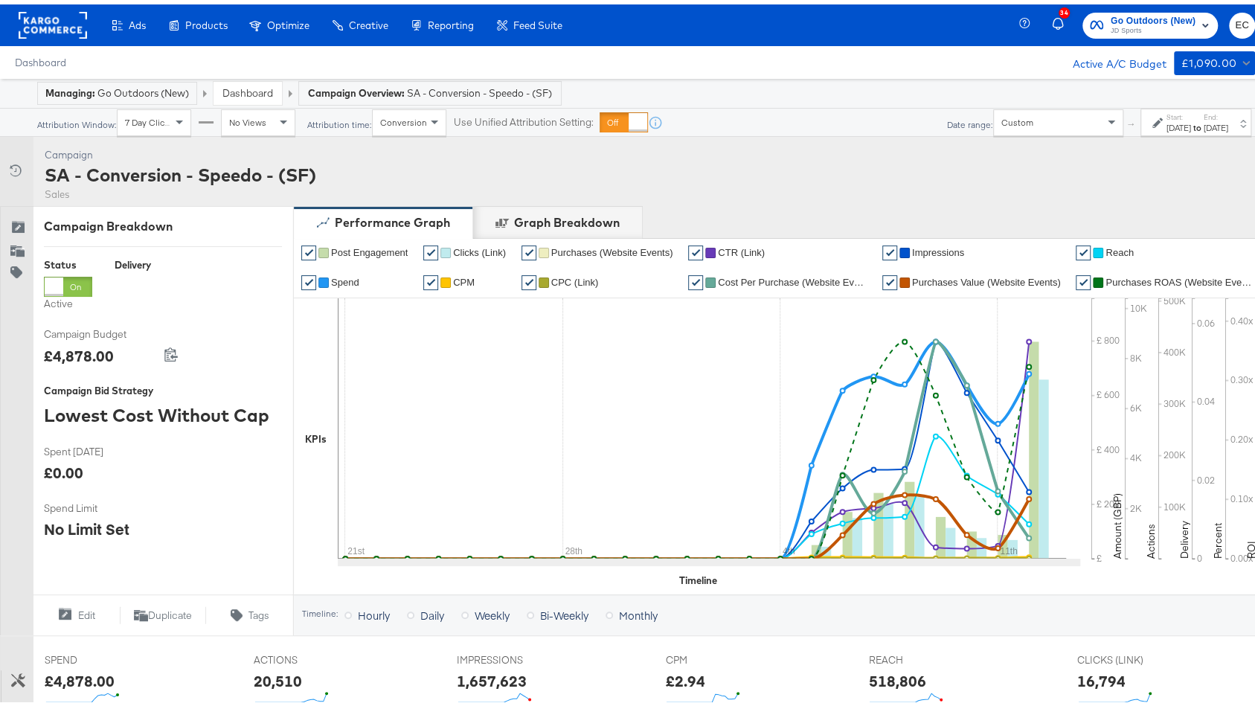
click at [1191, 120] on strong "to" at bounding box center [1197, 123] width 13 height 11
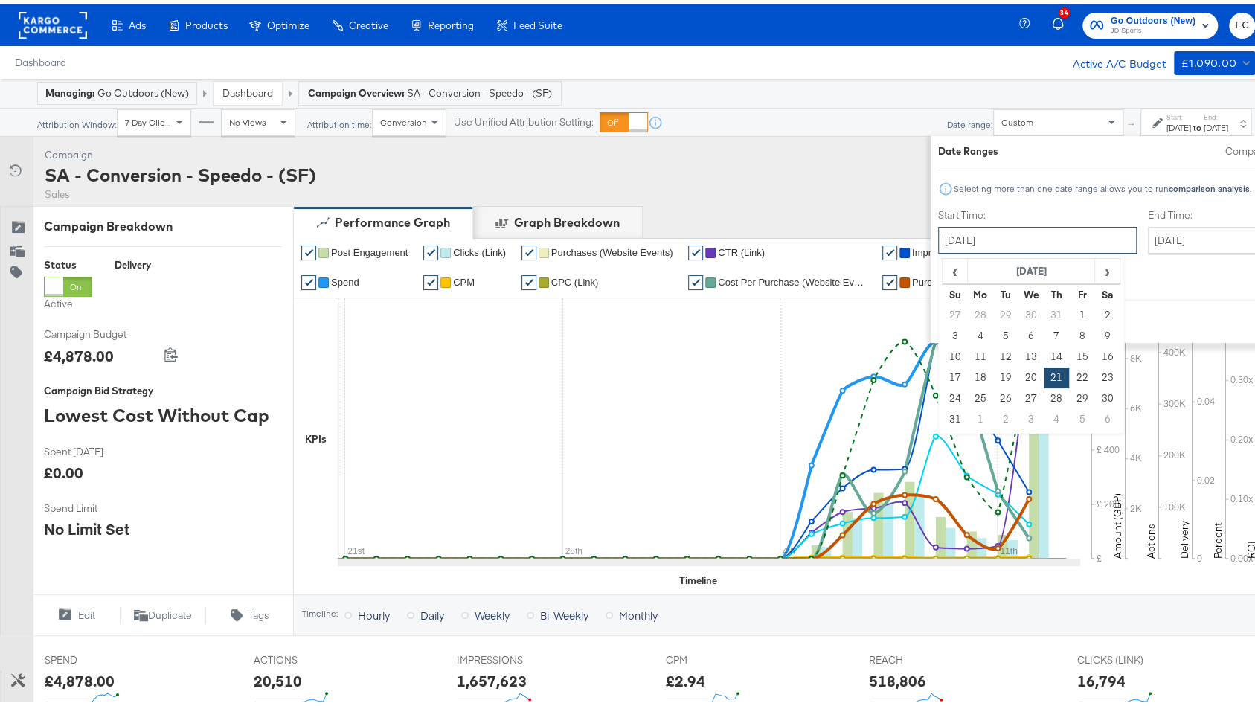
click at [980, 237] on input "August 21st 2025" at bounding box center [1037, 235] width 199 height 27
click at [1095, 265] on span "›" at bounding box center [1106, 266] width 23 height 22
click at [968, 314] on td "1" at bounding box center [980, 310] width 25 height 21
type input "September 1st 2025"
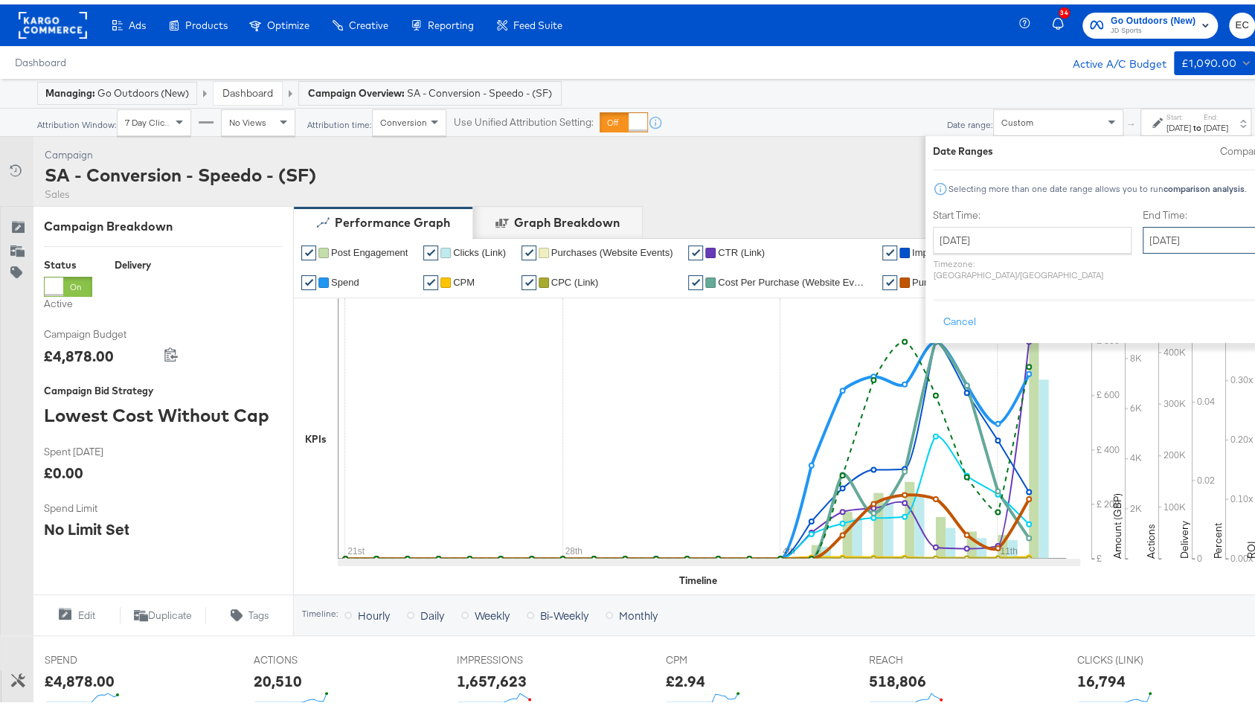
click at [1142, 229] on input "September 12th 2025" at bounding box center [1220, 235] width 156 height 27
type input "September 19th 2025"
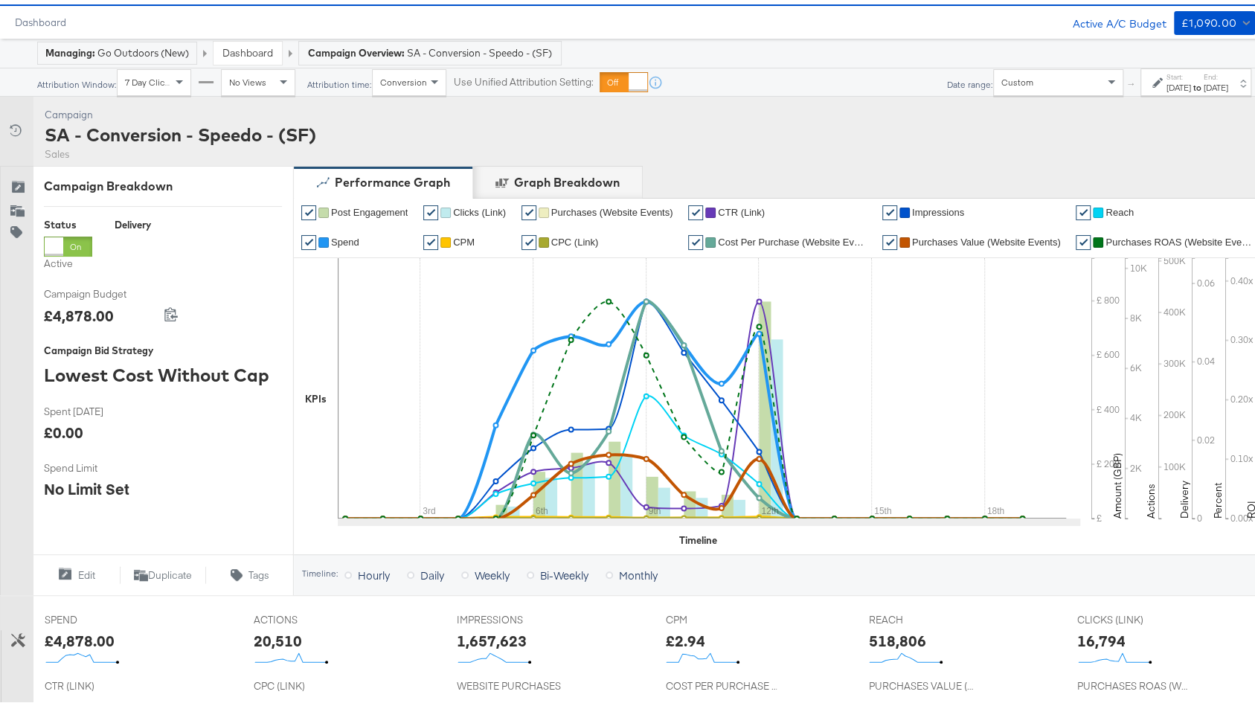
scroll to position [521, 0]
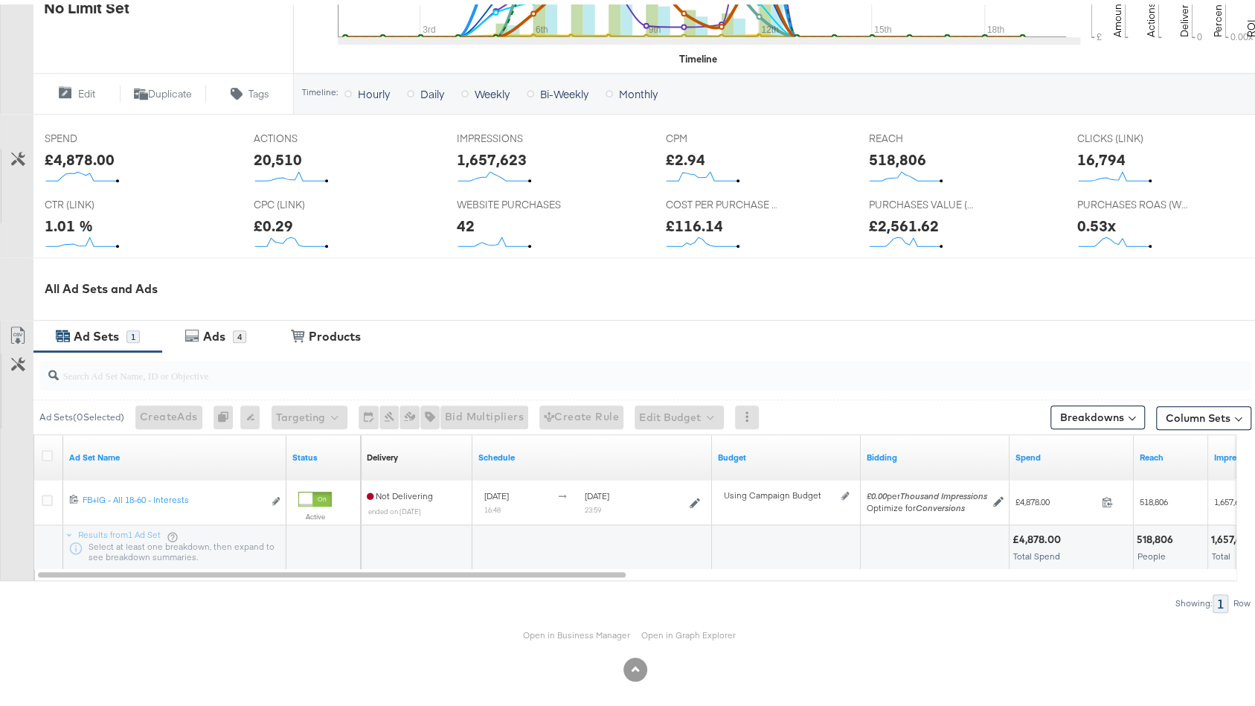
click at [54, 151] on div "£4,878.00" at bounding box center [80, 155] width 70 height 22
copy div "4,878.00"
click at [903, 160] on div "518,806" at bounding box center [896, 155] width 57 height 22
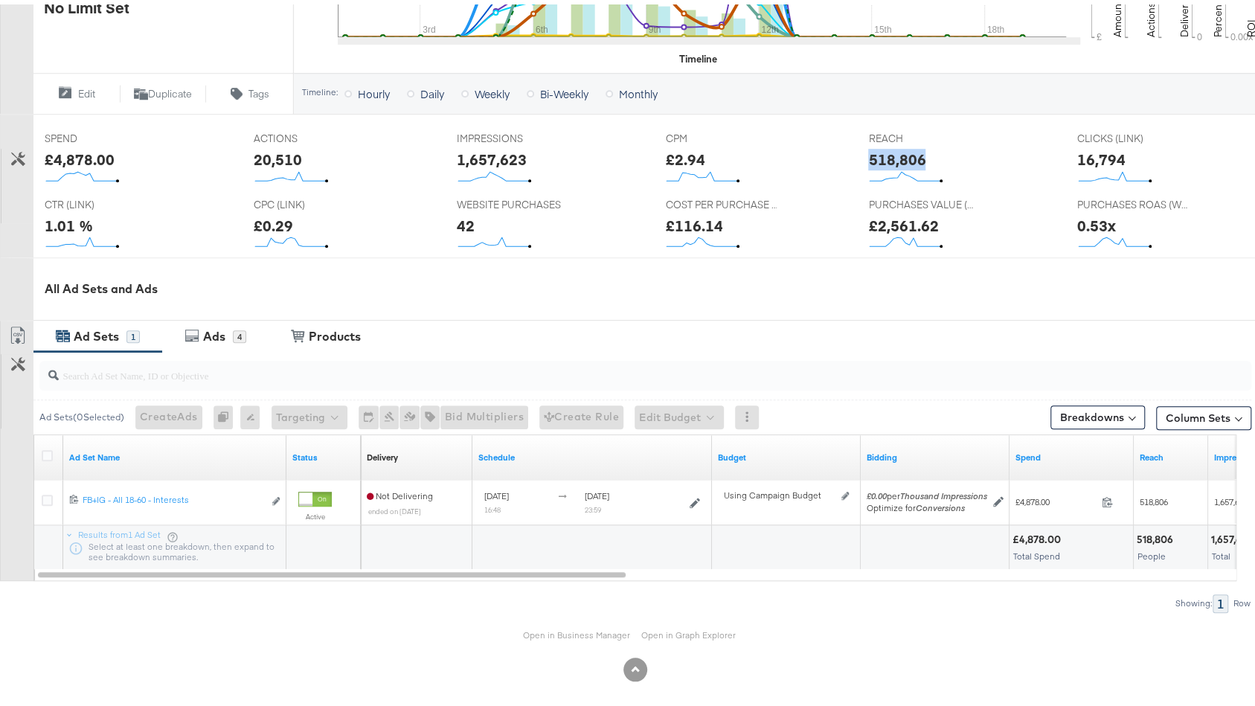
copy div "518,806"
click at [501, 156] on div "1,657,623" at bounding box center [492, 155] width 70 height 22
copy div "1,657,623"
click at [675, 152] on div "£2.94" at bounding box center [684, 155] width 39 height 22
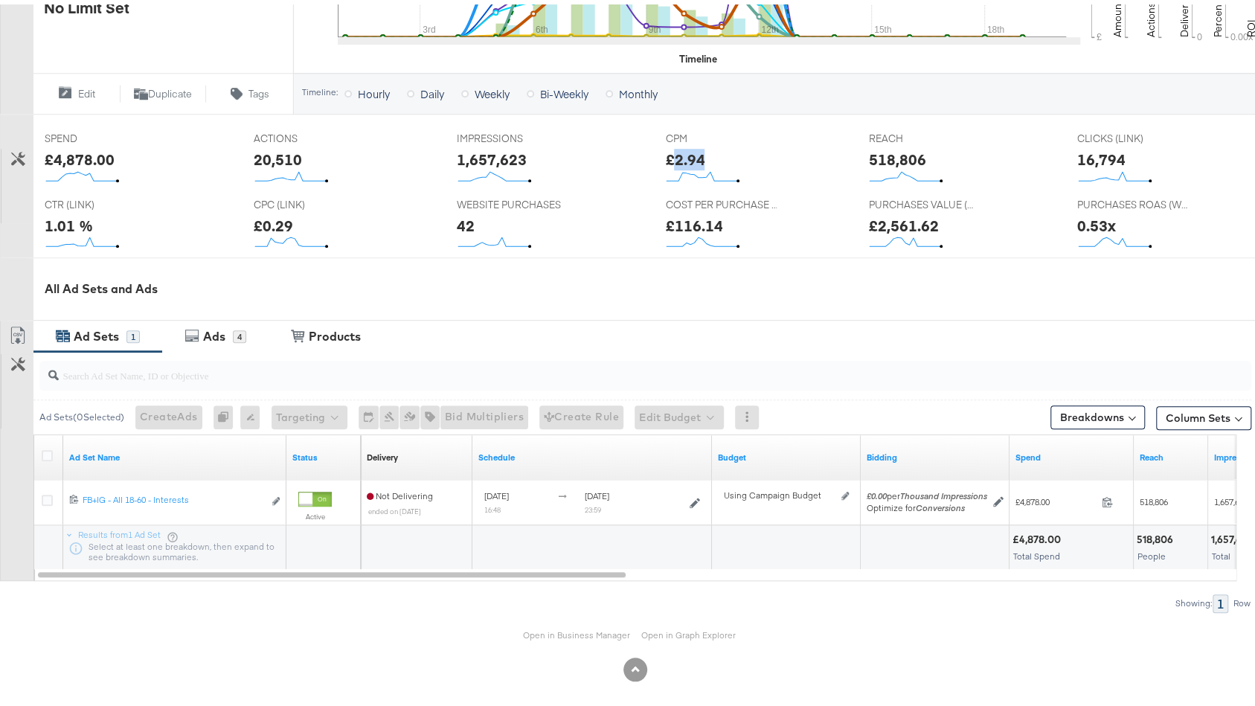
click at [675, 152] on div "£2.94" at bounding box center [684, 155] width 39 height 22
click at [674, 152] on div "£2.94" at bounding box center [684, 155] width 39 height 22
copy div "£2.94"
click at [1077, 145] on div "16,794" at bounding box center [1101, 155] width 48 height 22
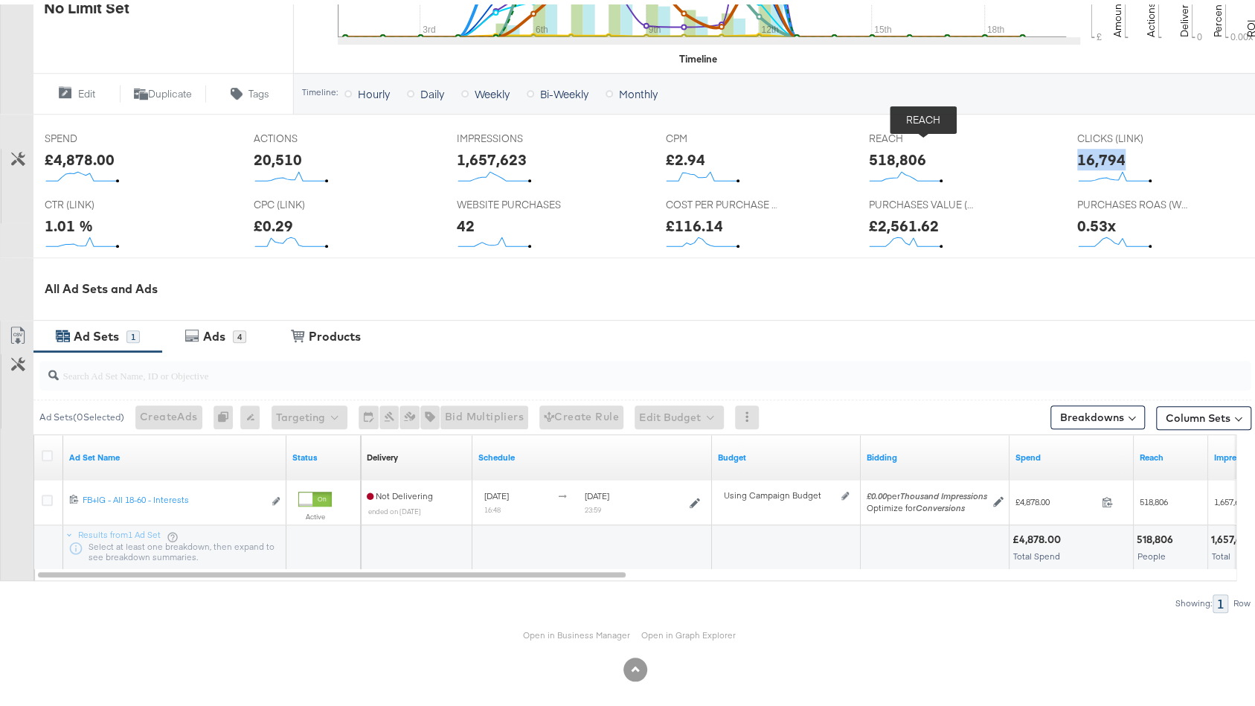
copy div "16,794"
click at [62, 212] on div "1.01 %" at bounding box center [69, 221] width 48 height 22
copy div "1.01 %"
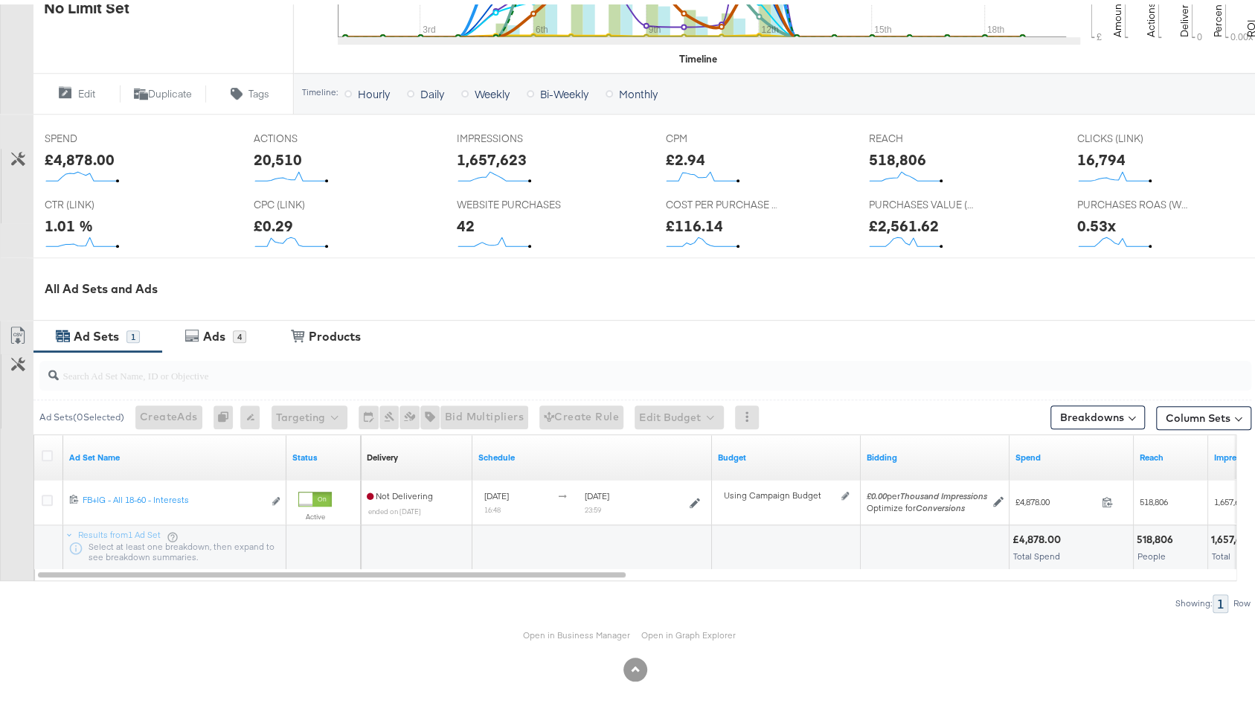
click at [283, 223] on div "£0.29" at bounding box center [273, 221] width 39 height 22
click at [285, 222] on div "£0.29" at bounding box center [273, 221] width 39 height 22
click at [285, 221] on div "£0.29" at bounding box center [273, 221] width 39 height 22
click at [275, 219] on div "£0.29" at bounding box center [273, 221] width 39 height 22
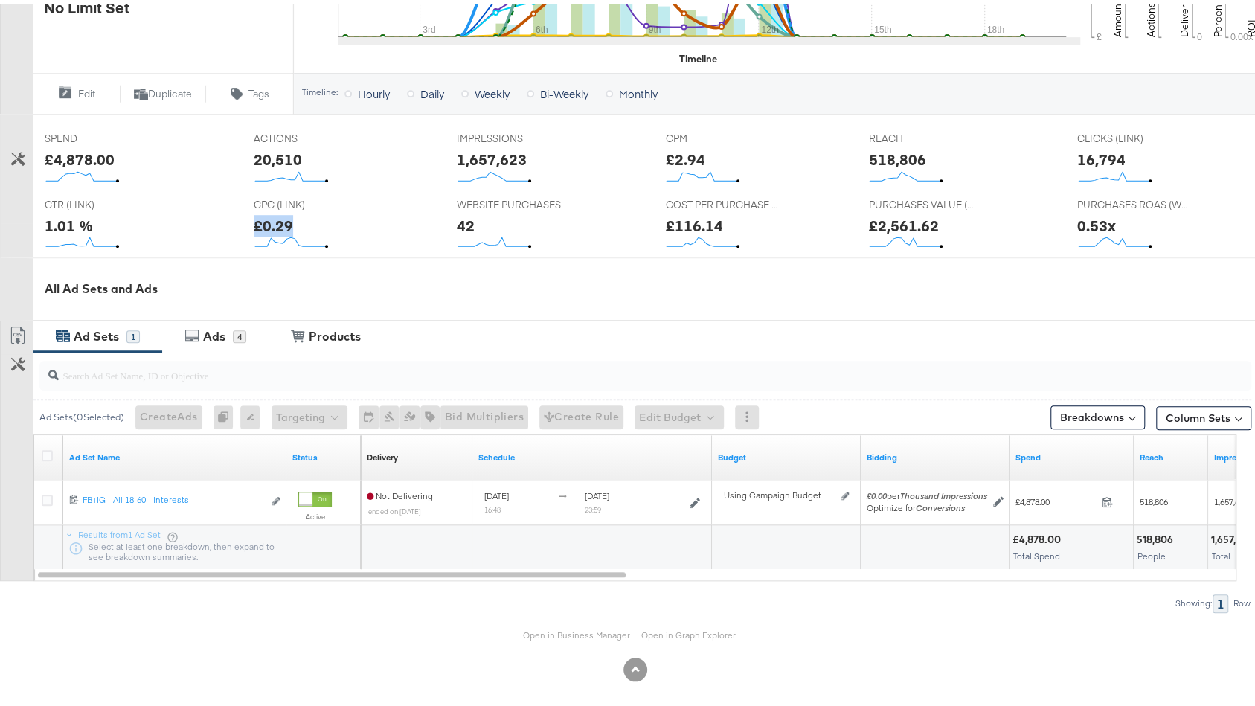
click at [275, 219] on div "£0.29" at bounding box center [273, 221] width 39 height 22
copy div "£0.29"
click at [908, 225] on div "£2,561.62" at bounding box center [903, 221] width 70 height 22
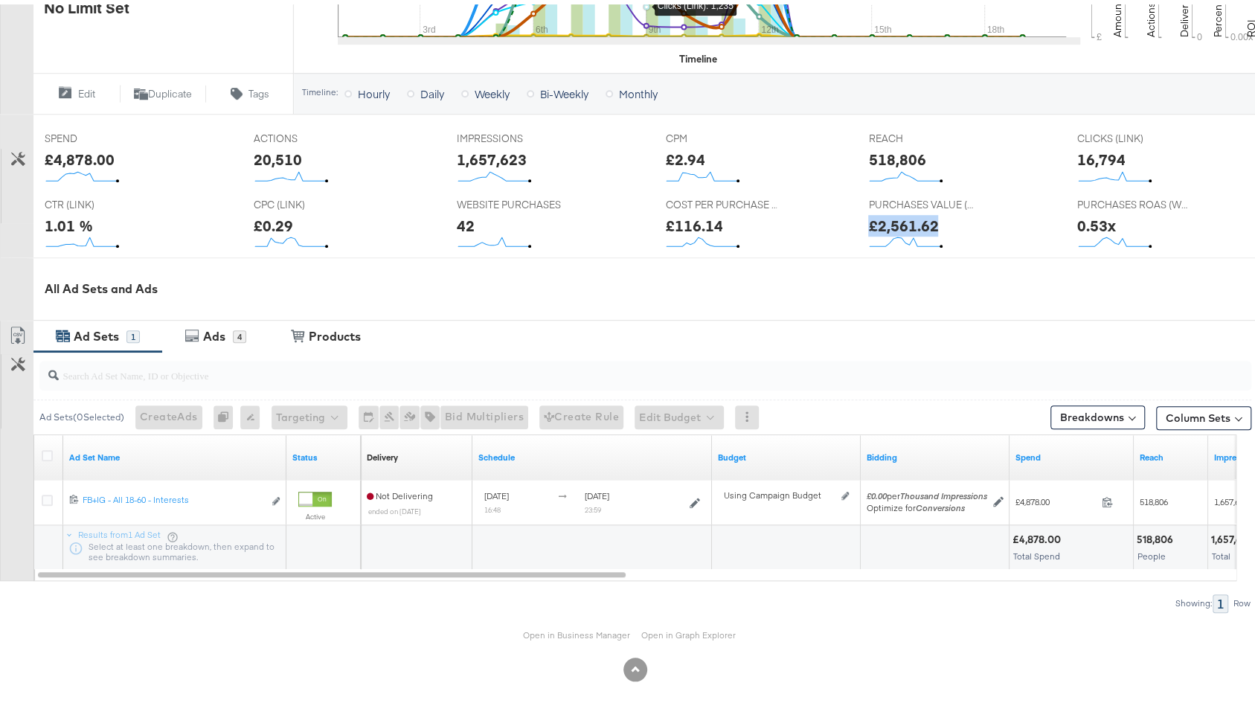
copy div "£2,561.62"
click at [680, 210] on div "£116.14" at bounding box center [693, 221] width 57 height 22
click at [679, 210] on div "£116.14" at bounding box center [693, 221] width 57 height 22
click at [703, 222] on div "£116.14" at bounding box center [693, 221] width 57 height 22
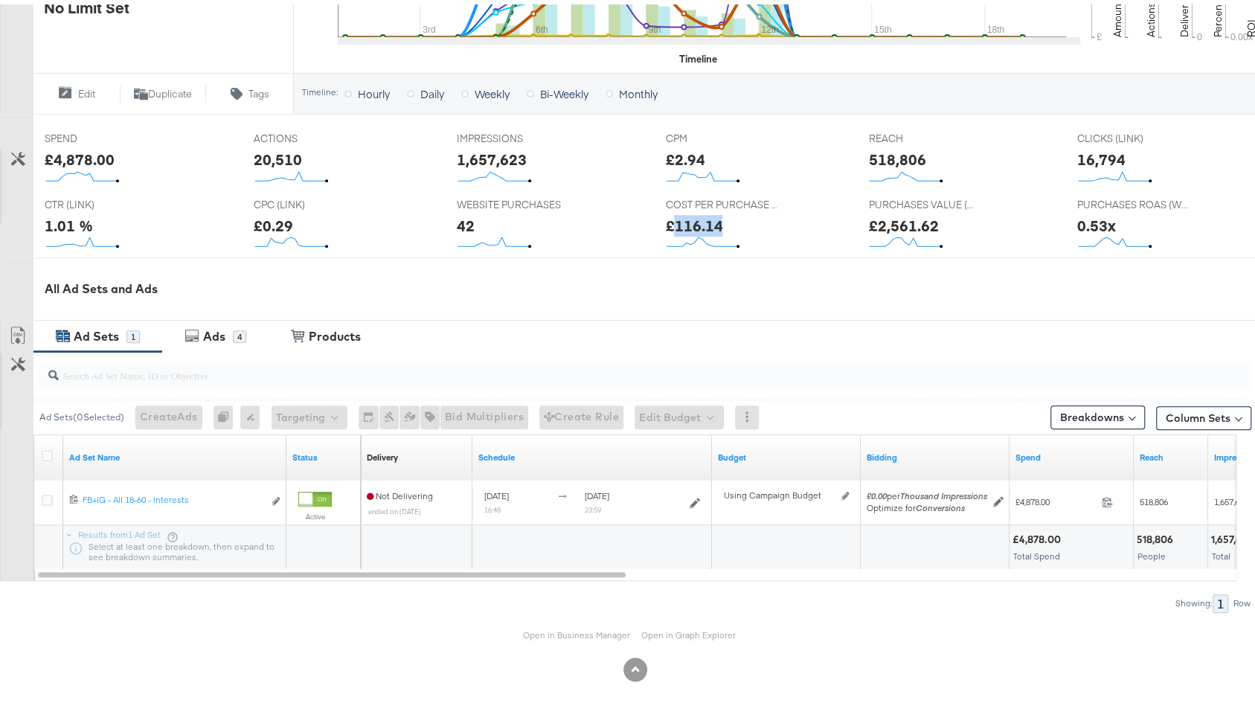
click at [703, 222] on div "£116.14" at bounding box center [693, 221] width 57 height 22
copy div "£116.14"
click at [1082, 215] on div "0.53x" at bounding box center [1096, 221] width 39 height 22
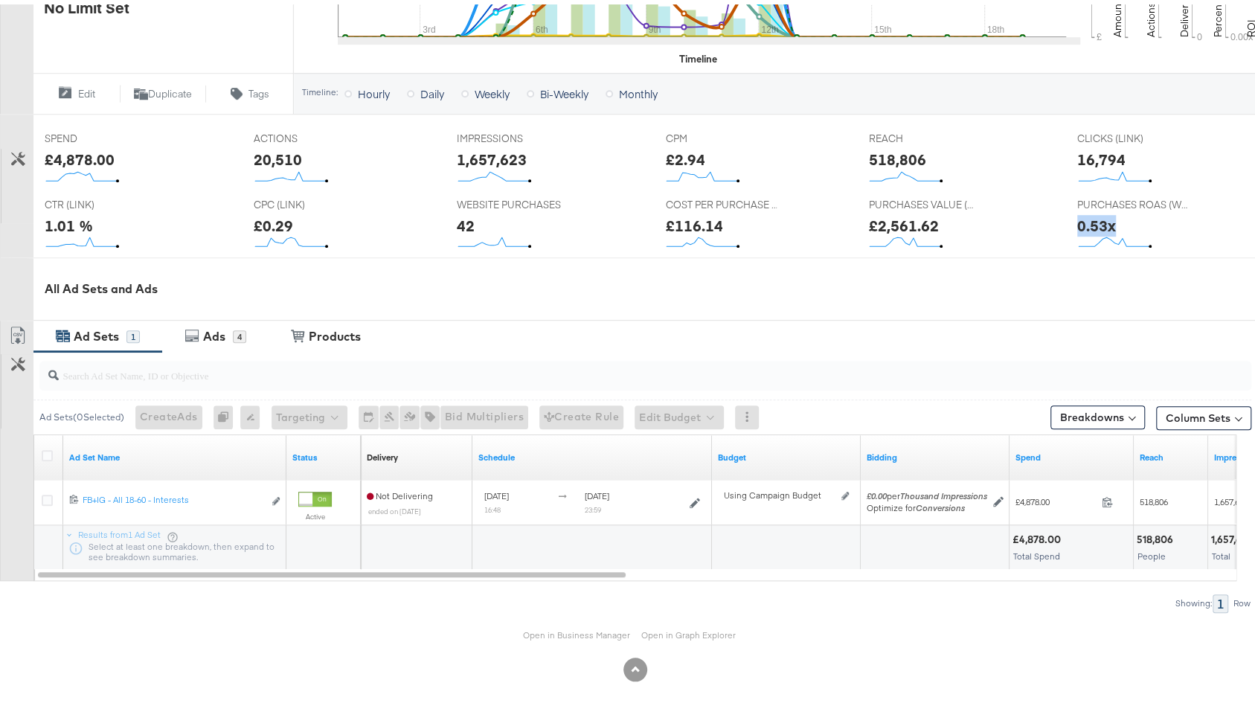
scroll to position [0, 0]
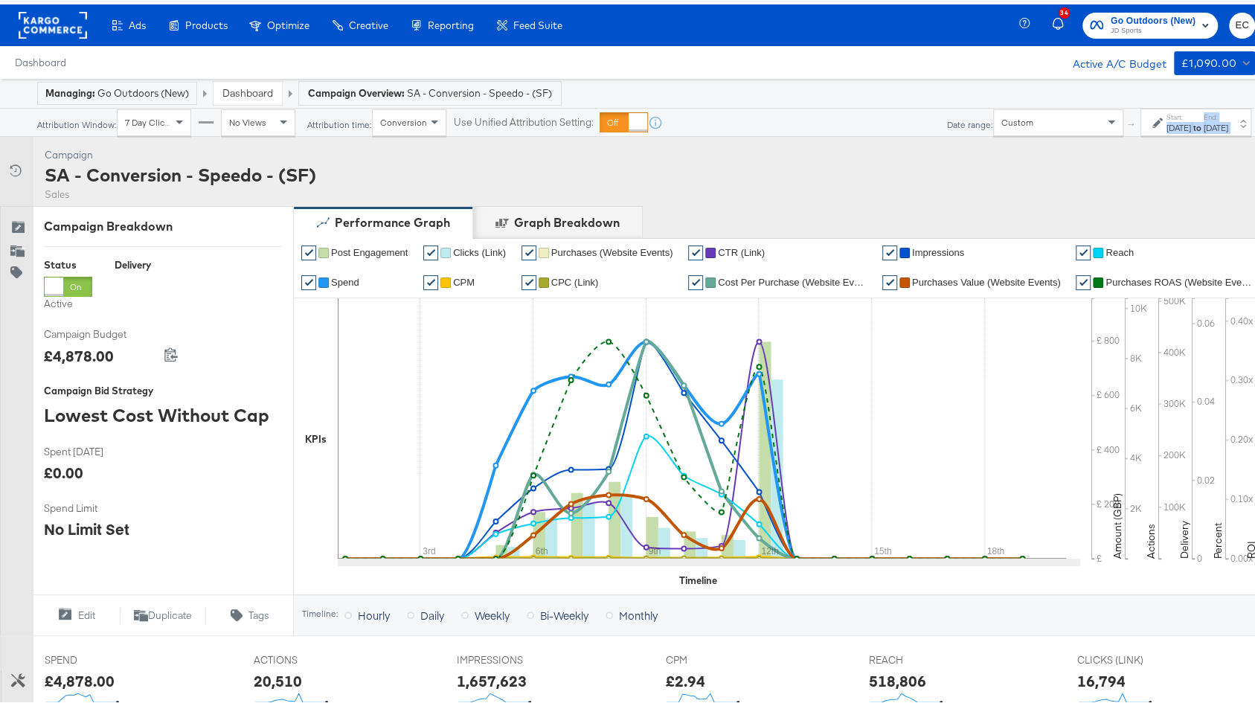
drag, startPoint x: 1208, startPoint y: 141, endPoint x: 1092, endPoint y: 123, distance: 117.4
click at [1092, 123] on div "Managing: Go Outdoors (New) Dashboard Campaign Overview: SA - Conversion - Spee…" at bounding box center [635, 653] width 1270 height 1158
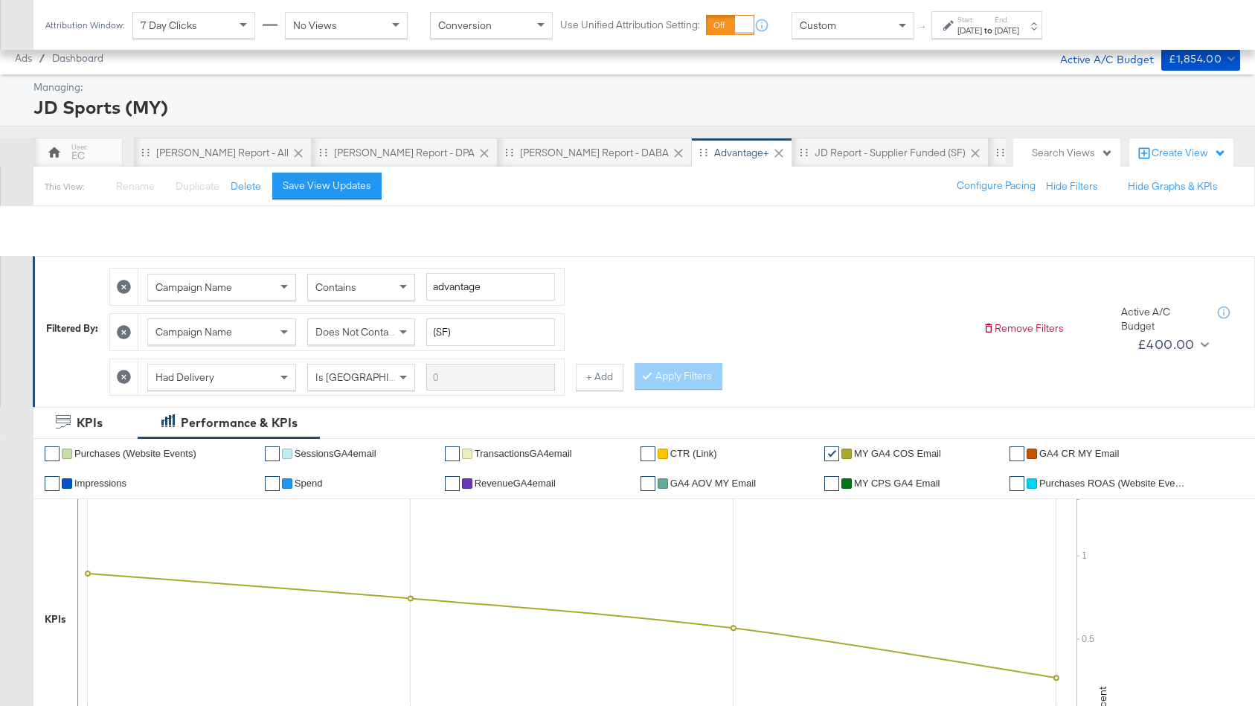
scroll to position [527, 0]
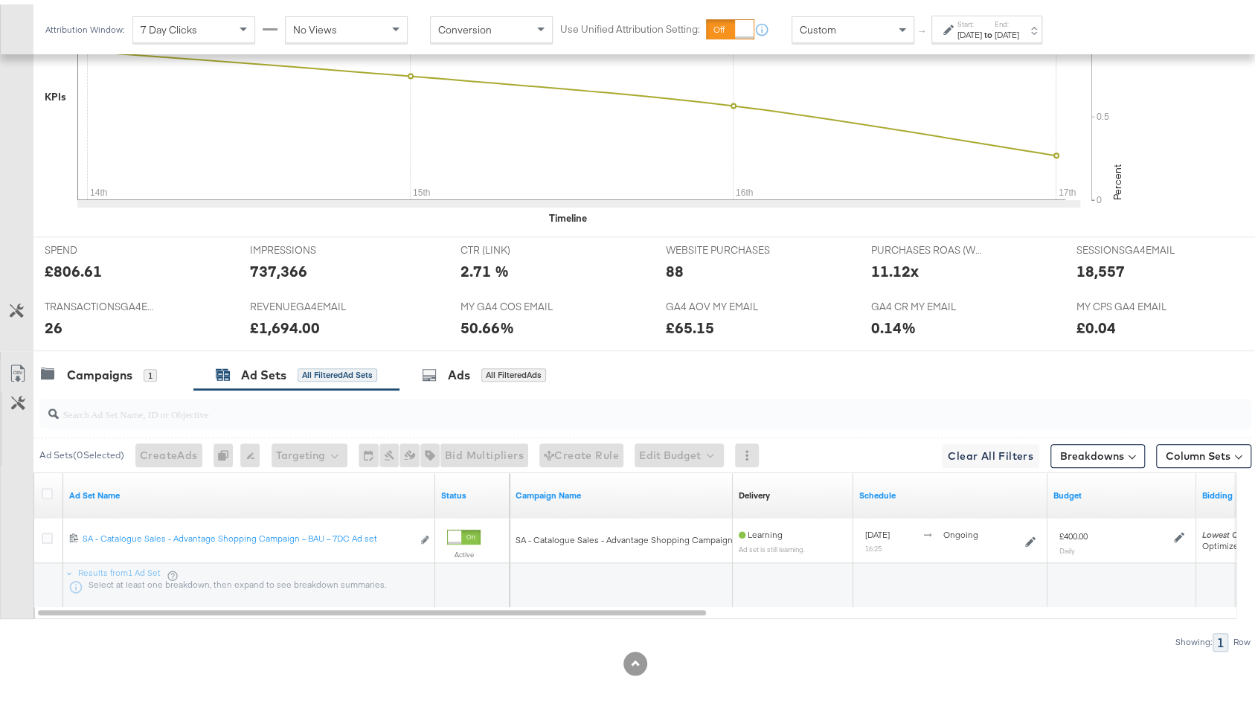
drag, startPoint x: 964, startPoint y: 19, endPoint x: 968, endPoint y: 28, distance: 9.7
click at [965, 19] on label "Start:" at bounding box center [969, 20] width 25 height 10
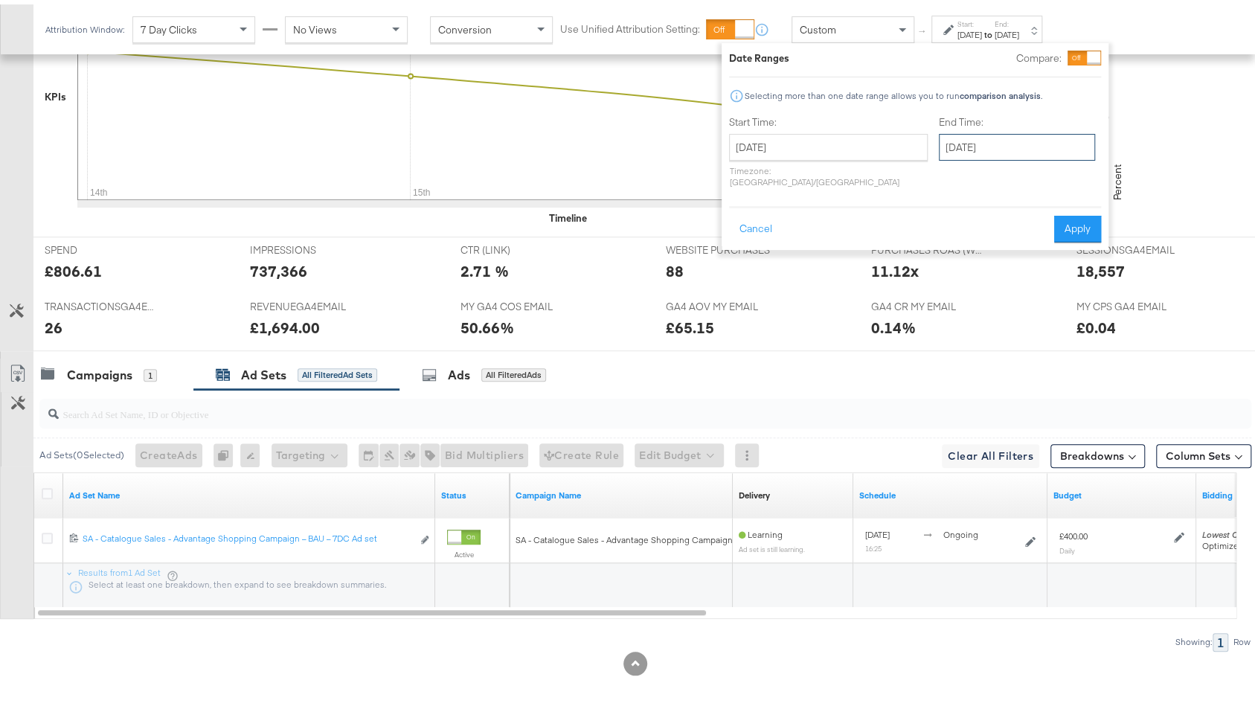
click at [959, 149] on input "[DATE]" at bounding box center [1017, 142] width 156 height 27
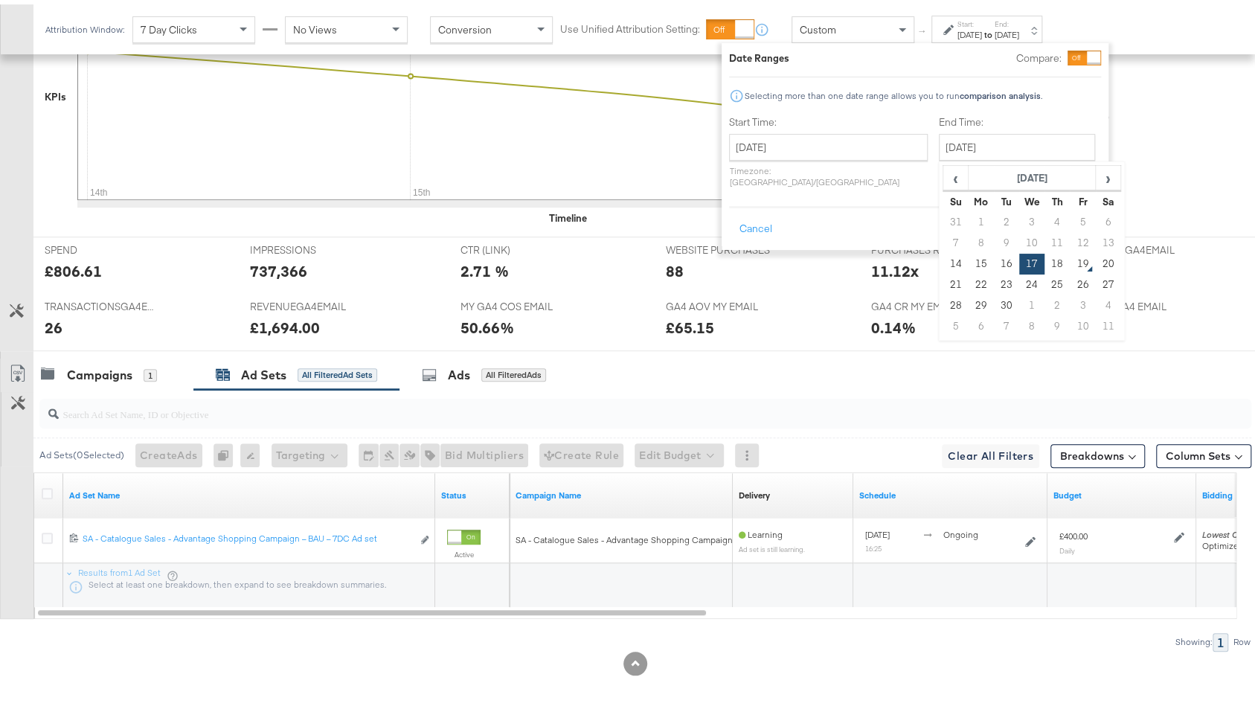
click at [1044, 251] on td "18" at bounding box center [1056, 259] width 25 height 21
type input "[DATE]"
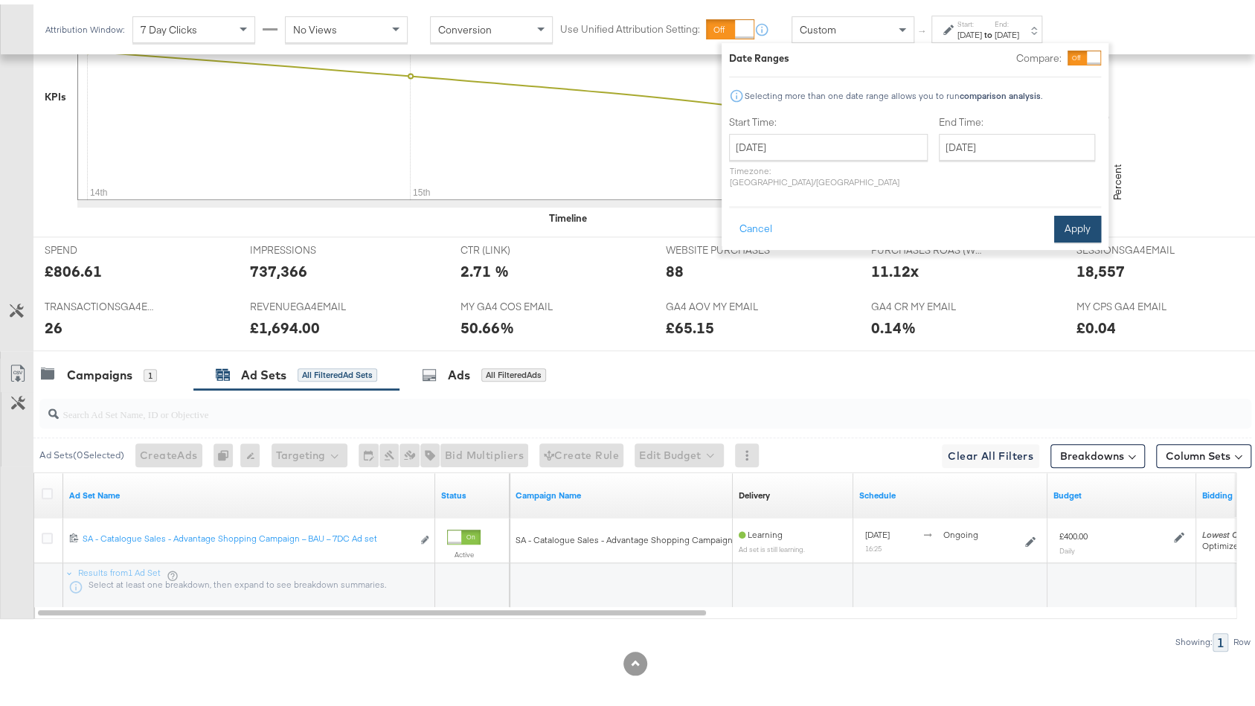
click at [1069, 211] on button "Apply" at bounding box center [1077, 224] width 47 height 27
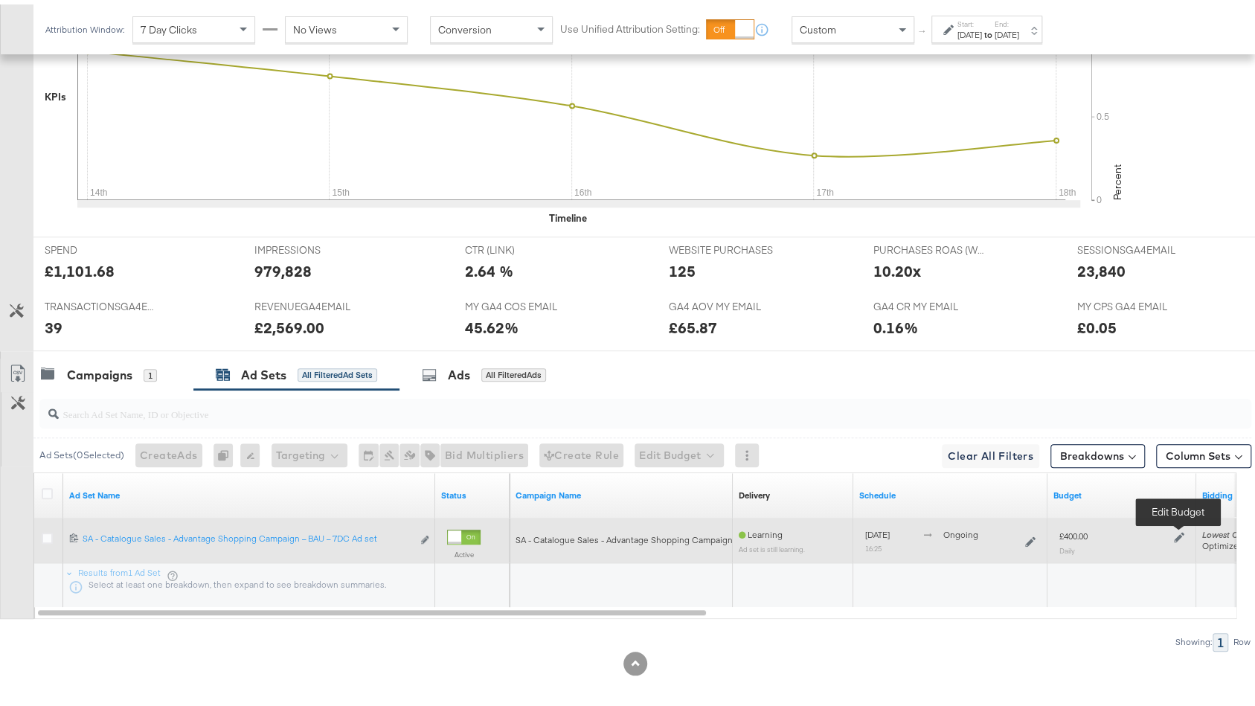
click at [1174, 527] on icon at bounding box center [1179, 532] width 10 height 10
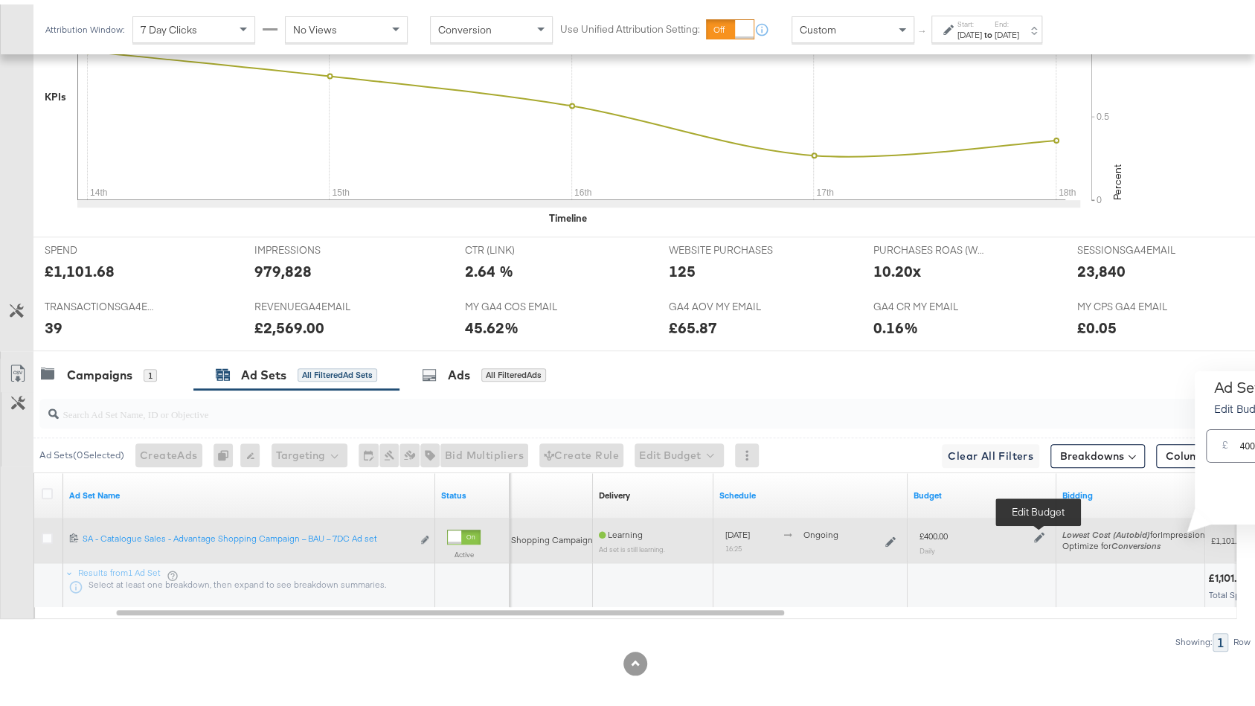
click at [1037, 529] on icon at bounding box center [1039, 533] width 10 height 10
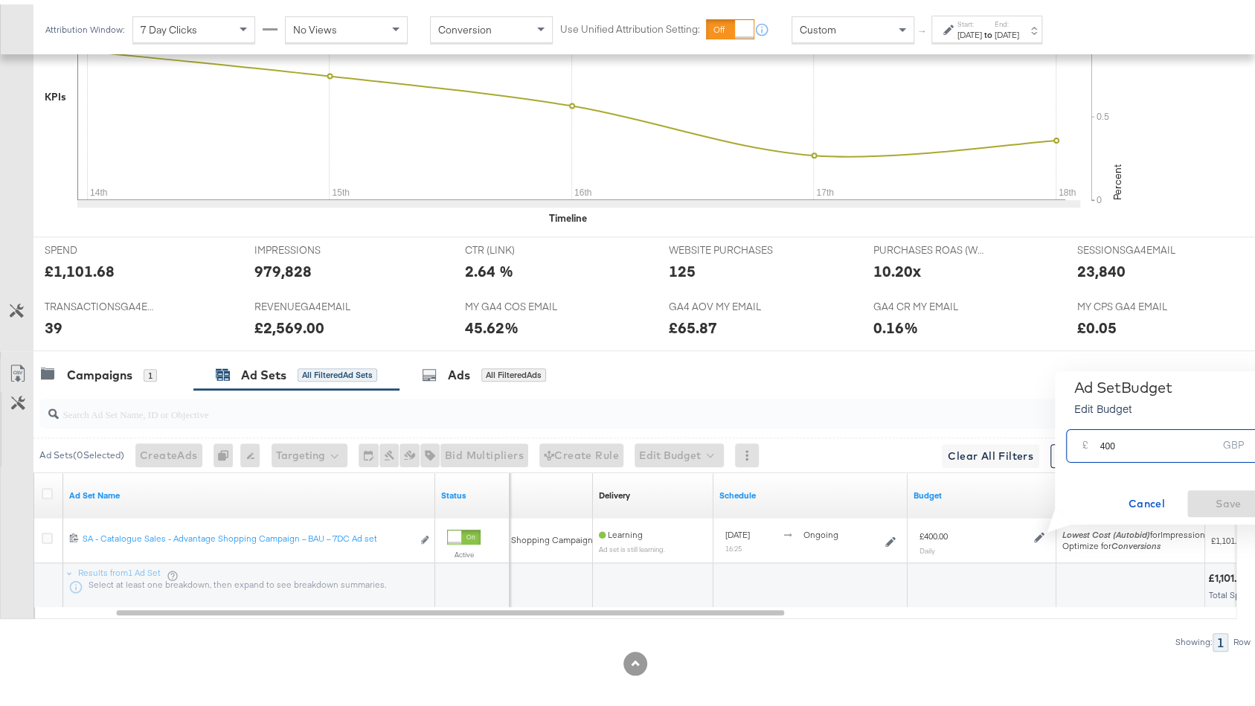
click at [1106, 443] on input "400" at bounding box center [1158, 435] width 118 height 32
type input "350"
click at [1211, 502] on span "Save" at bounding box center [1228, 499] width 70 height 19
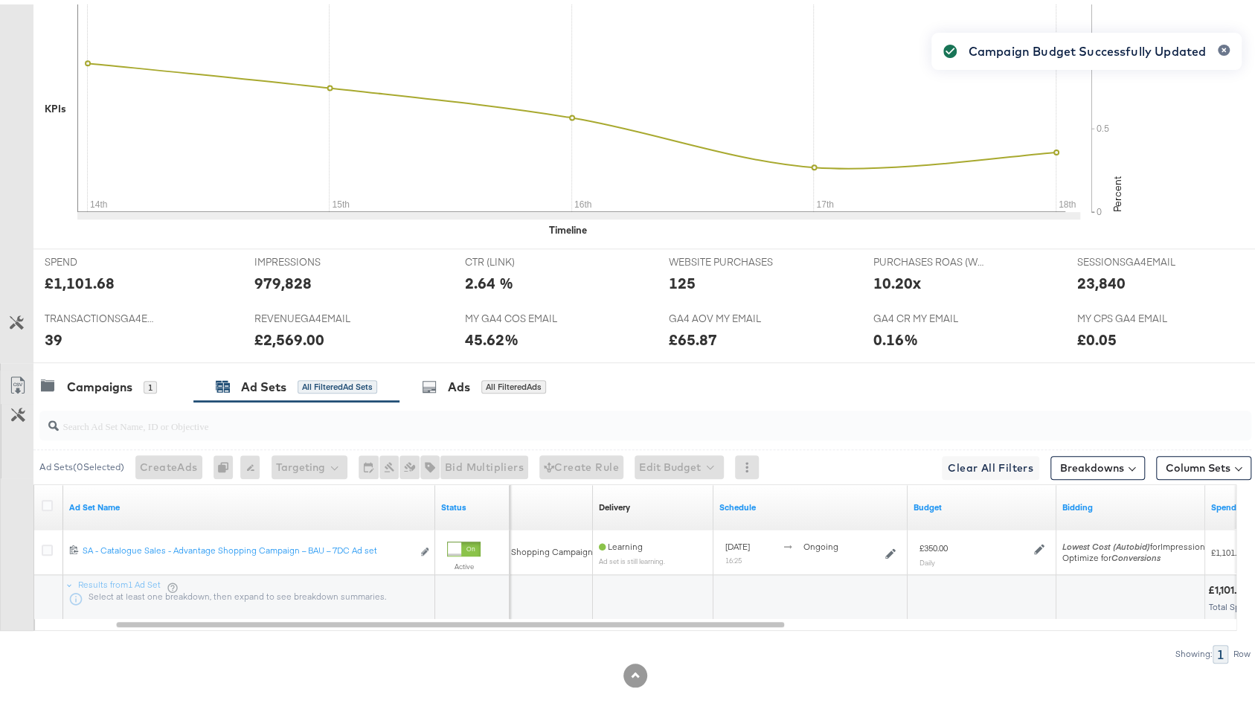
scroll to position [172, 0]
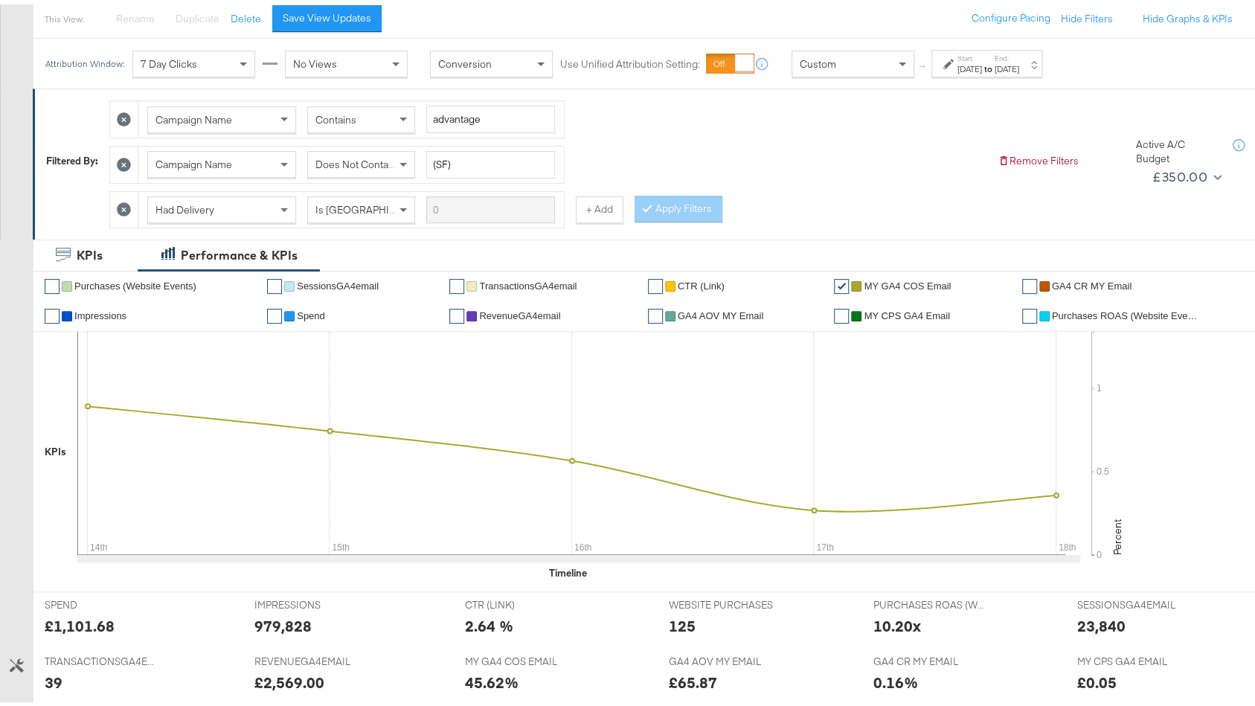
click at [1019, 64] on div "[DATE]" at bounding box center [1006, 65] width 25 height 12
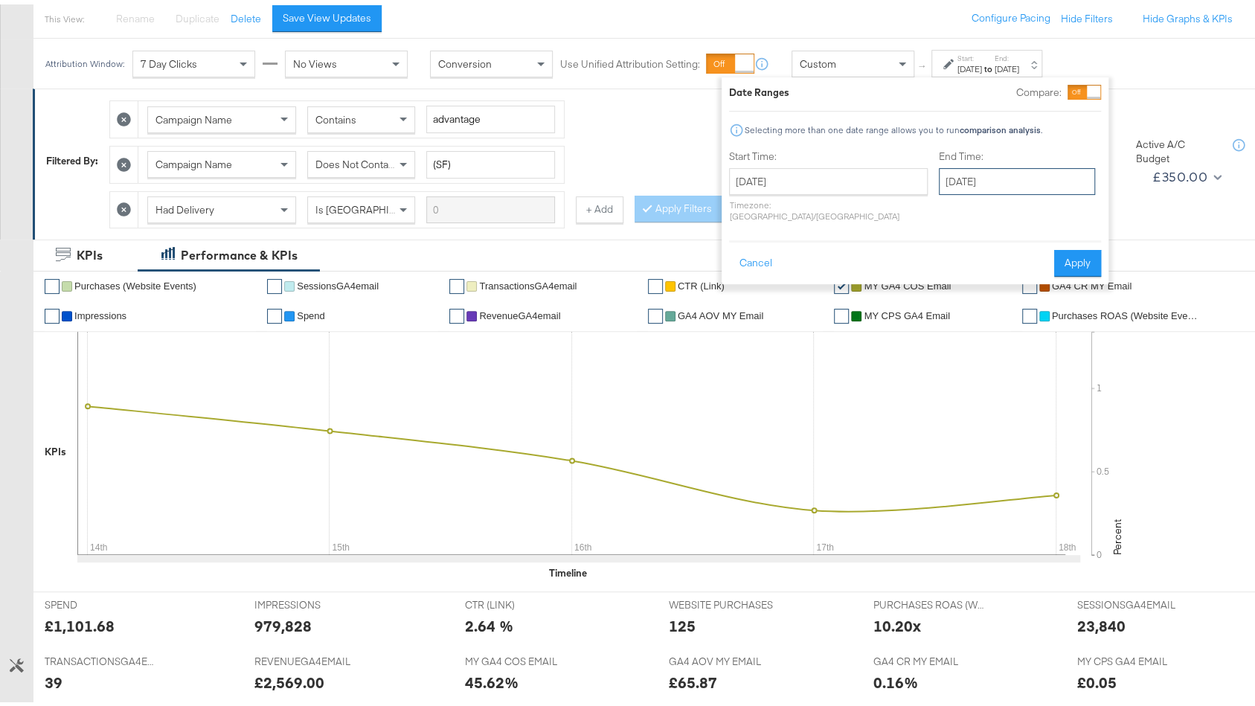
click at [1036, 169] on input "[DATE]" at bounding box center [1017, 177] width 156 height 27
click at [1069, 292] on td "19" at bounding box center [1081, 293] width 25 height 21
type input "[DATE]"
click at [1083, 245] on button "Apply" at bounding box center [1077, 258] width 47 height 27
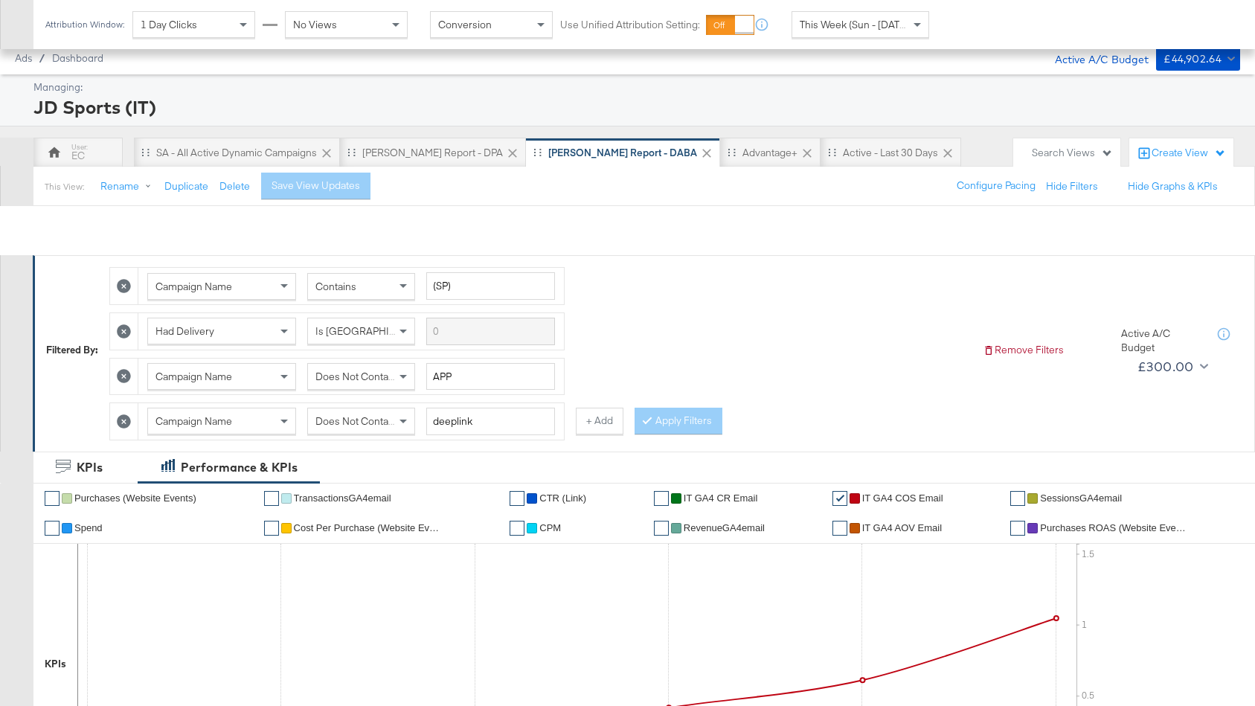
scroll to position [686, 0]
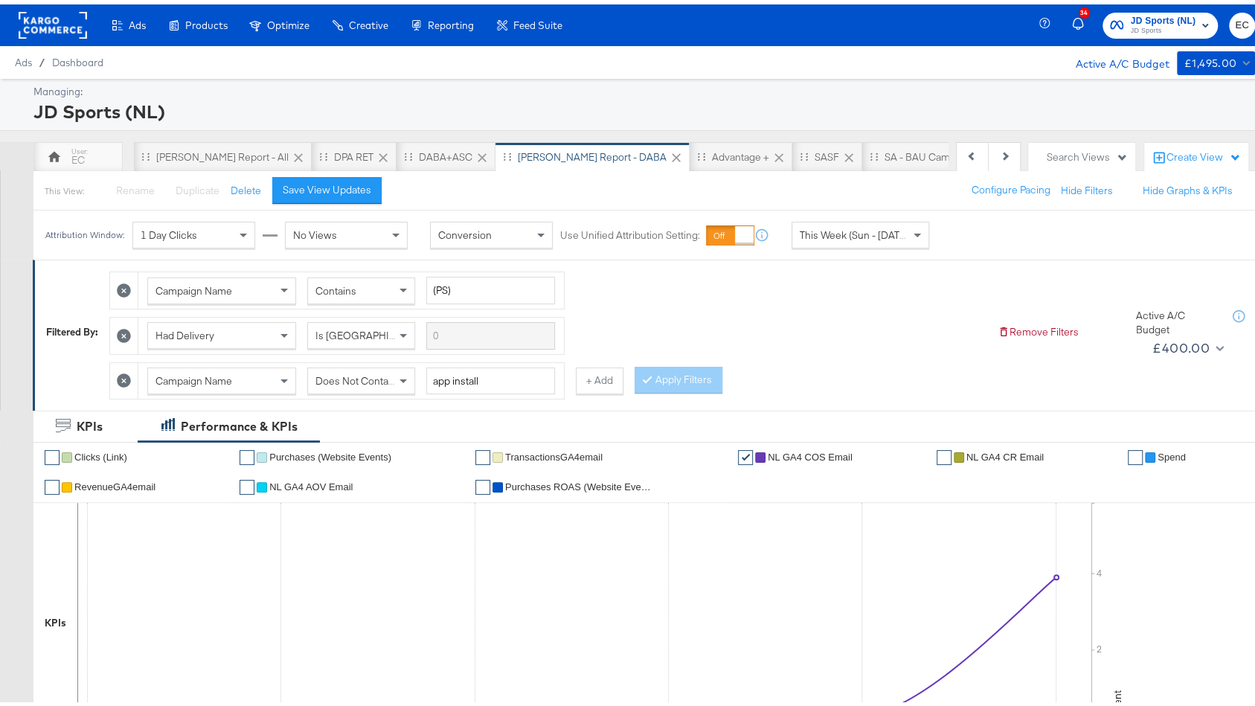
scroll to position [0, 149]
click at [541, 141] on div "Advantage +" at bounding box center [592, 153] width 103 height 30
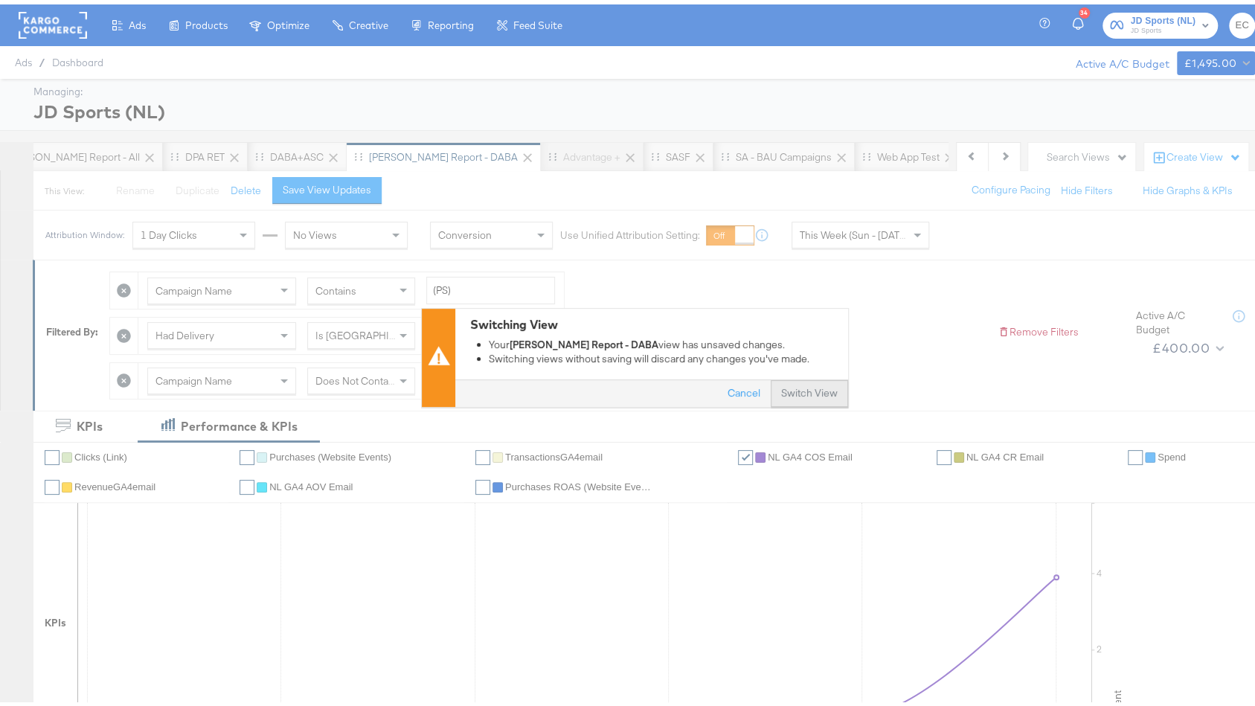
click at [776, 382] on button "Switch View" at bounding box center [808, 389] width 77 height 27
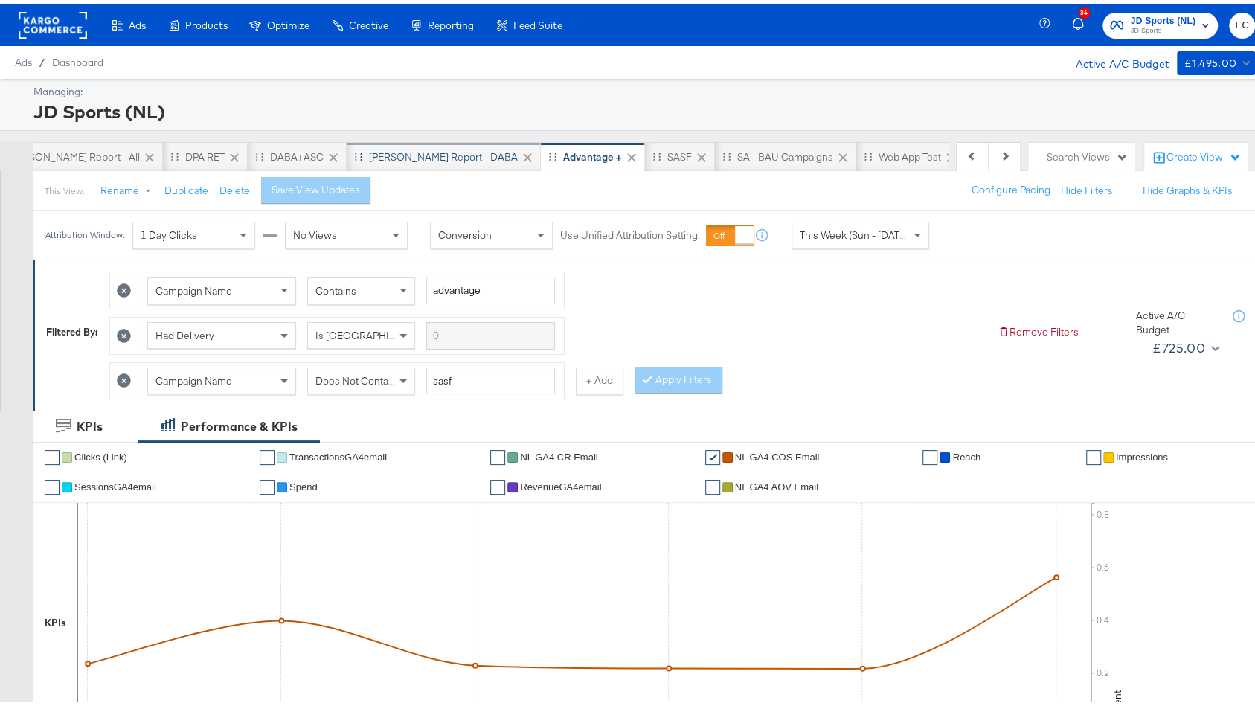
click at [405, 157] on div "[PERSON_NAME] Report - DABA" at bounding box center [443, 153] width 149 height 14
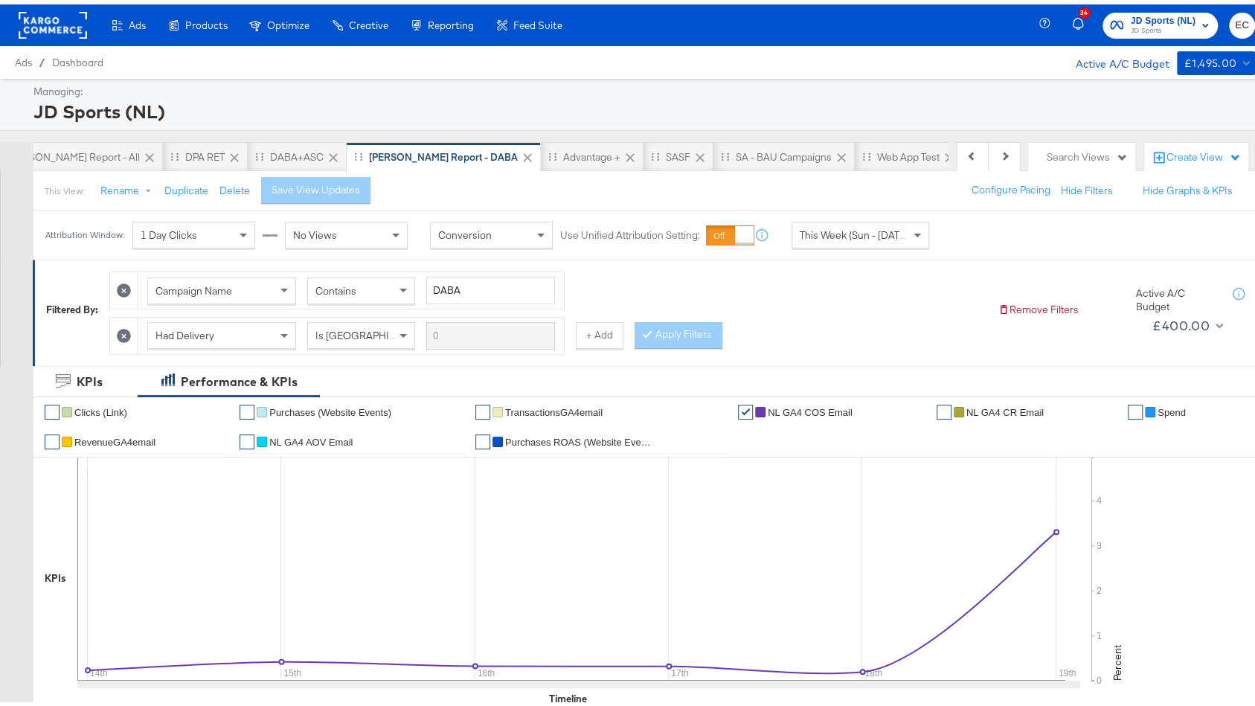
click at [185, 158] on div "DPA RET" at bounding box center [204, 153] width 39 height 14
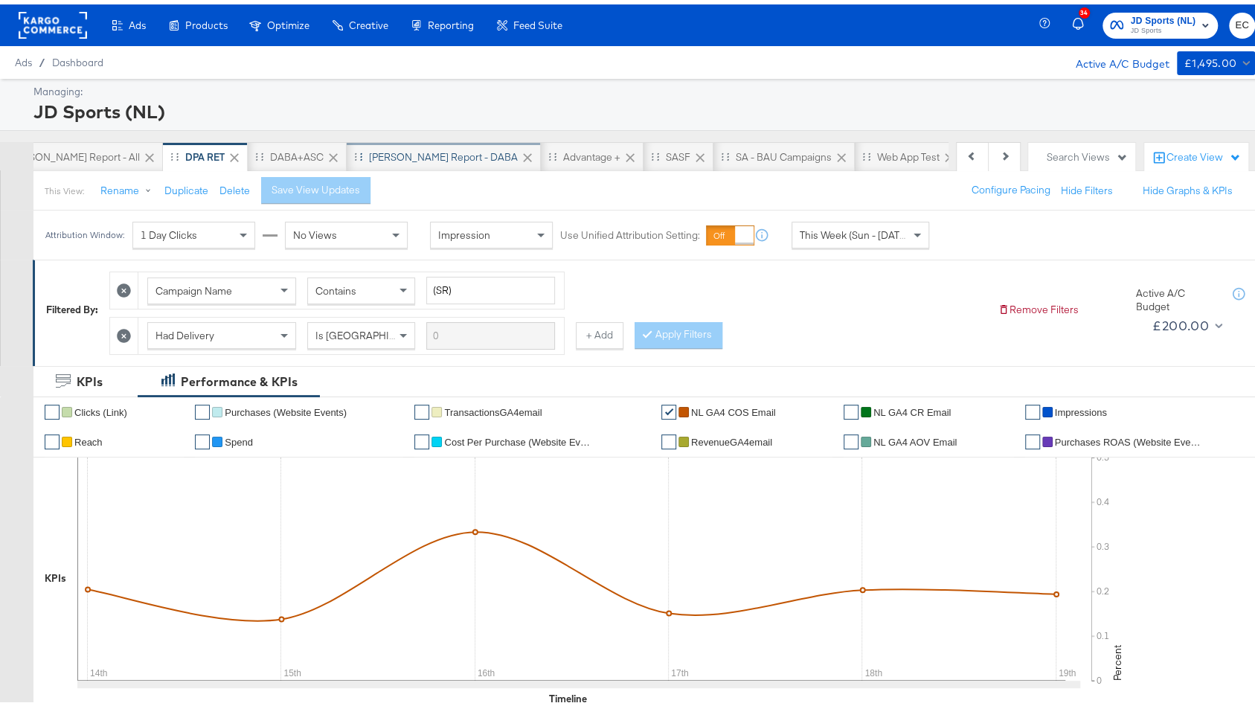
click at [388, 154] on div "[PERSON_NAME] Report - DABA" at bounding box center [443, 153] width 149 height 14
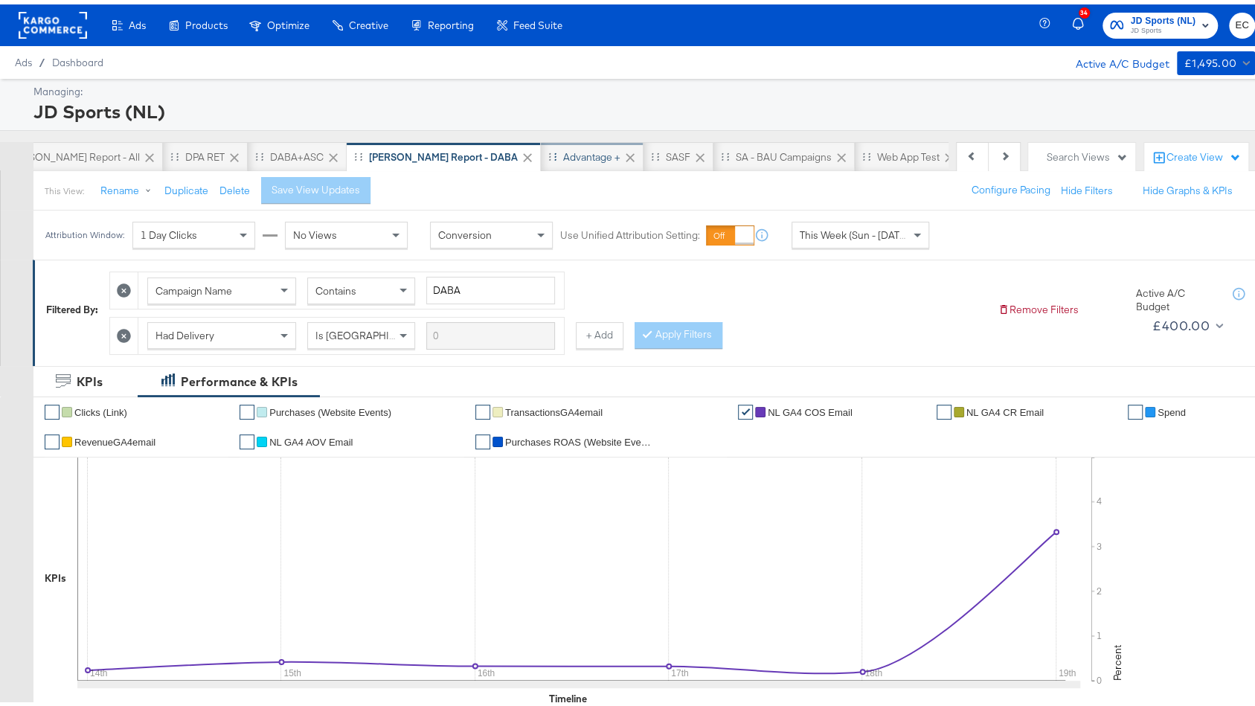
click at [563, 148] on div "Advantage +" at bounding box center [591, 153] width 57 height 14
